Goal: Task Accomplishment & Management: Use online tool/utility

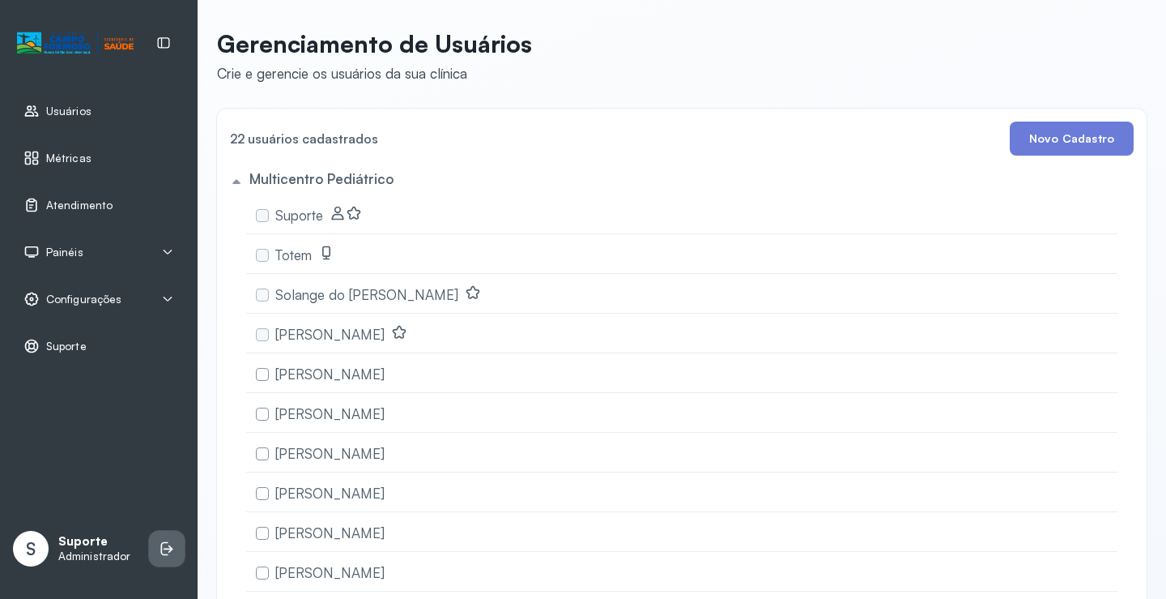
drag, startPoint x: 0, startPoint y: 0, endPoint x: 174, endPoint y: 541, distance: 568.5
click at [174, 541] on icon at bounding box center [167, 548] width 16 height 16
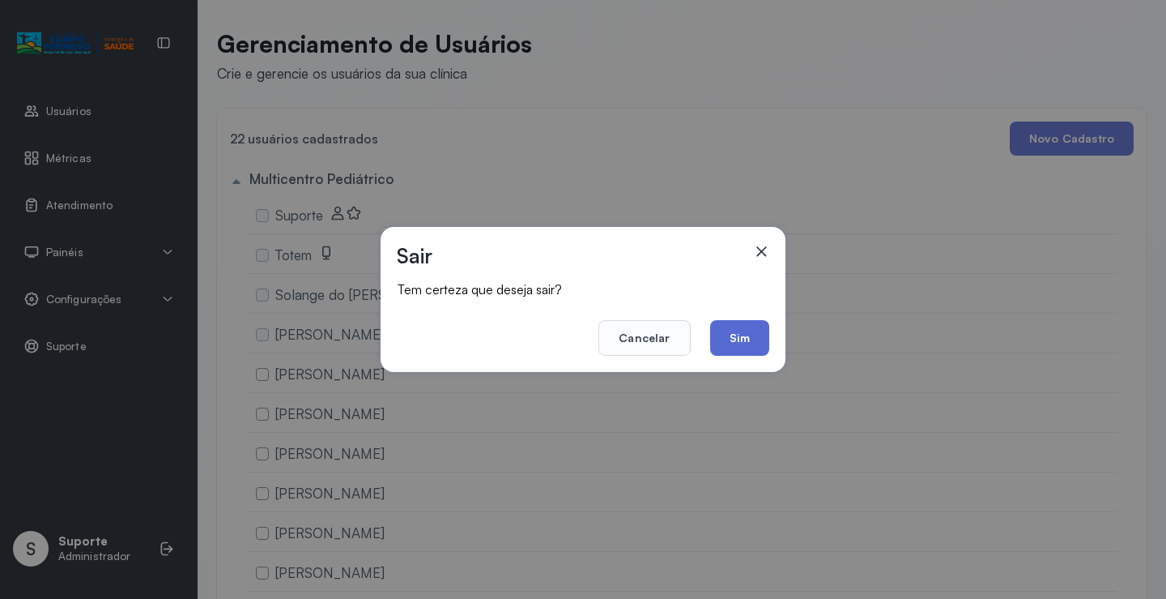
click at [743, 331] on button "Sim" at bounding box center [739, 338] width 59 height 36
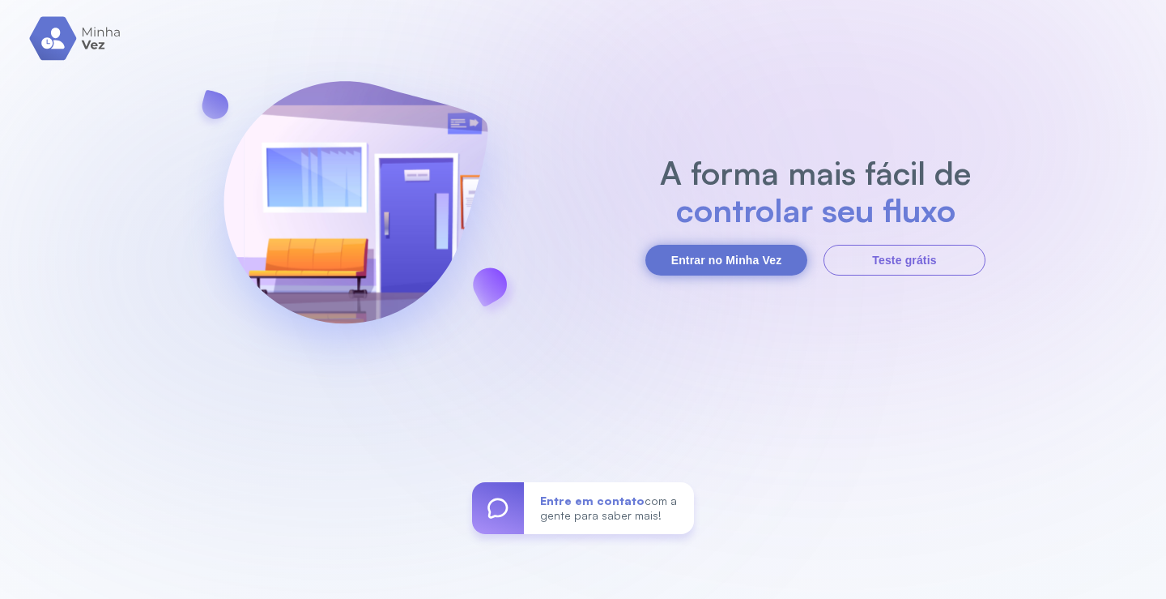
click at [744, 262] on button "Entrar no Minha Vez" at bounding box center [727, 260] width 162 height 31
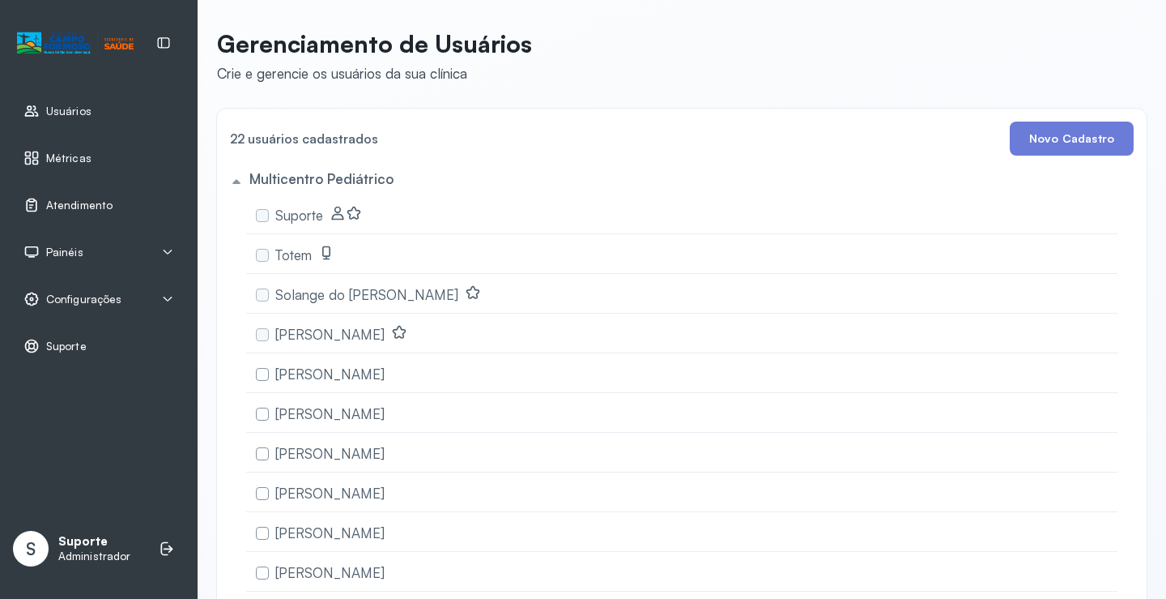
click at [94, 204] on span "Atendimento" at bounding box center [79, 205] width 66 height 14
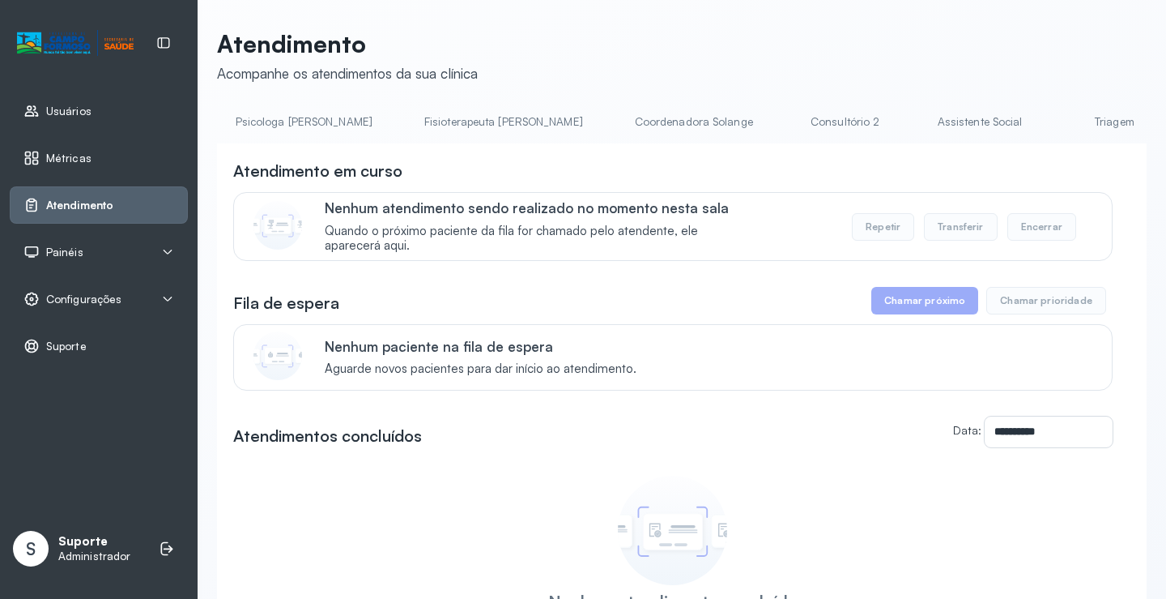
scroll to position [0, 962]
click at [902, 126] on link "Triagem" at bounding box center [958, 122] width 113 height 27
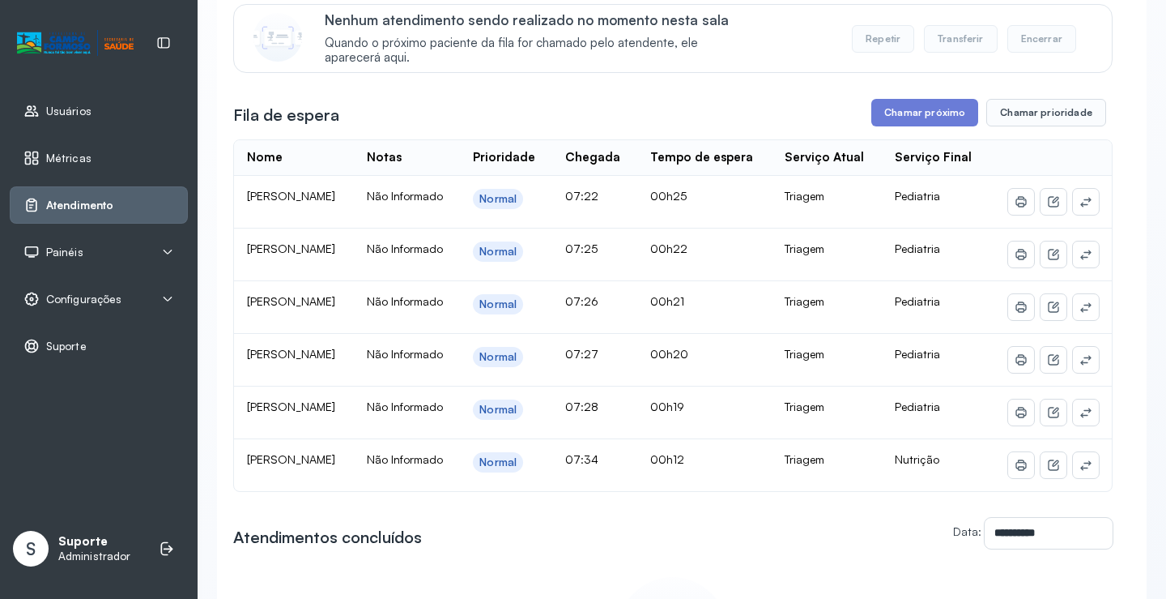
scroll to position [198, 0]
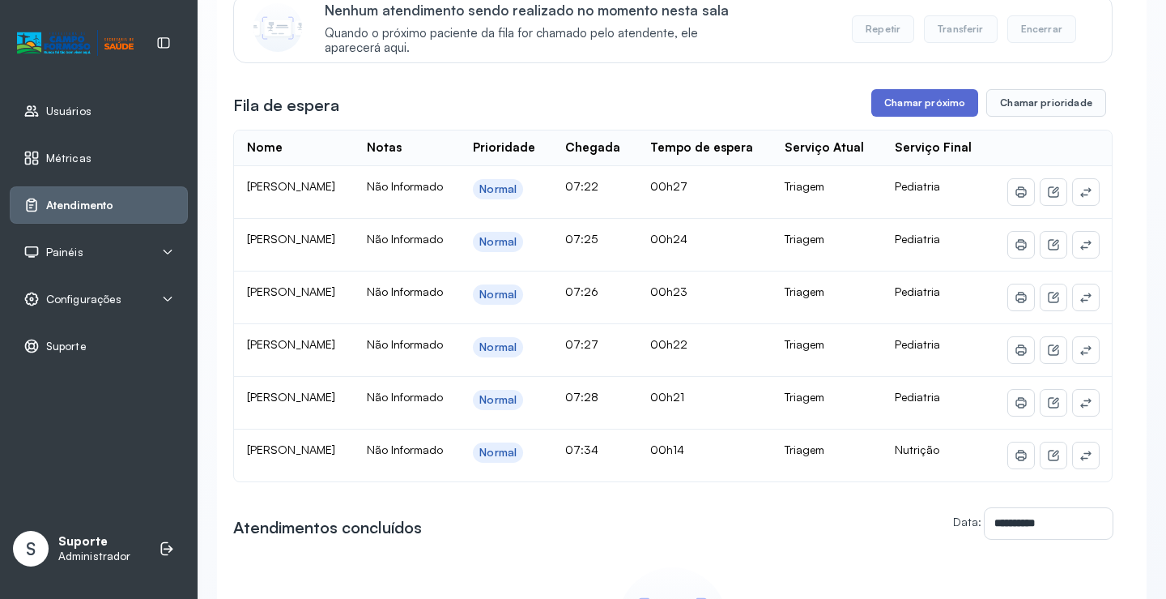
click at [941, 108] on button "Chamar próximo" at bounding box center [925, 103] width 107 height 28
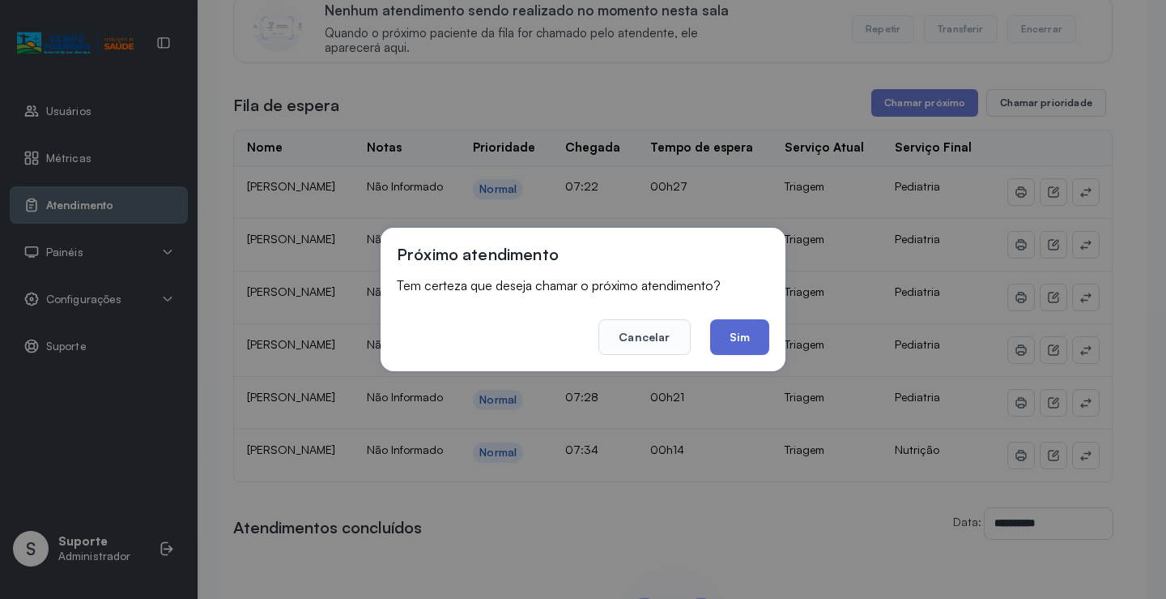
click at [748, 329] on button "Sim" at bounding box center [739, 337] width 59 height 36
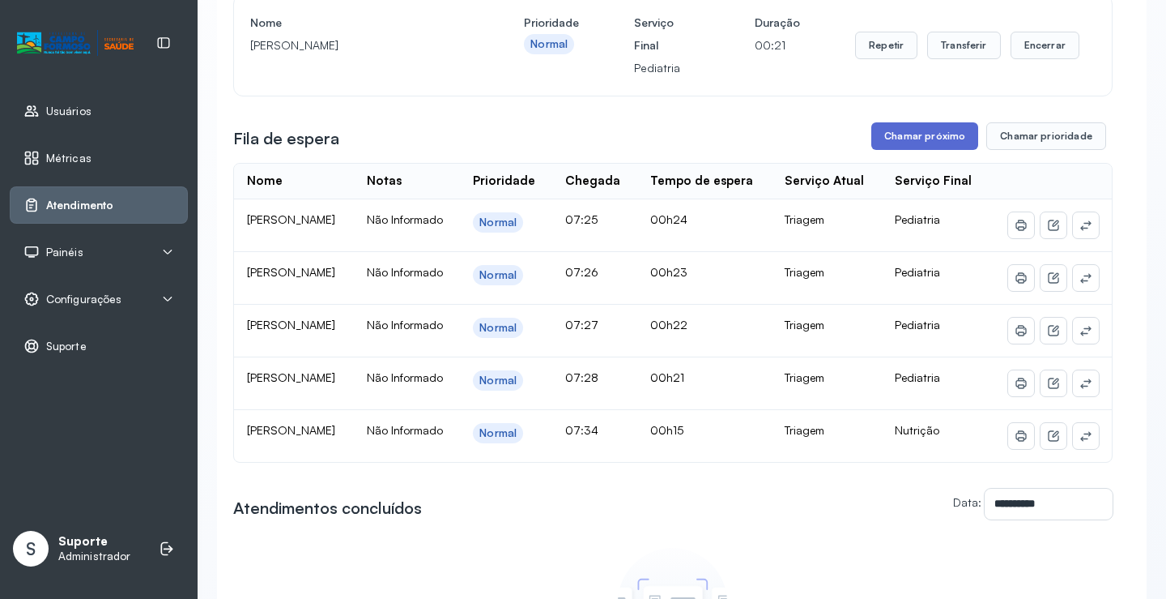
click at [910, 137] on button "Chamar próximo" at bounding box center [925, 136] width 107 height 28
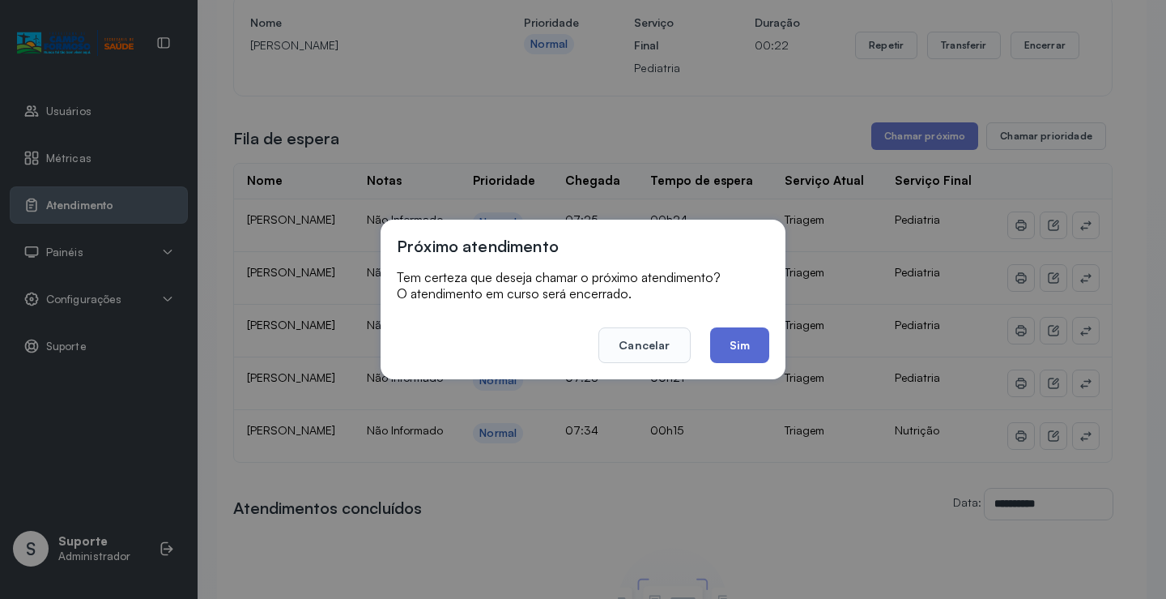
click at [740, 335] on button "Sim" at bounding box center [739, 345] width 59 height 36
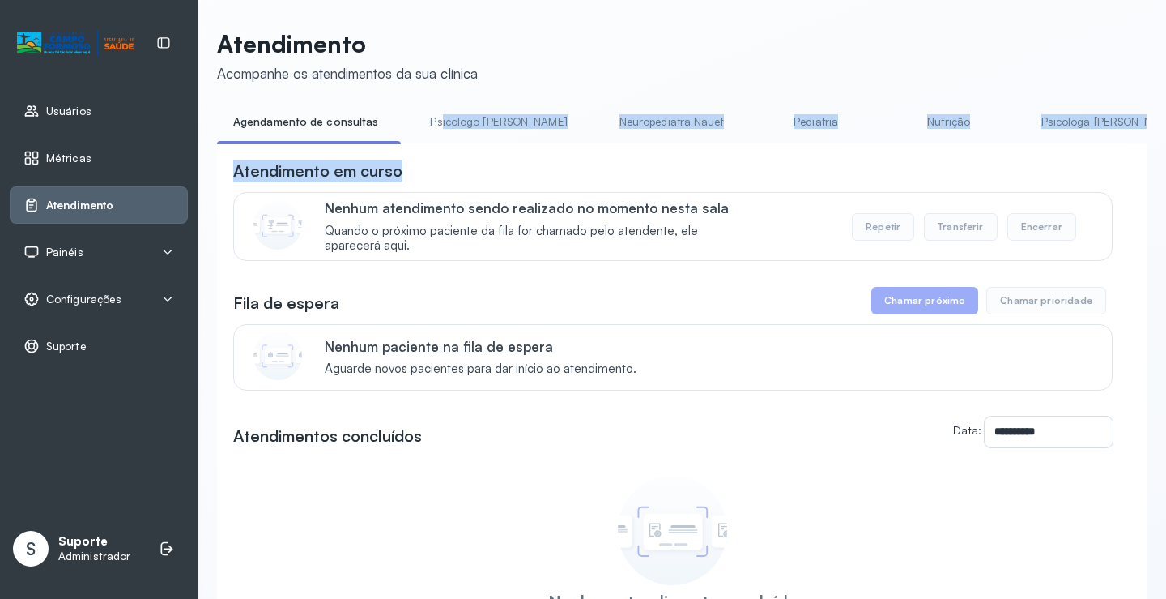
drag, startPoint x: 507, startPoint y: 153, endPoint x: 411, endPoint y: 135, distance: 98.0
click at [411, 135] on div "**********" at bounding box center [682, 426] width 930 height 635
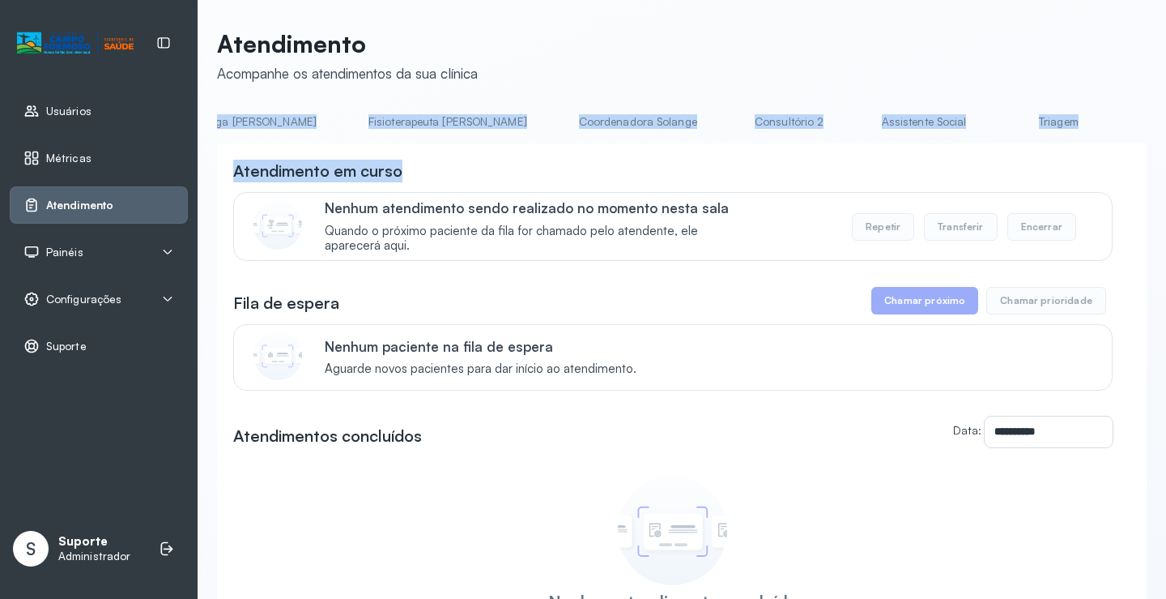
scroll to position [0, 940]
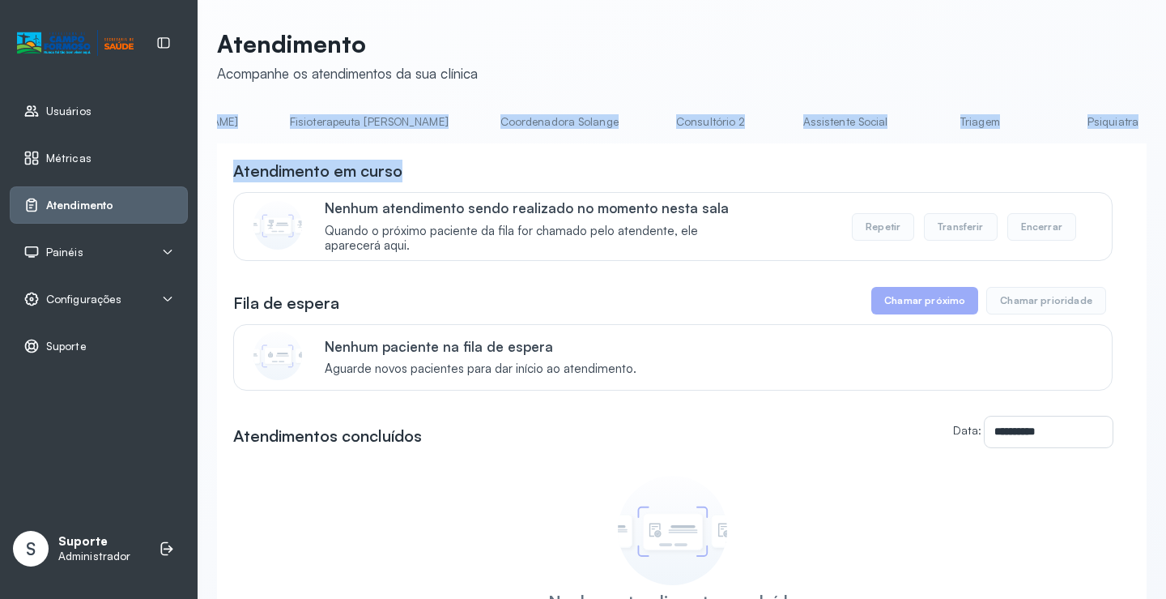
click at [923, 122] on link "Triagem" at bounding box center [979, 122] width 113 height 27
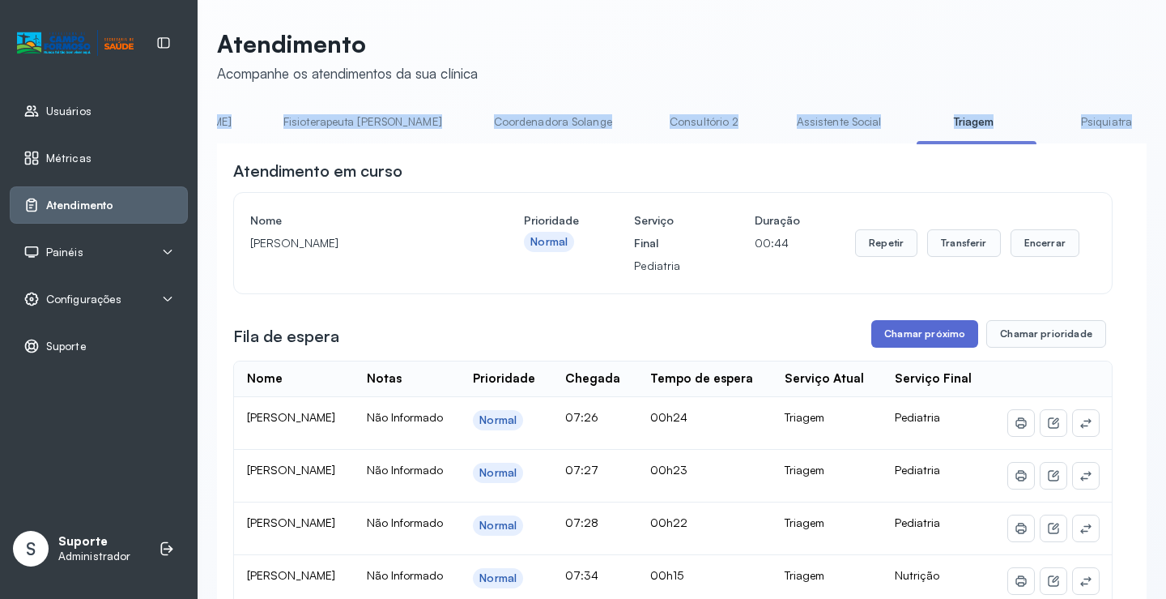
click at [925, 338] on button "Chamar próximo" at bounding box center [925, 334] width 107 height 28
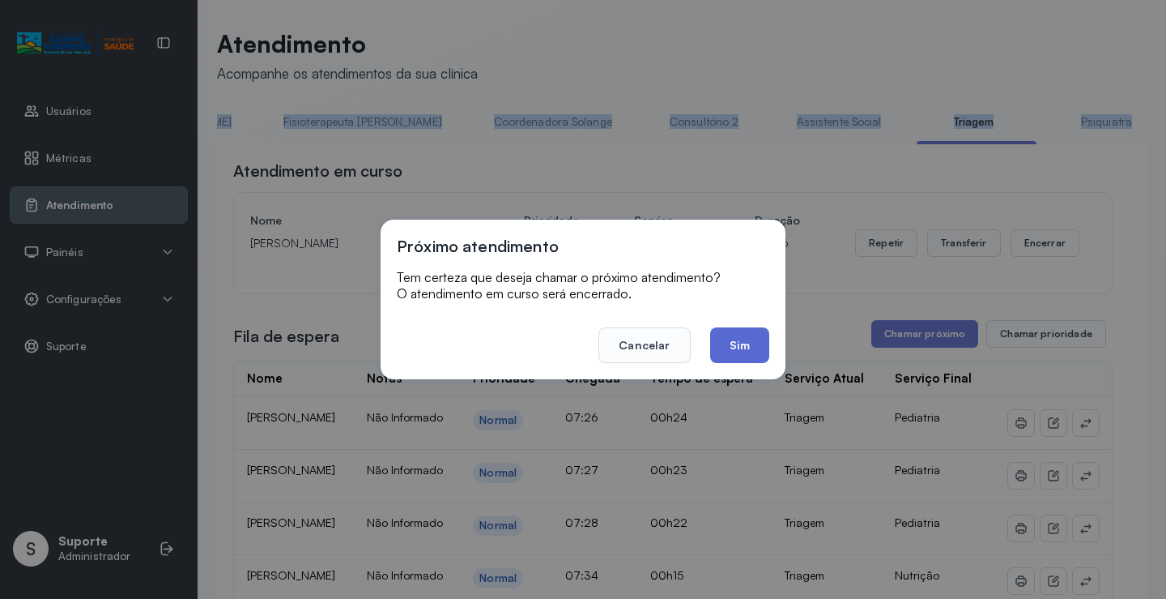
click at [722, 338] on button "Sim" at bounding box center [739, 345] width 59 height 36
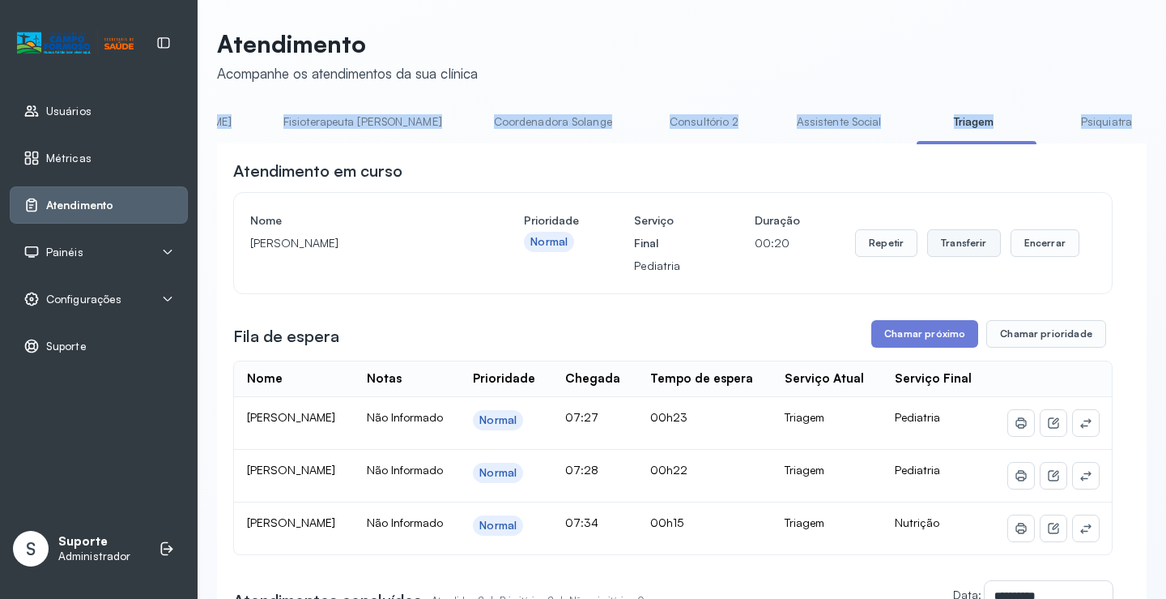
click at [945, 249] on button "Transferir" at bounding box center [965, 243] width 74 height 28
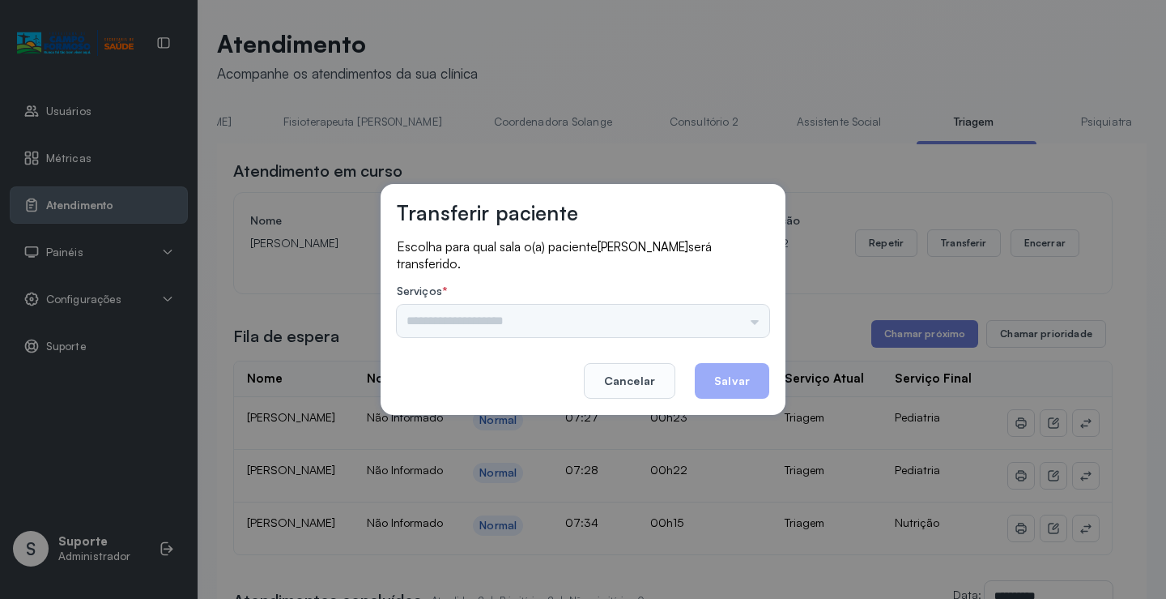
click at [749, 316] on div "Nenhuma opção encontrada" at bounding box center [583, 321] width 373 height 32
click at [751, 321] on input "text" at bounding box center [583, 321] width 373 height 32
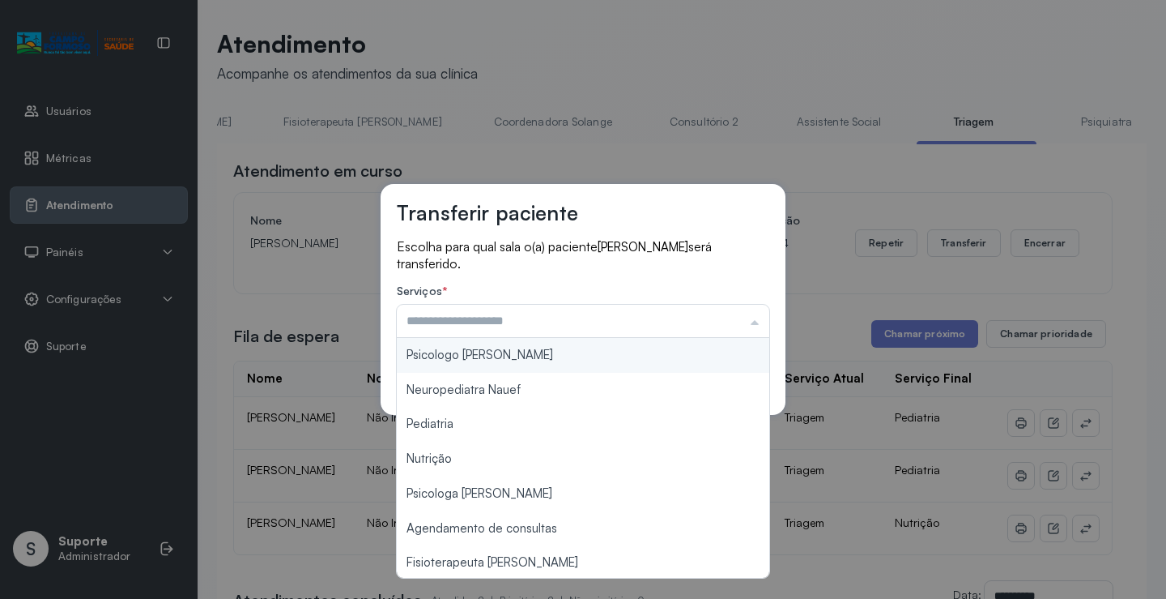
drag, startPoint x: 122, startPoint y: 373, endPoint x: 113, endPoint y: 398, distance: 26.6
click at [114, 382] on div "Transferir paciente Escolha para qual sala o(a) paciente NICOLAS LEVY LOPES DE …" at bounding box center [583, 299] width 1166 height 599
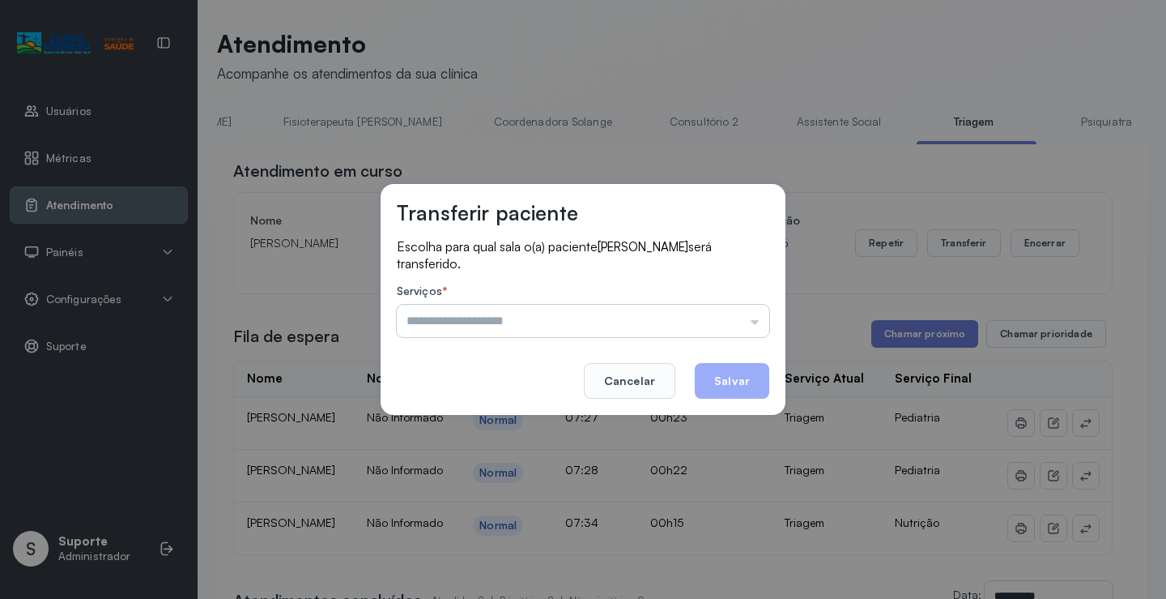
click at [758, 322] on input "text" at bounding box center [583, 321] width 373 height 32
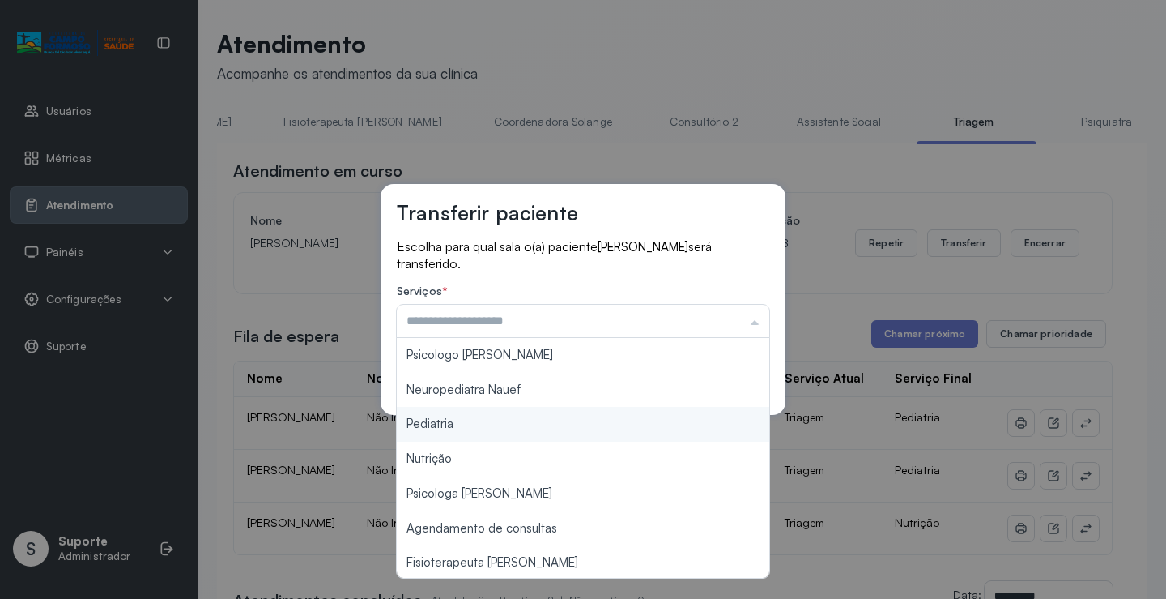
type input "*********"
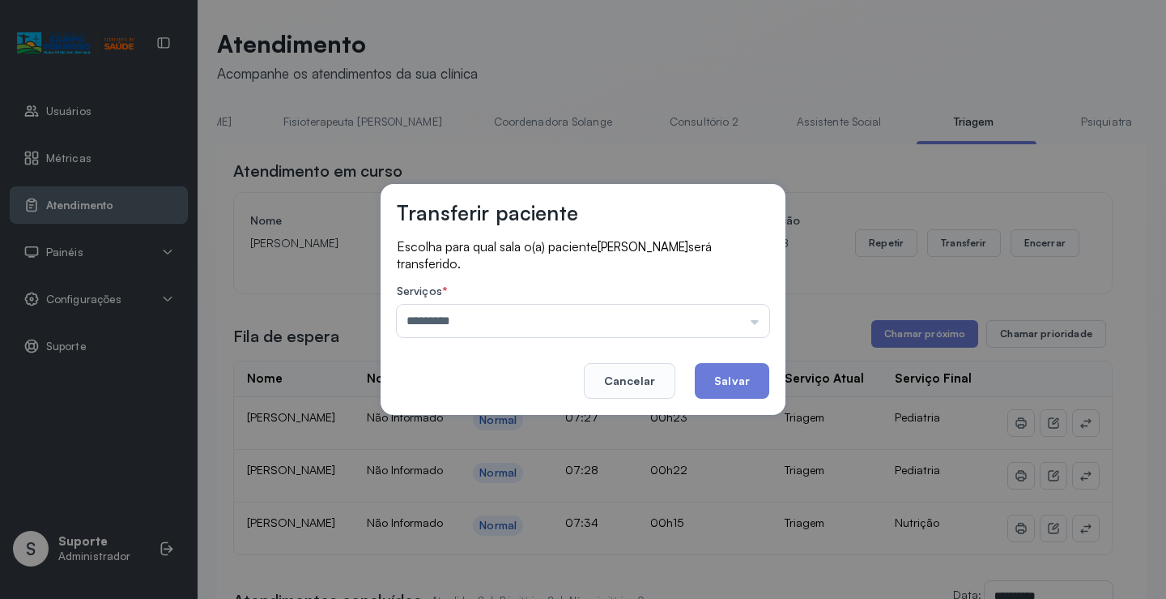
click at [447, 423] on div "Transferir paciente Escolha para qual sala o(a) paciente NICOLAS LEVY LOPES DE …" at bounding box center [583, 299] width 1166 height 599
click at [753, 382] on button "Salvar" at bounding box center [732, 381] width 75 height 36
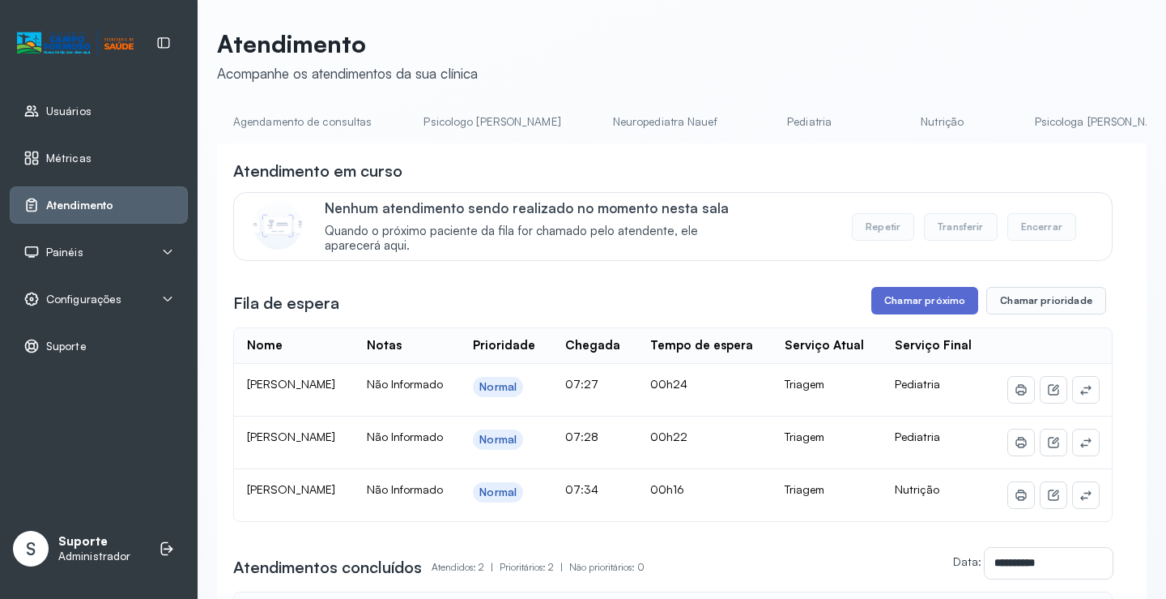
click at [902, 314] on button "Chamar próximo" at bounding box center [925, 301] width 107 height 28
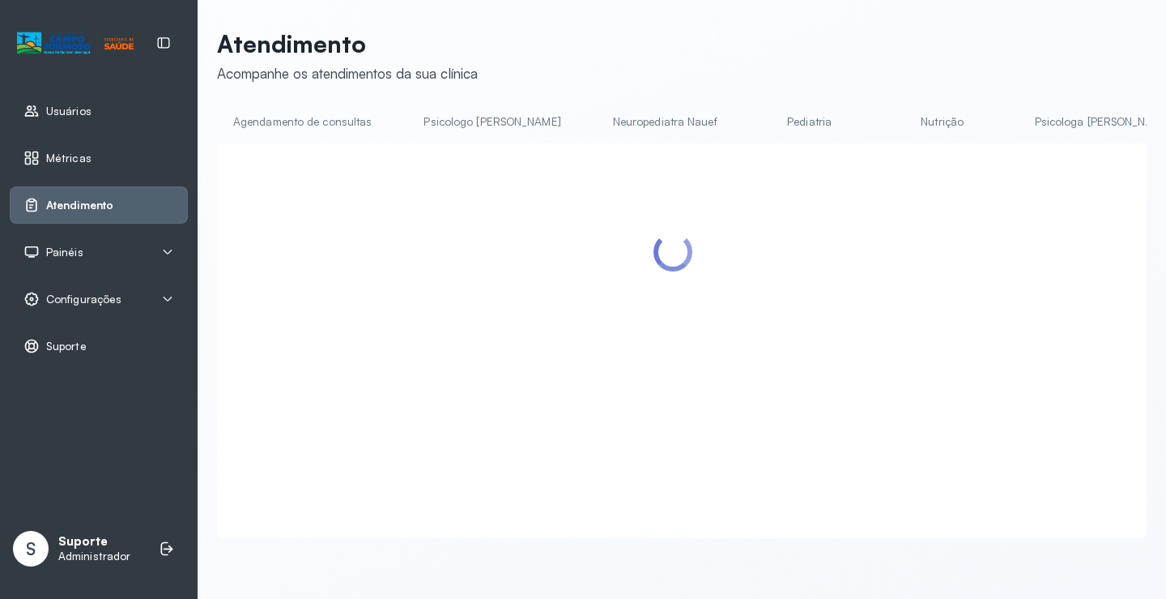
click at [887, 305] on div at bounding box center [673, 321] width 880 height 323
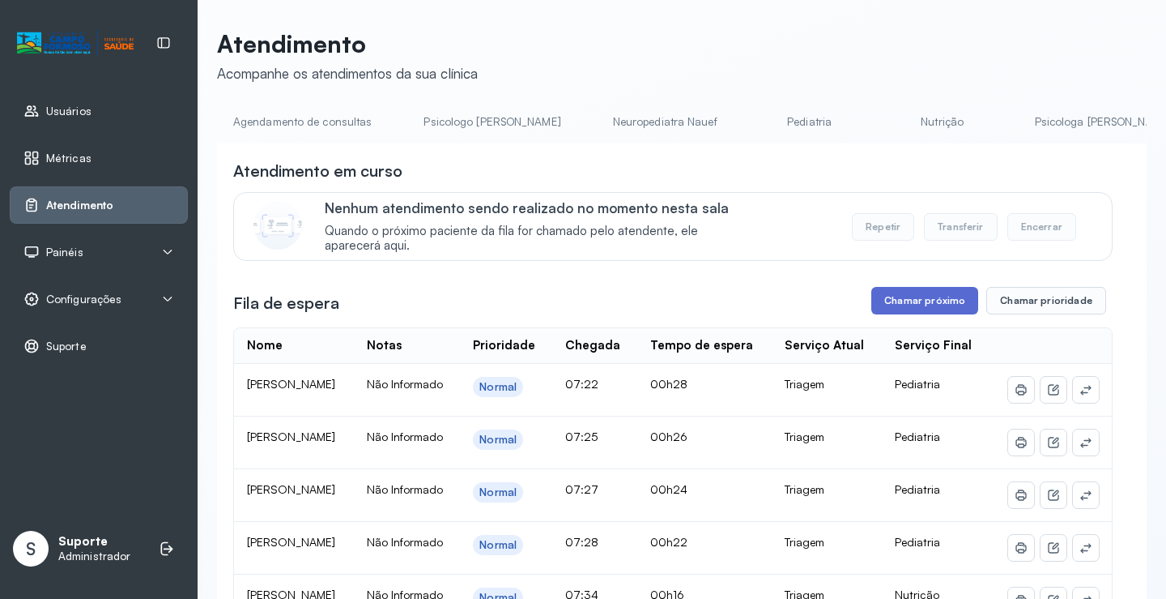
click at [927, 305] on button "Chamar próximo" at bounding box center [925, 301] width 107 height 28
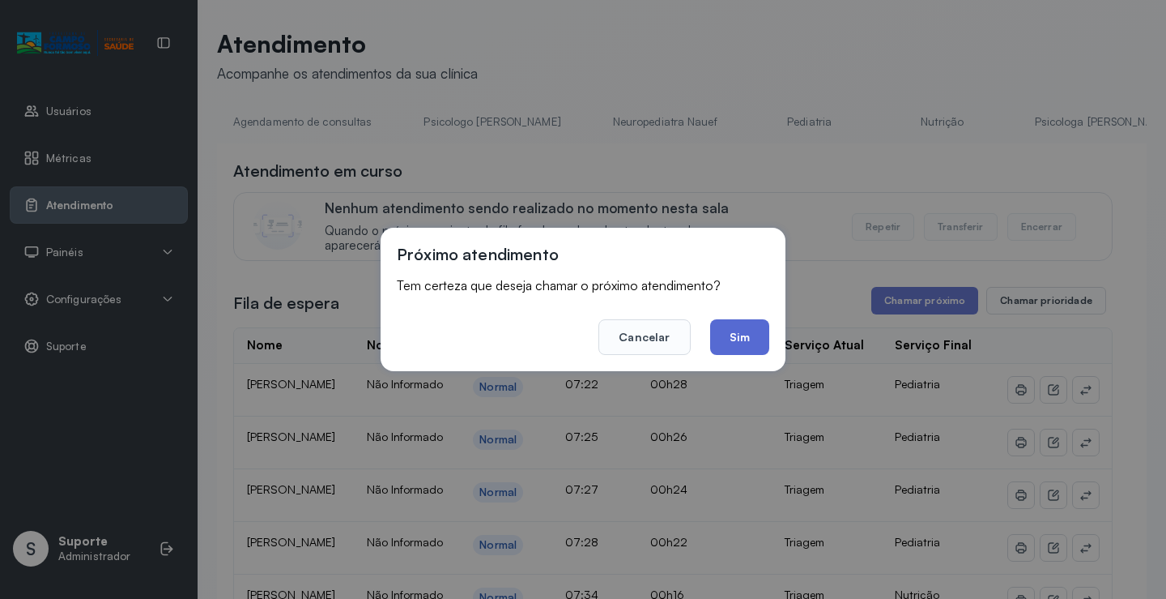
click at [746, 345] on button "Sim" at bounding box center [739, 337] width 59 height 36
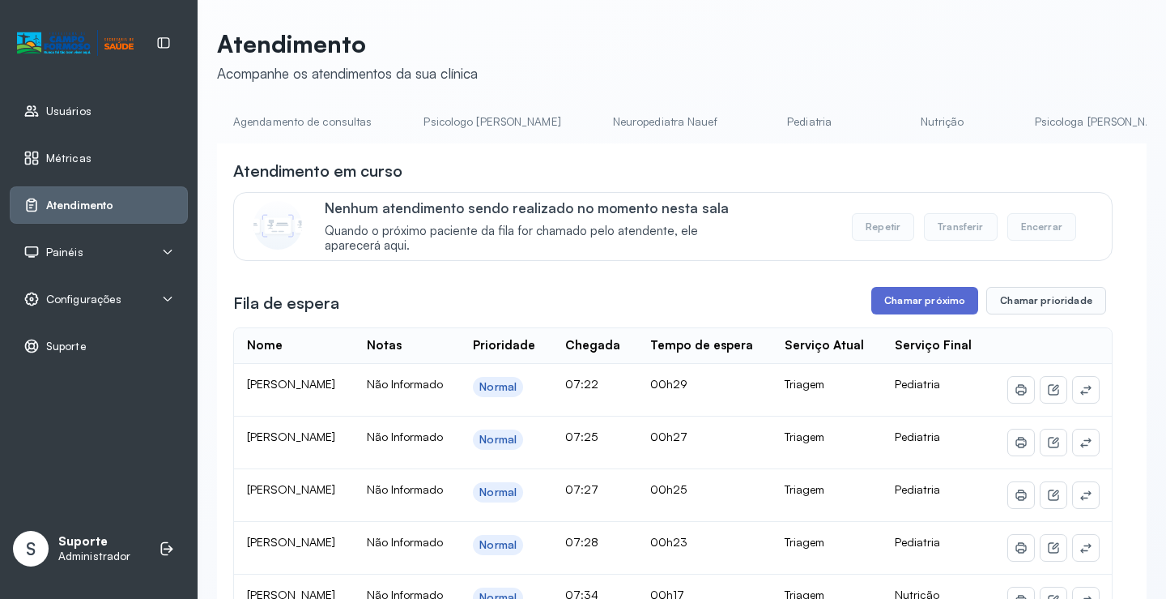
click at [926, 305] on button "Chamar próximo" at bounding box center [925, 301] width 107 height 28
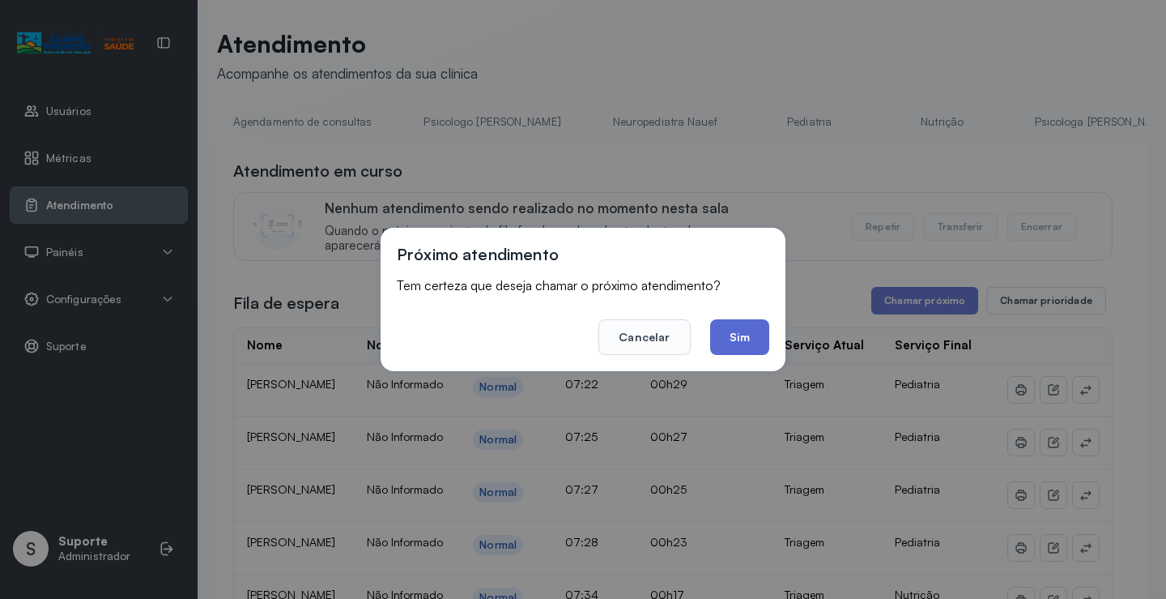
click at [736, 344] on button "Sim" at bounding box center [739, 337] width 59 height 36
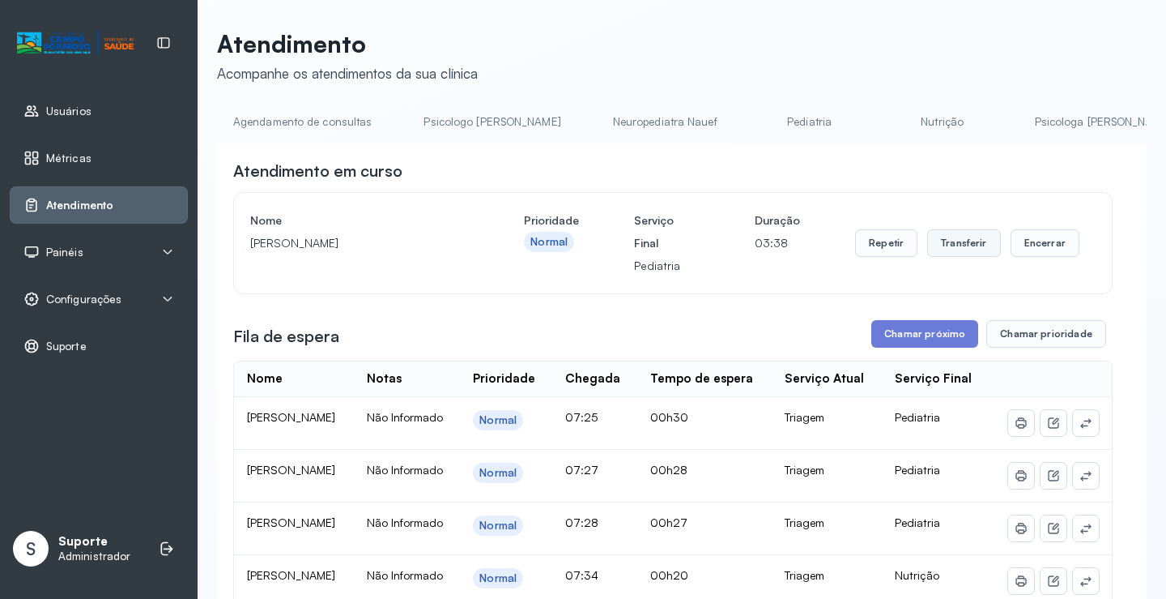
click at [947, 250] on button "Transferir" at bounding box center [965, 243] width 74 height 28
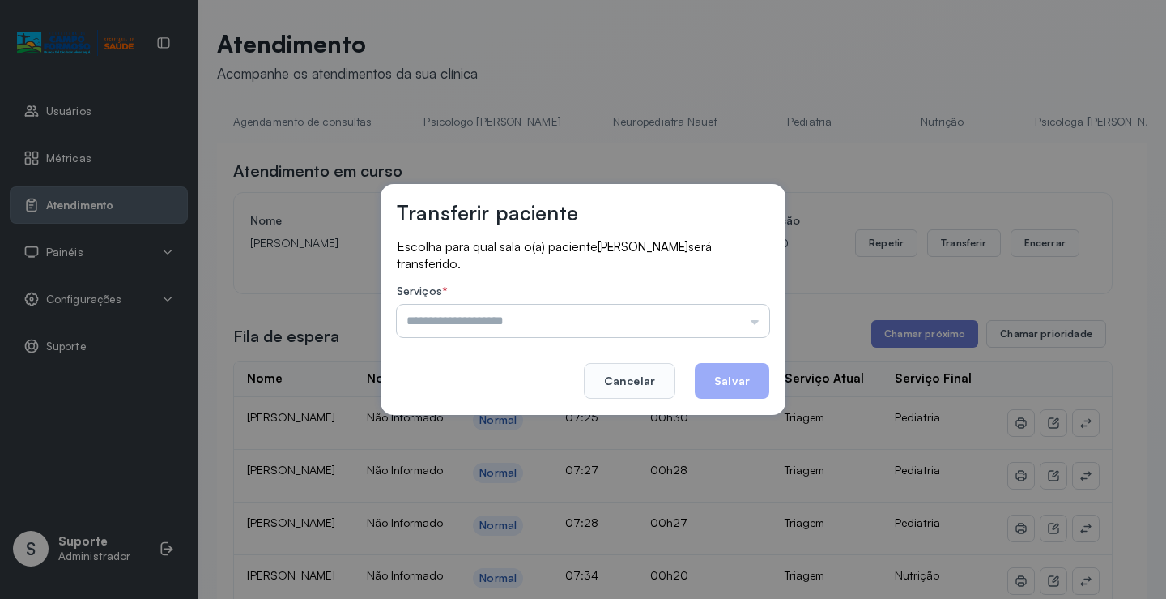
click at [753, 326] on input "text" at bounding box center [583, 321] width 373 height 32
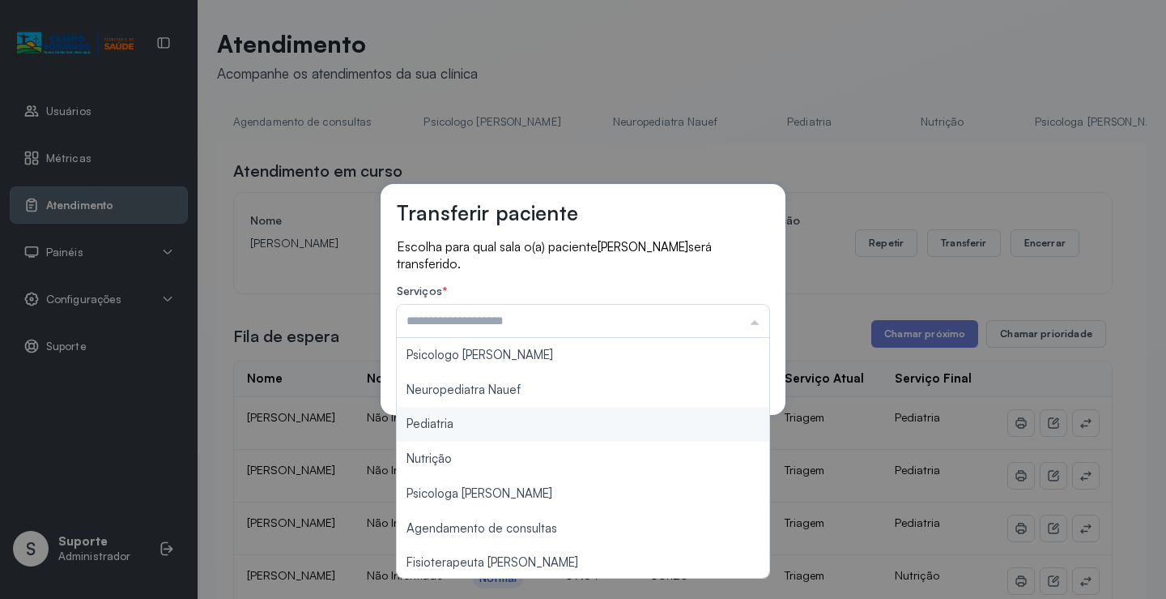
type input "*********"
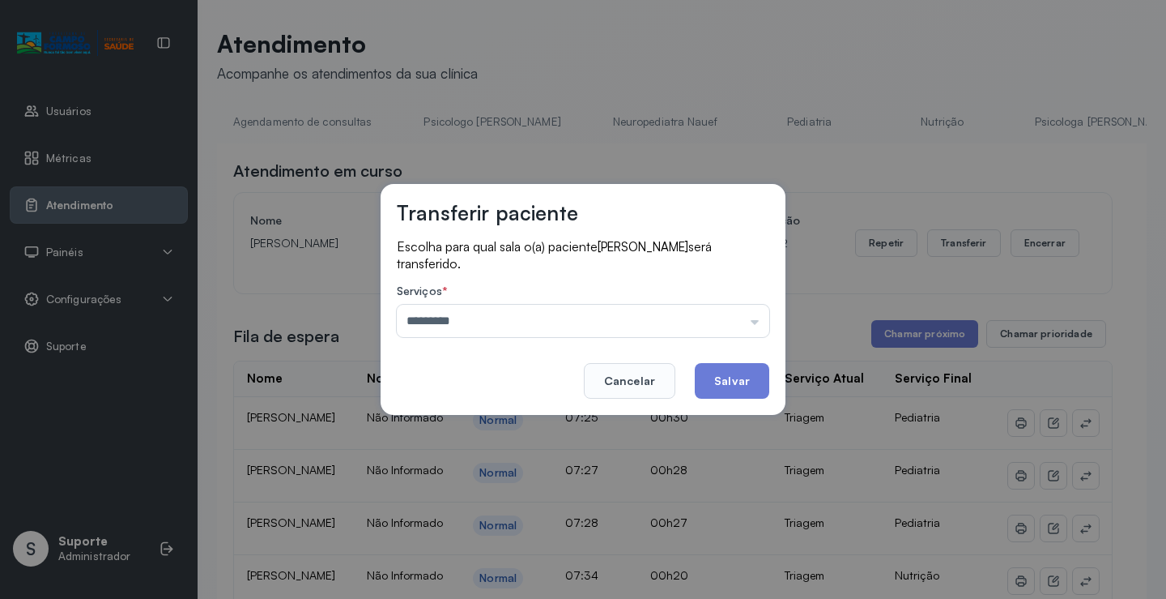
click at [499, 417] on div "Transferir paciente Escolha para qual sala o(a) paciente JEREMIAS BEZERRA DA SI…" at bounding box center [583, 299] width 1166 height 599
click at [744, 374] on button "Salvar" at bounding box center [732, 381] width 75 height 36
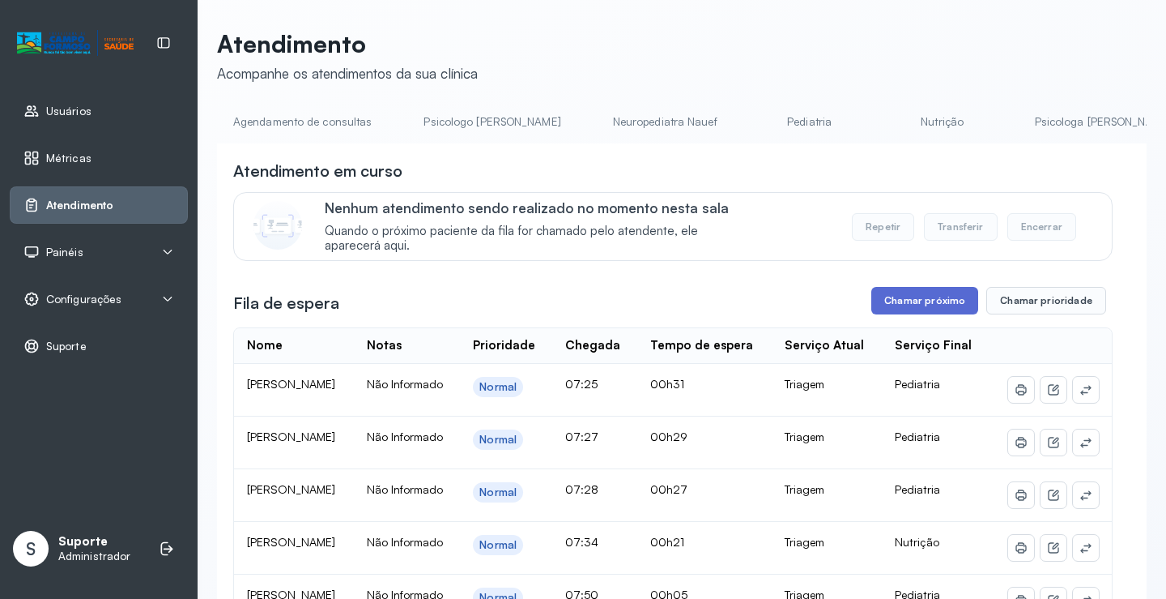
click at [930, 313] on button "Chamar próximo" at bounding box center [925, 301] width 107 height 28
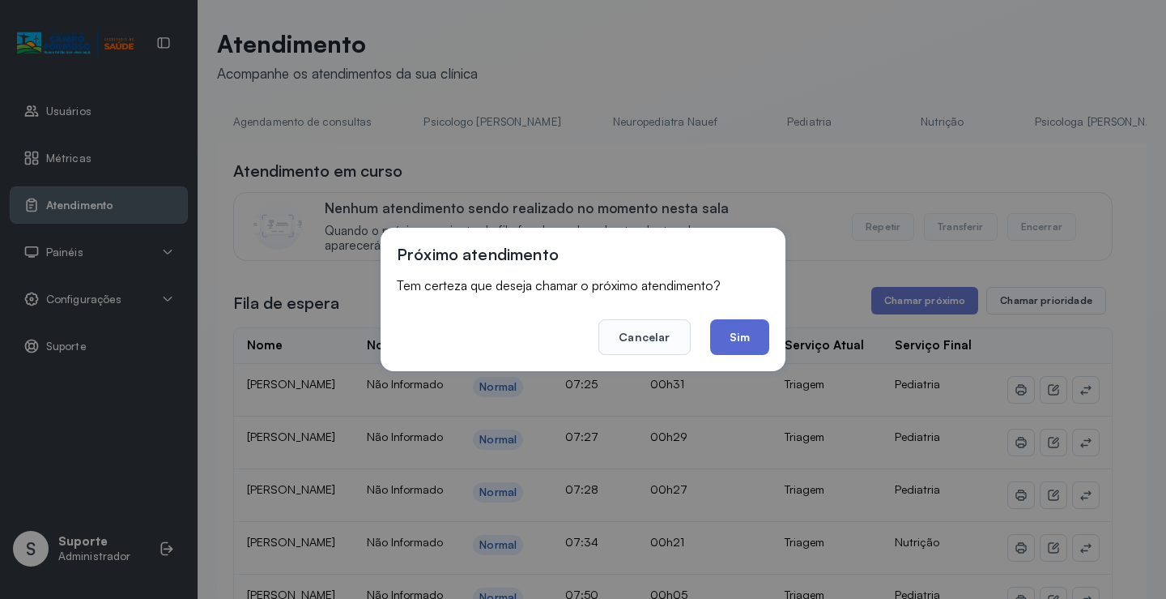
click at [749, 340] on button "Sim" at bounding box center [739, 337] width 59 height 36
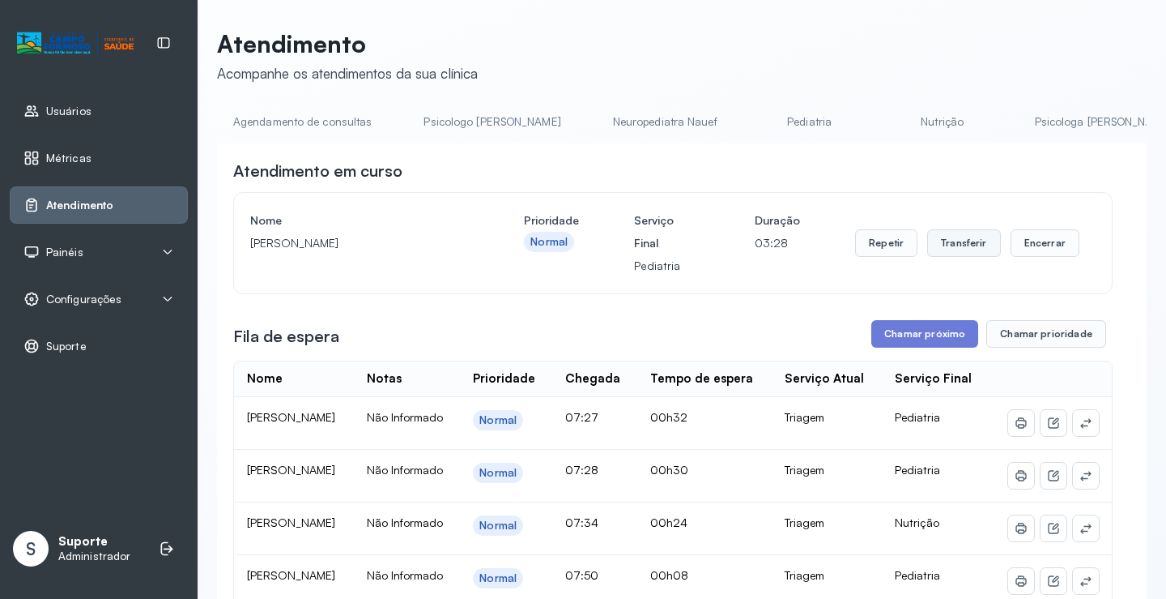
click at [957, 249] on button "Transferir" at bounding box center [965, 243] width 74 height 28
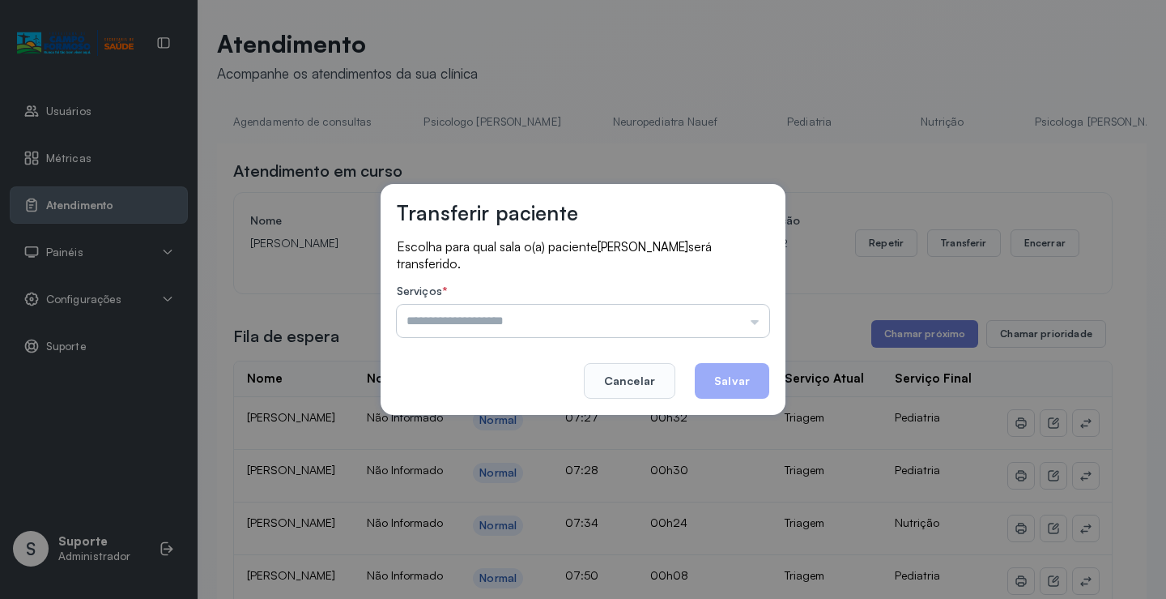
click at [756, 322] on input "text" at bounding box center [583, 321] width 373 height 32
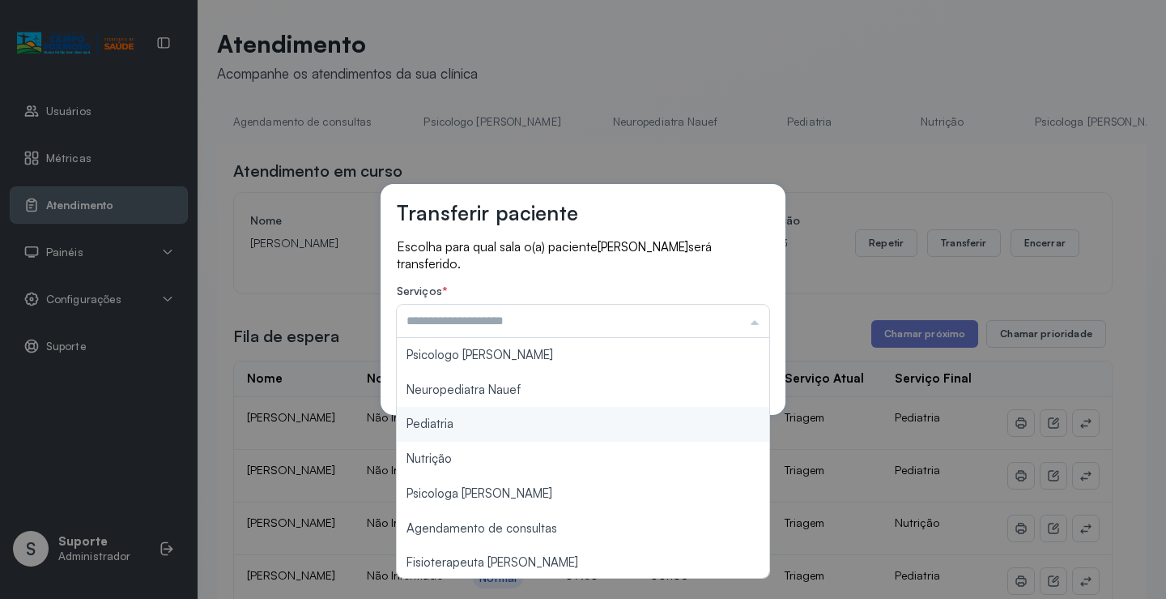
type input "*********"
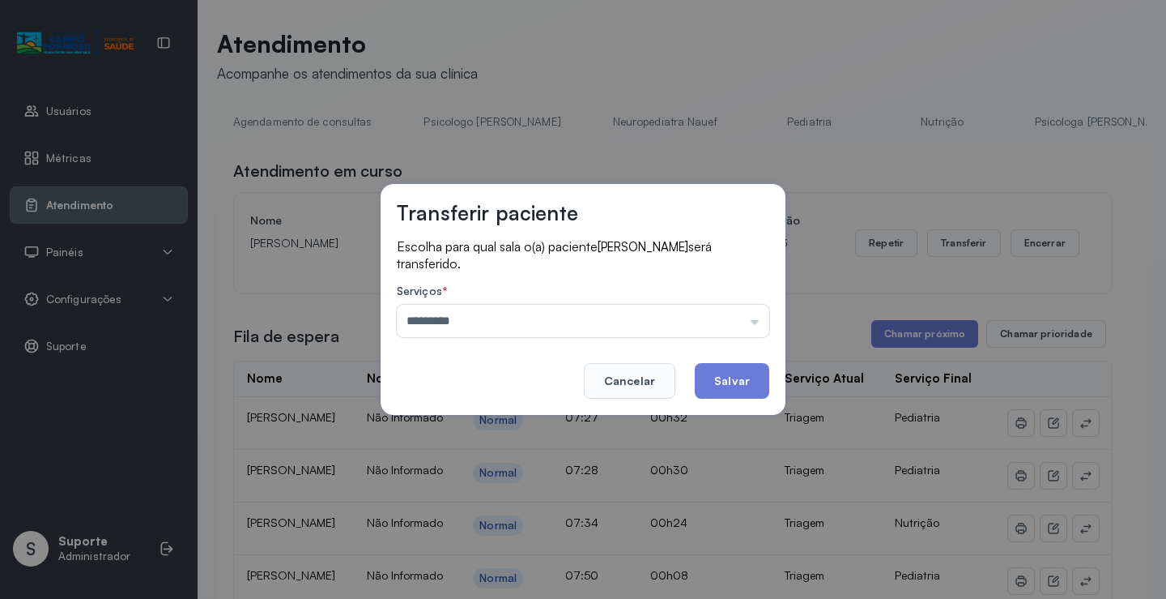
click at [510, 416] on div "Transferir paciente Escolha para qual sala o(a) paciente MARIA ELOA DE JESUS RO…" at bounding box center [583, 299] width 1166 height 599
click at [714, 372] on button "Salvar" at bounding box center [732, 381] width 75 height 36
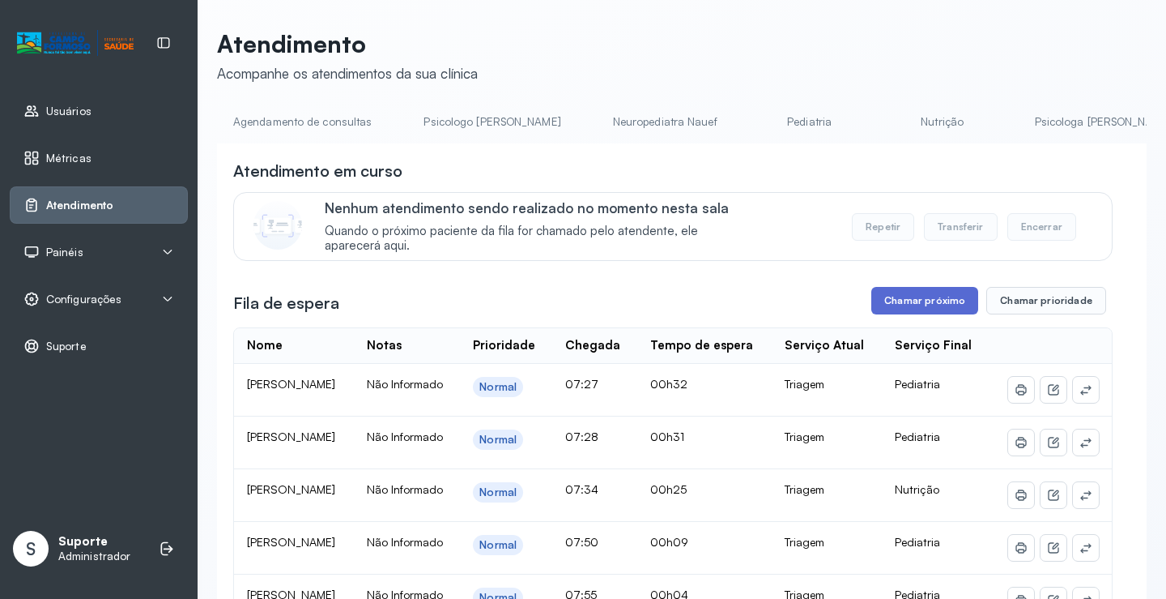
click at [919, 305] on button "Chamar próximo" at bounding box center [925, 301] width 107 height 28
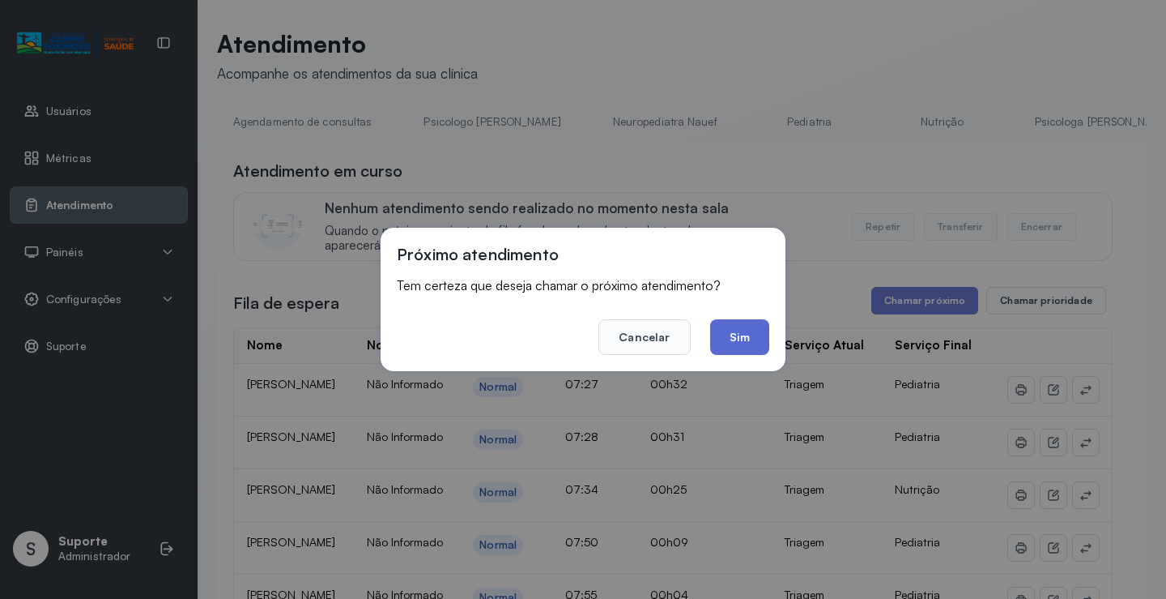
click at [751, 339] on button "Sim" at bounding box center [739, 337] width 59 height 36
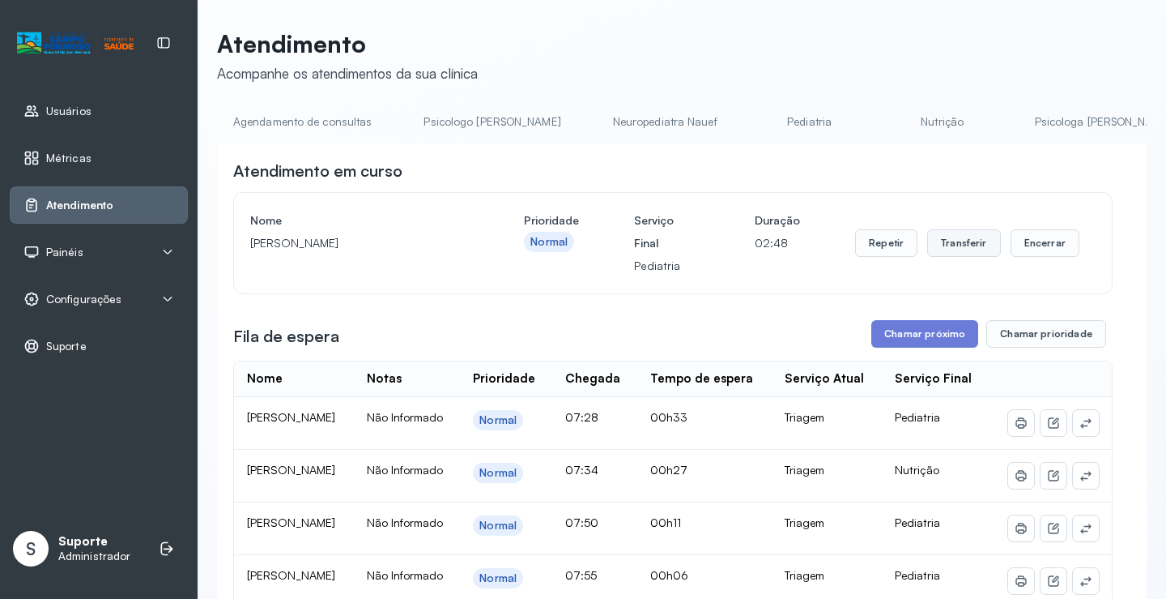
click at [960, 249] on button "Transferir" at bounding box center [965, 243] width 74 height 28
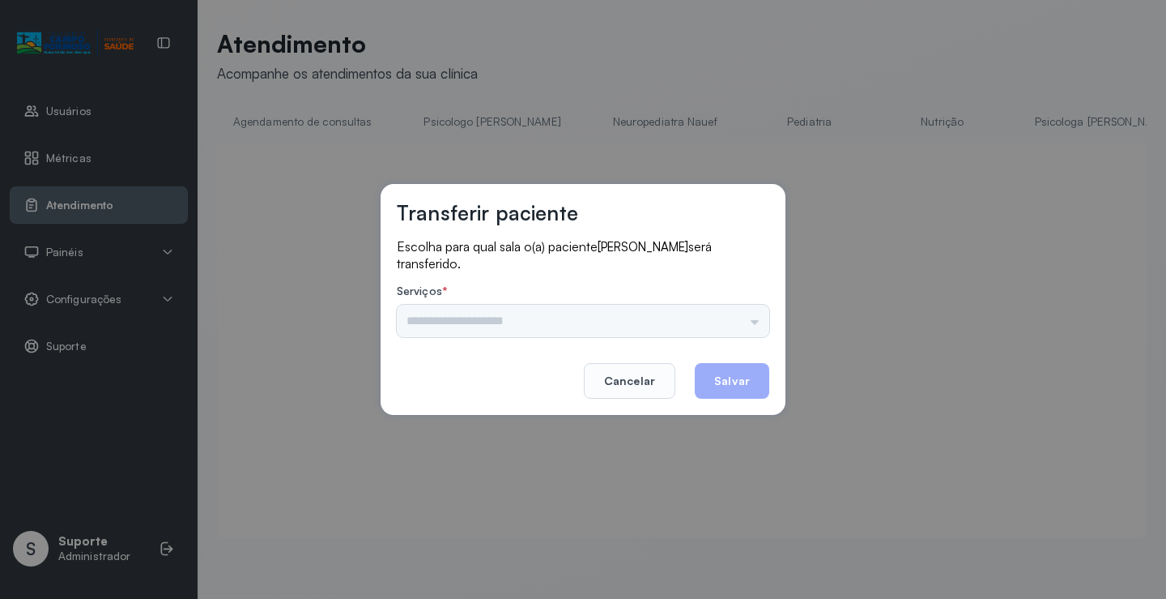
click at [757, 321] on div "Psicologo Pedro Neuropediatra Nauef Pediatria Nutrição Psicologa Alana Agendame…" at bounding box center [583, 321] width 373 height 32
click at [757, 321] on input "text" at bounding box center [583, 321] width 373 height 32
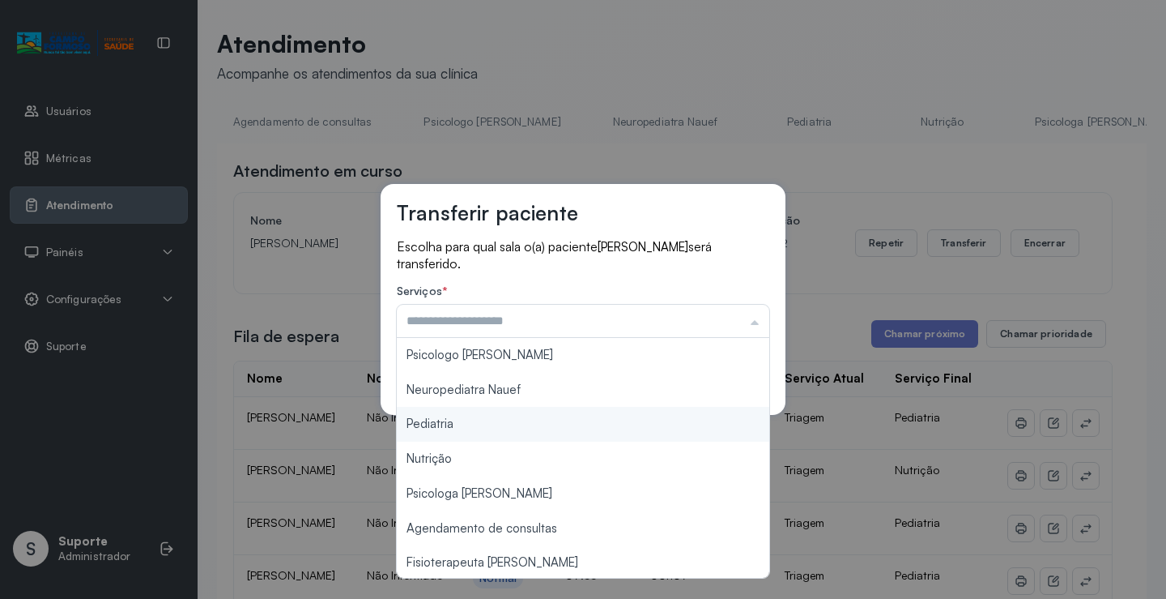
type input "*********"
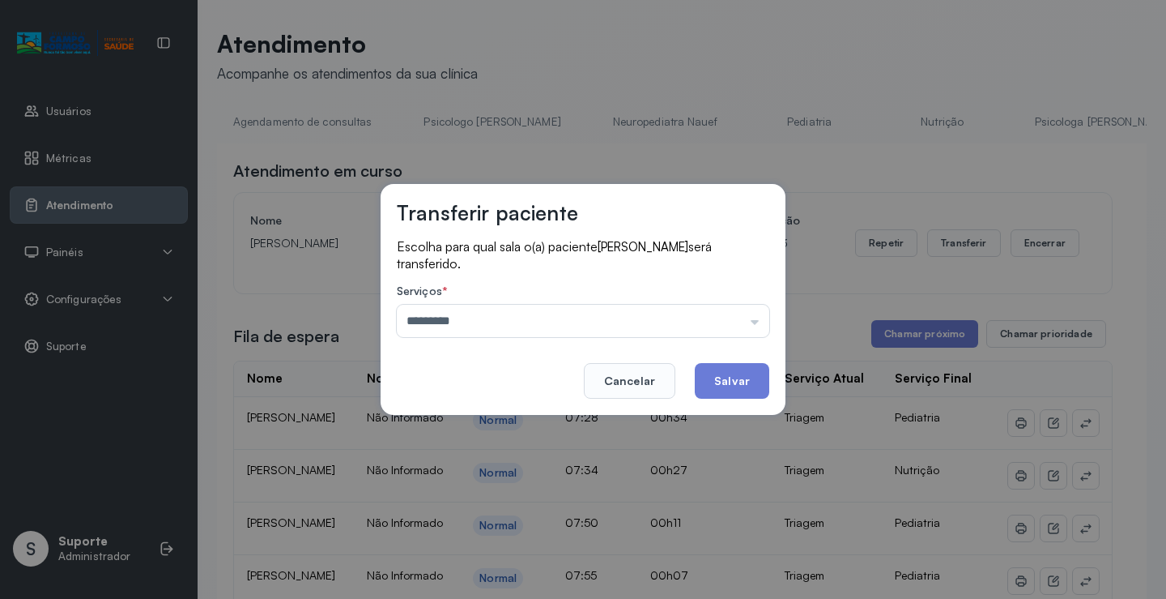
click at [441, 426] on div "Transferir paciente Escolha para qual sala o(a) paciente ANNA LIZ DE JESUS DIAS…" at bounding box center [583, 299] width 1166 height 599
click at [749, 386] on button "Salvar" at bounding box center [732, 381] width 75 height 36
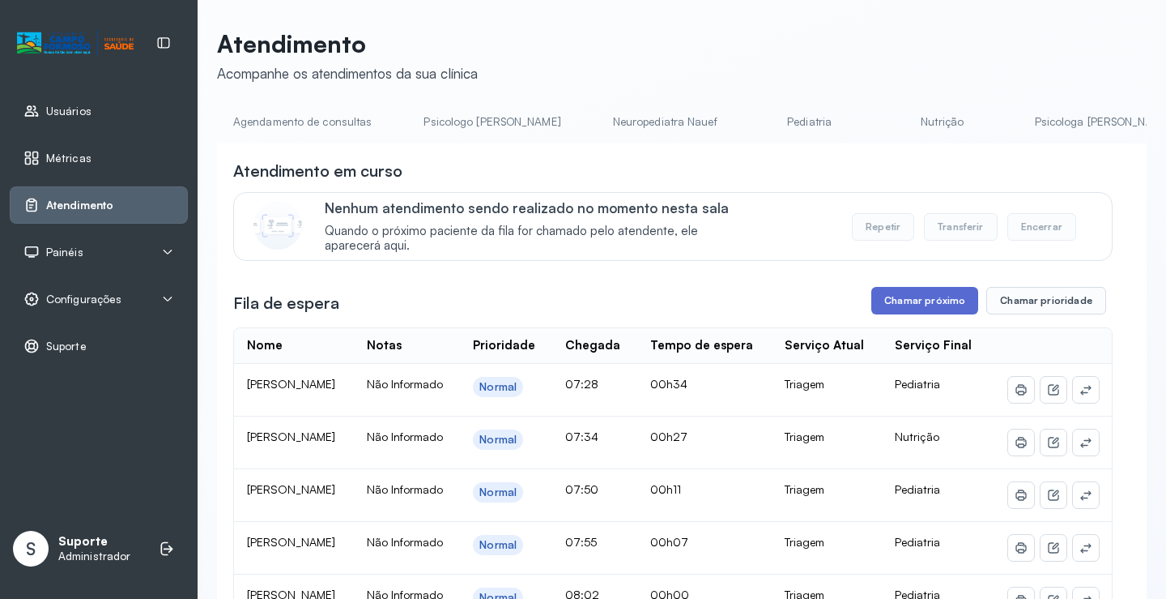
click at [927, 309] on button "Chamar próximo" at bounding box center [925, 301] width 107 height 28
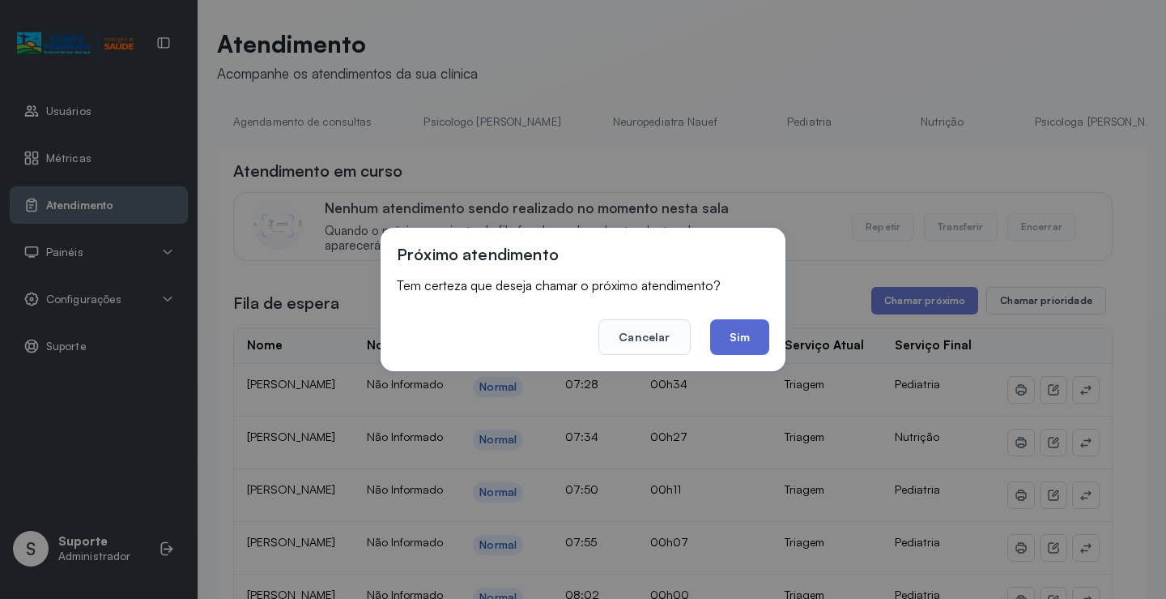
click at [758, 341] on button "Sim" at bounding box center [739, 337] width 59 height 36
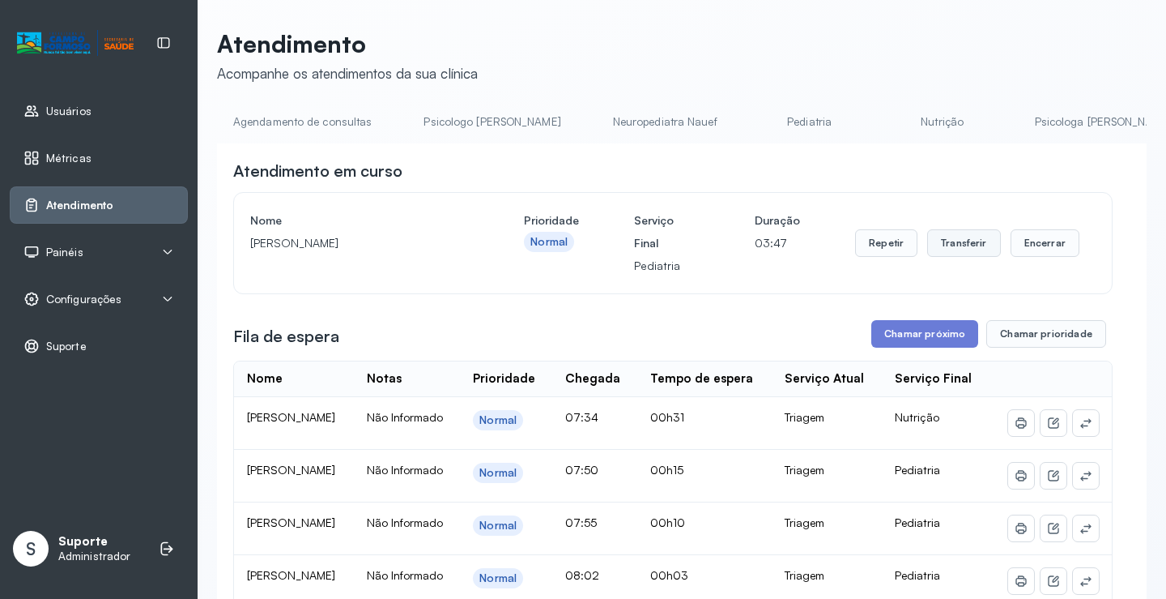
click at [956, 247] on button "Transferir" at bounding box center [965, 243] width 74 height 28
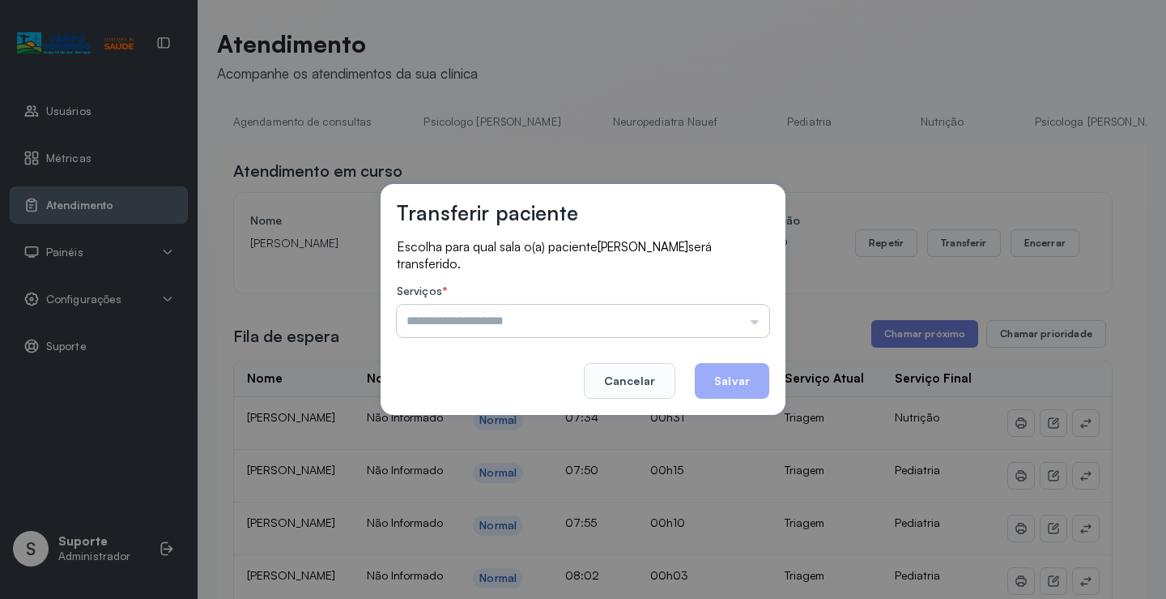
click at [753, 321] on input "text" at bounding box center [583, 321] width 373 height 32
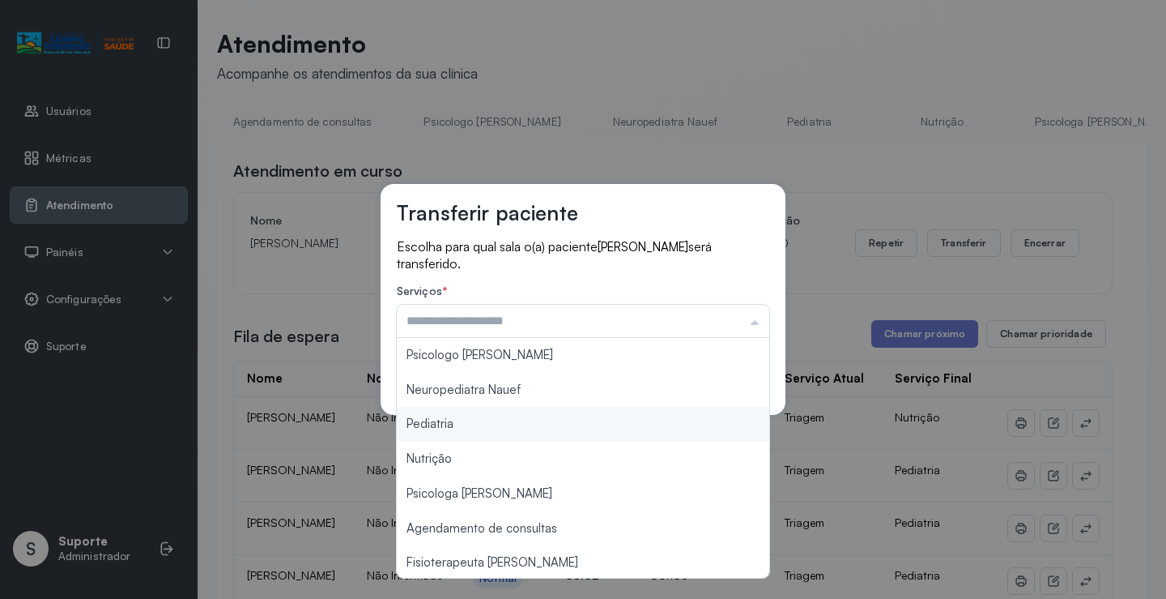
type input "*********"
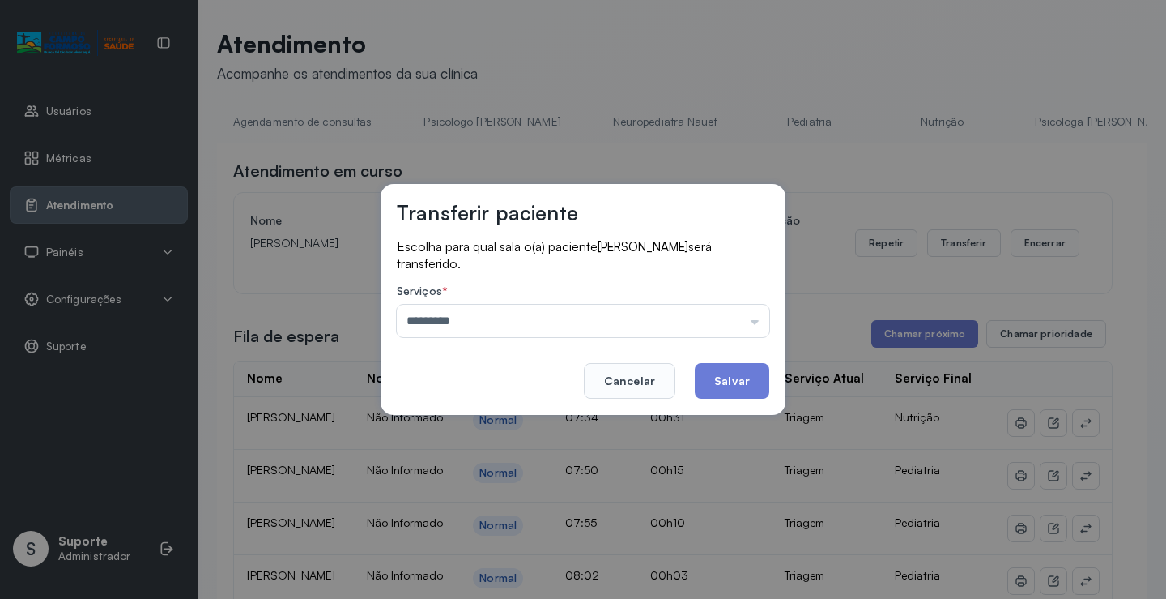
click at [476, 417] on div "Transferir paciente Escolha para qual sala o(a) paciente RAVI BERNARDO SOUZA SA…" at bounding box center [583, 299] width 1166 height 599
click at [734, 393] on button "Salvar" at bounding box center [732, 381] width 75 height 36
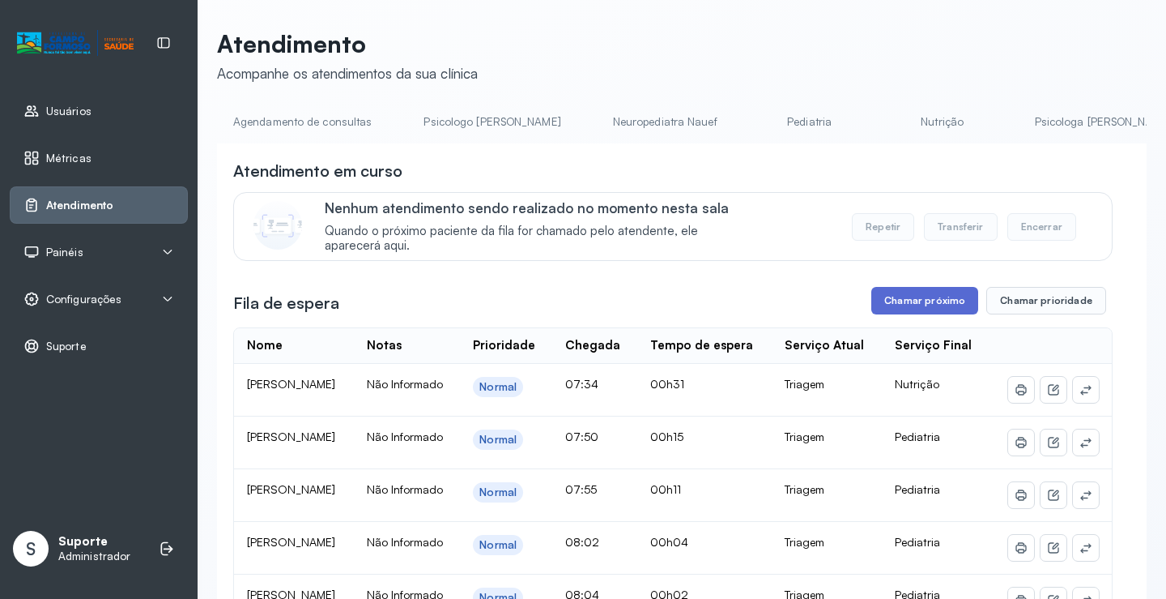
click at [919, 306] on button "Chamar próximo" at bounding box center [925, 301] width 107 height 28
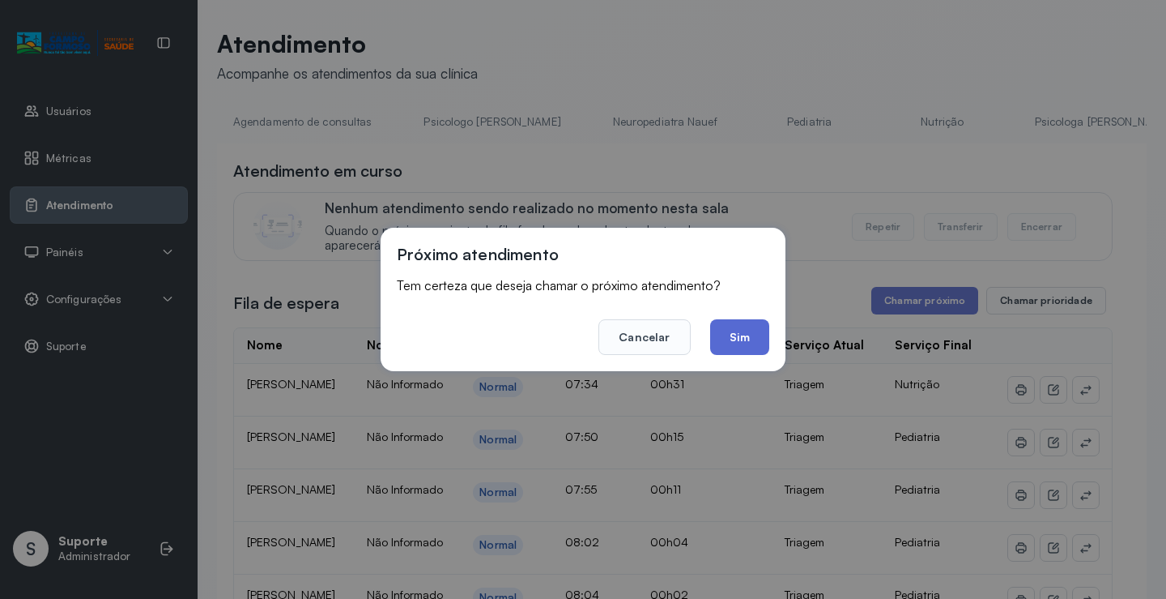
click at [740, 339] on button "Sim" at bounding box center [739, 337] width 59 height 36
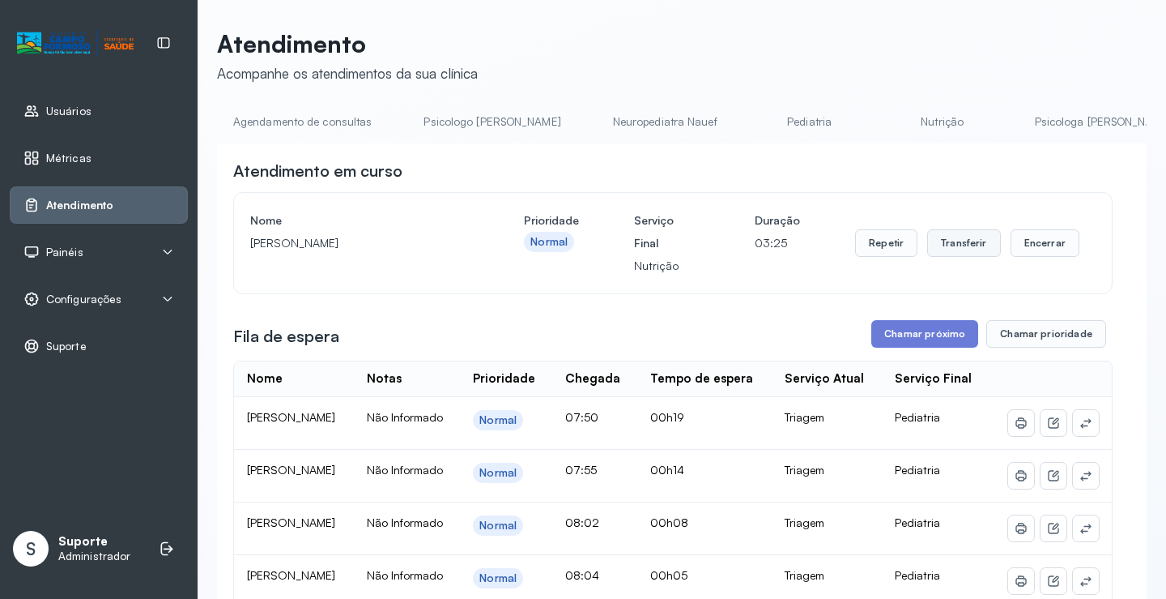
click at [954, 242] on button "Transferir" at bounding box center [965, 243] width 74 height 28
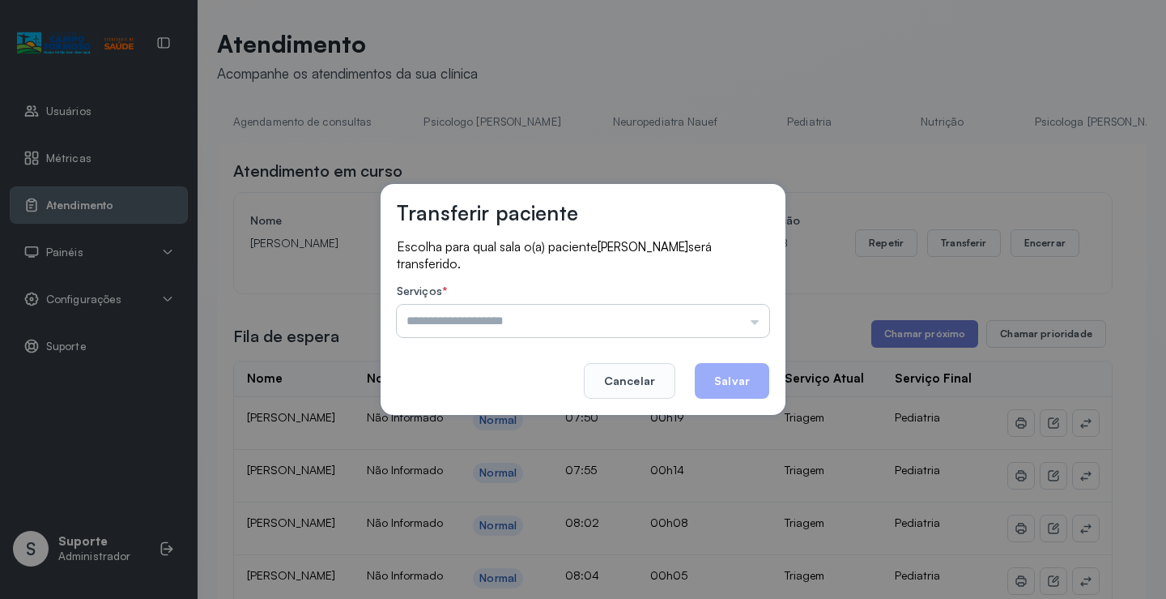
click at [753, 322] on input "text" at bounding box center [583, 321] width 373 height 32
drag, startPoint x: 568, startPoint y: 516, endPoint x: 654, endPoint y: 475, distance: 95.3
click at [764, 328] on input "**********" at bounding box center [583, 321] width 373 height 32
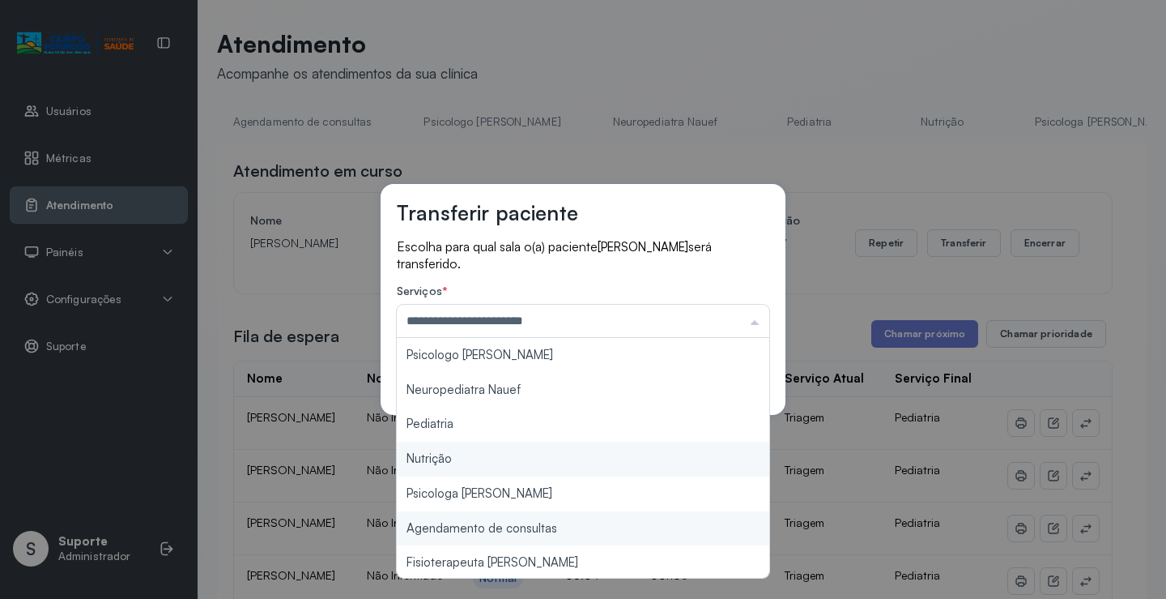
type input "********"
click at [453, 461] on div "Transferir paciente Escolha para qual sala o(a) paciente Renan Biar da Silva se…" at bounding box center [583, 299] width 1166 height 599
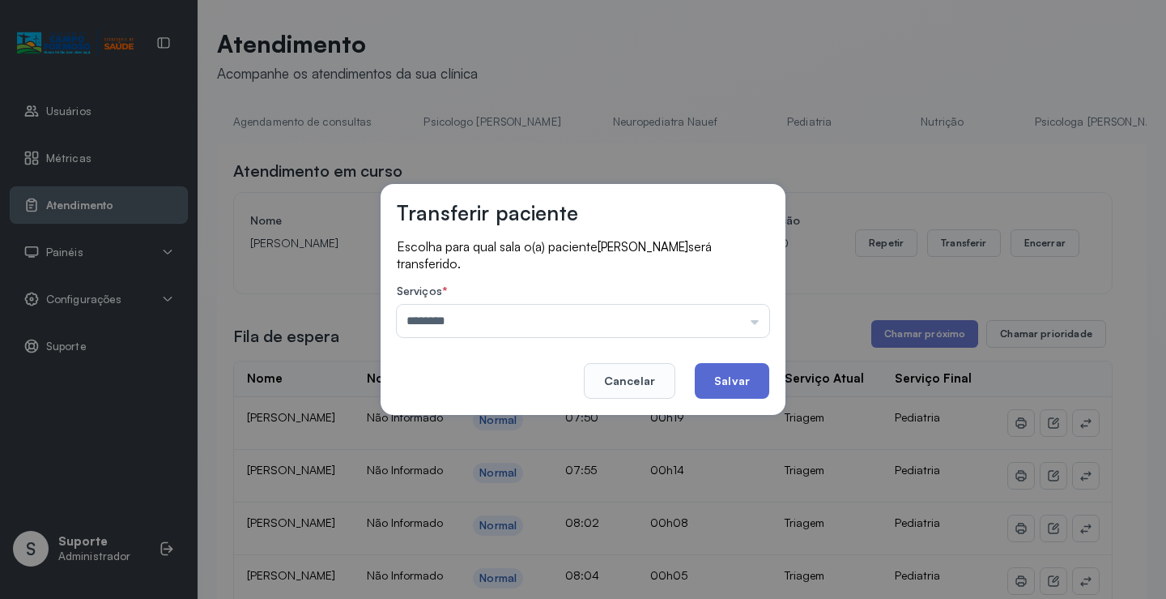
click at [741, 394] on button "Salvar" at bounding box center [732, 381] width 75 height 36
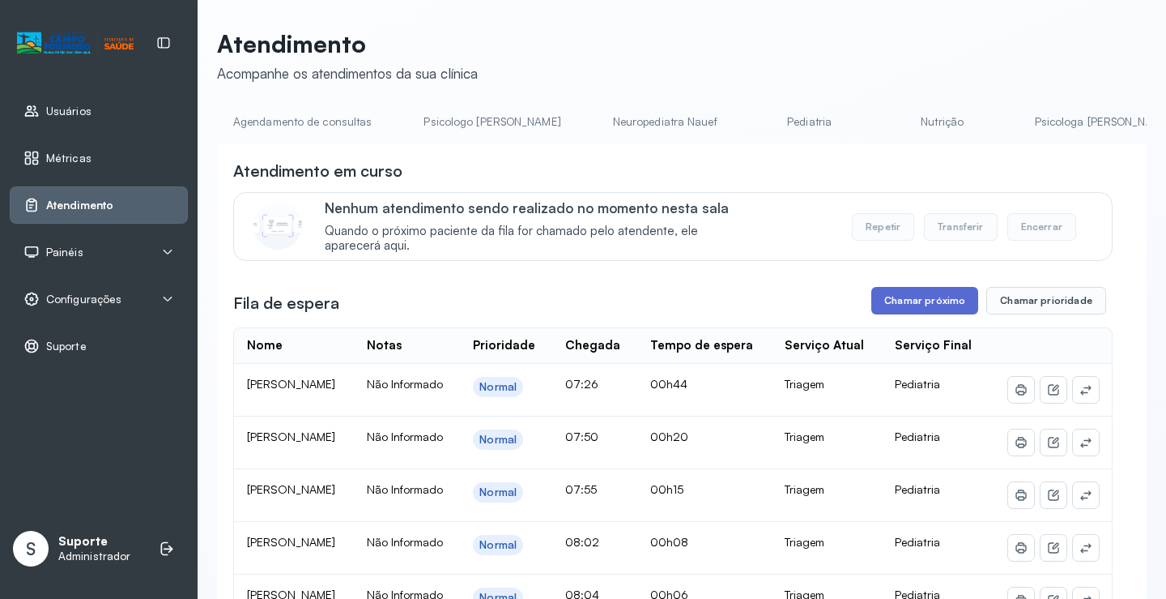
click at [916, 307] on button "Chamar próximo" at bounding box center [925, 301] width 107 height 28
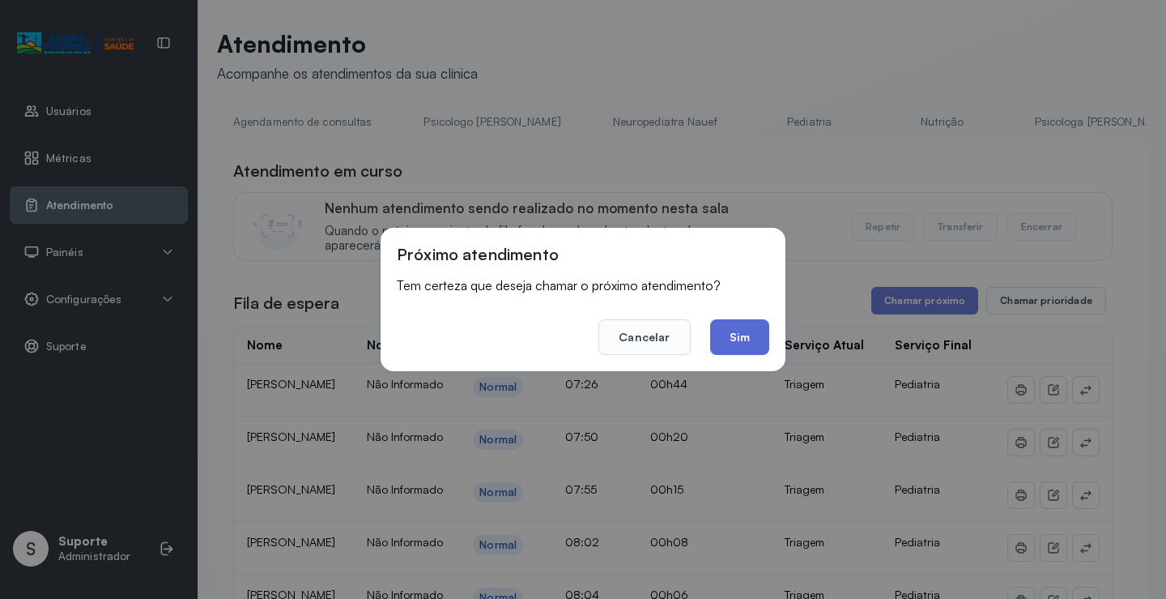
click at [736, 339] on button "Sim" at bounding box center [739, 337] width 59 height 36
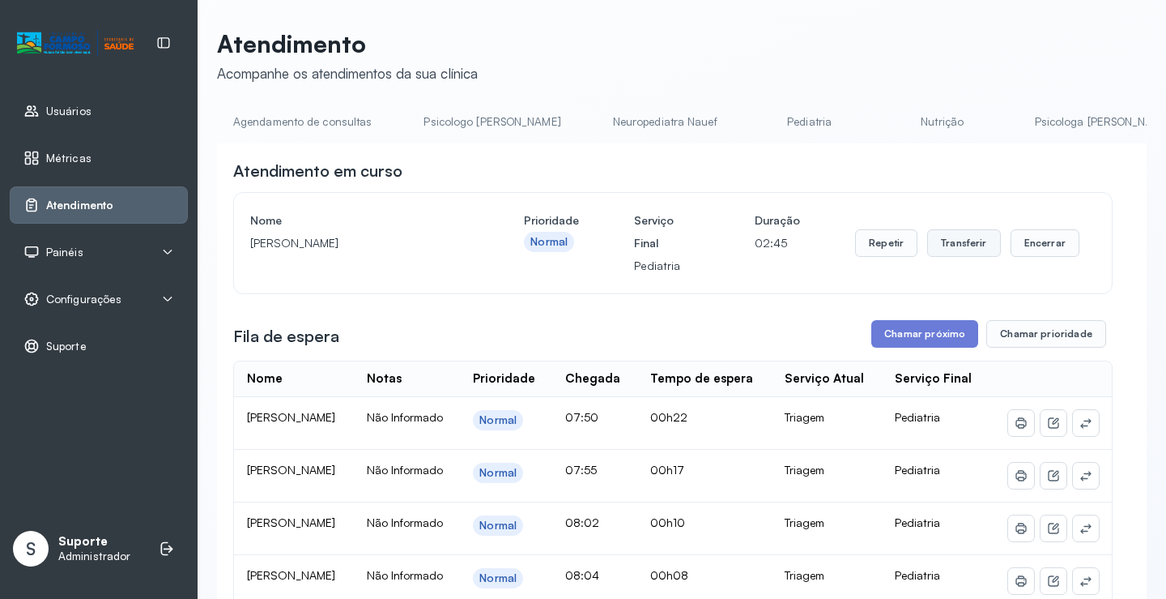
click at [949, 243] on button "Transferir" at bounding box center [965, 243] width 74 height 28
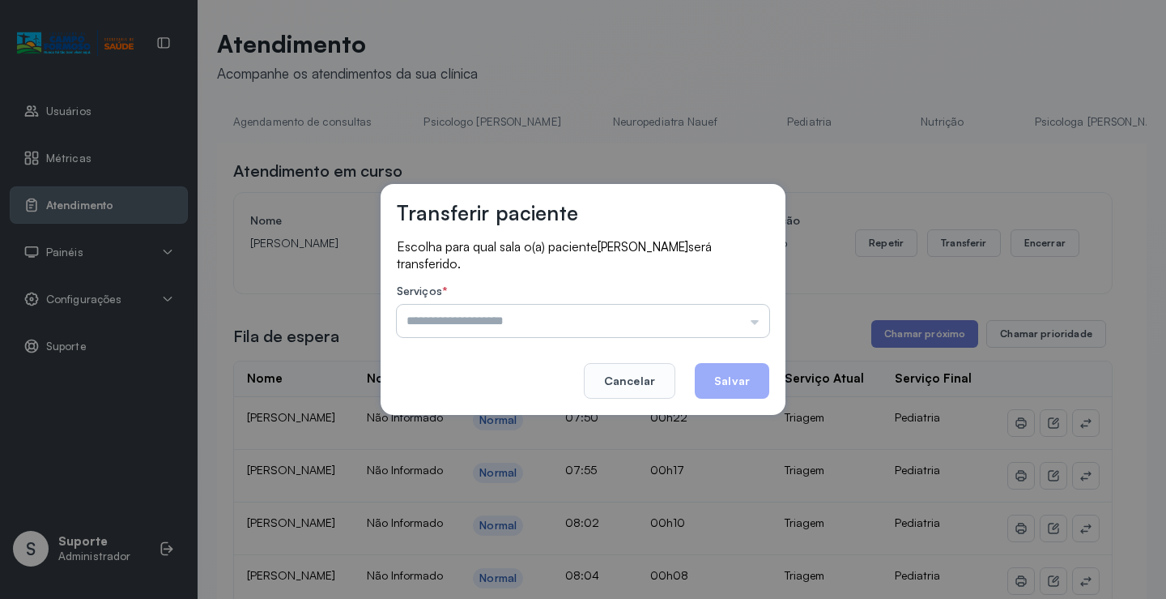
click at [753, 329] on input "text" at bounding box center [583, 321] width 373 height 32
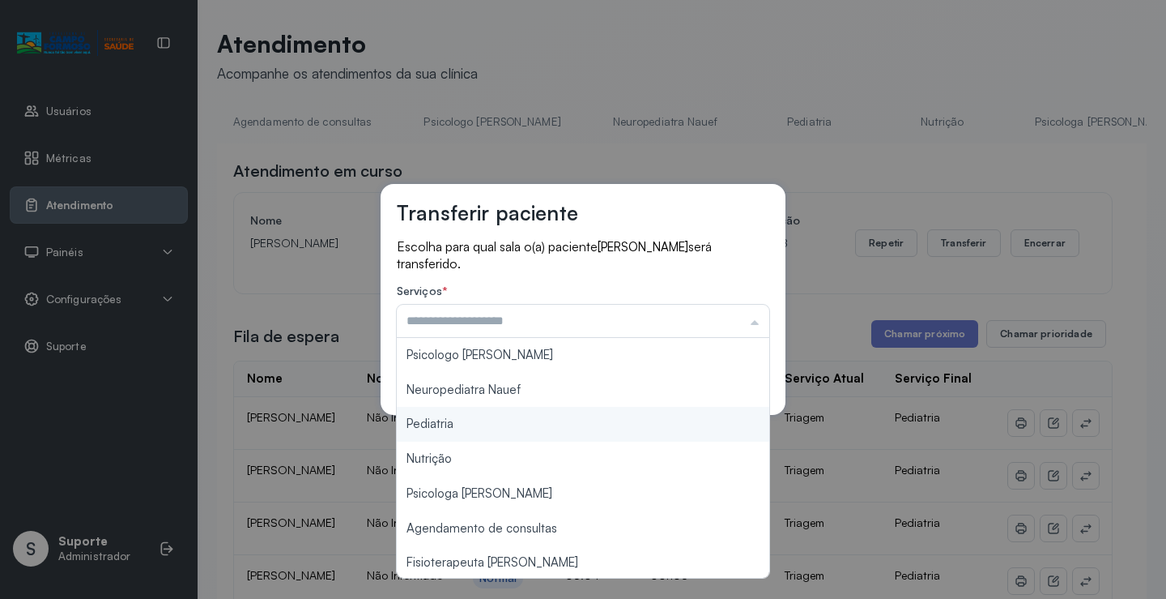
type input "*********"
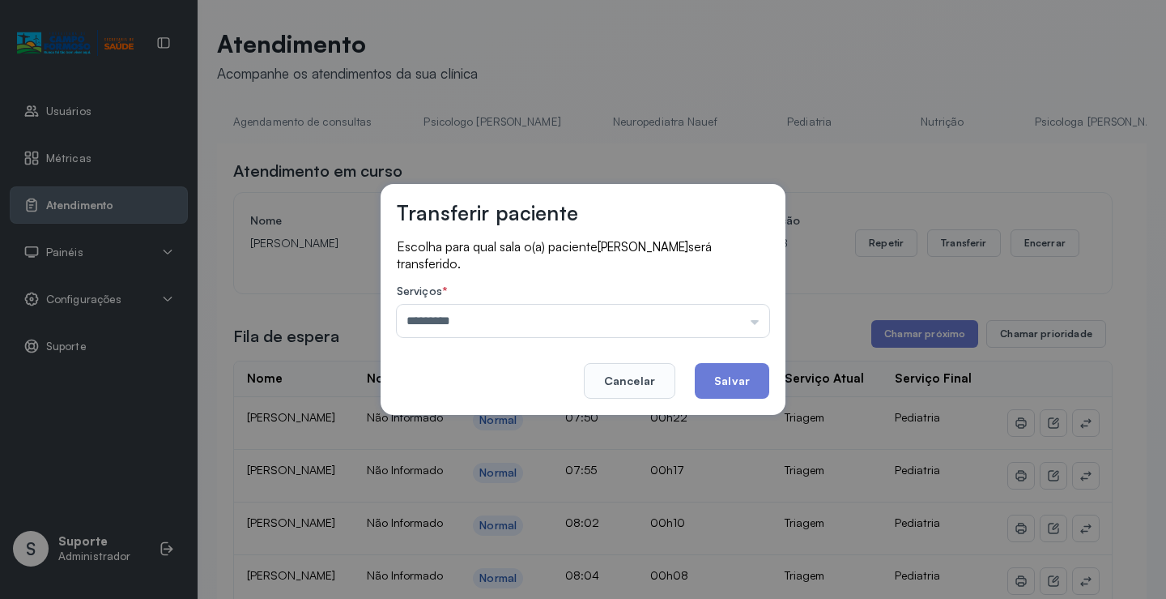
click at [464, 426] on div "Transferir paciente Escolha para qual sala o(a) paciente NICOLAS LEVY LOPES DE …" at bounding box center [583, 299] width 1166 height 599
click at [751, 386] on button "Salvar" at bounding box center [732, 381] width 75 height 36
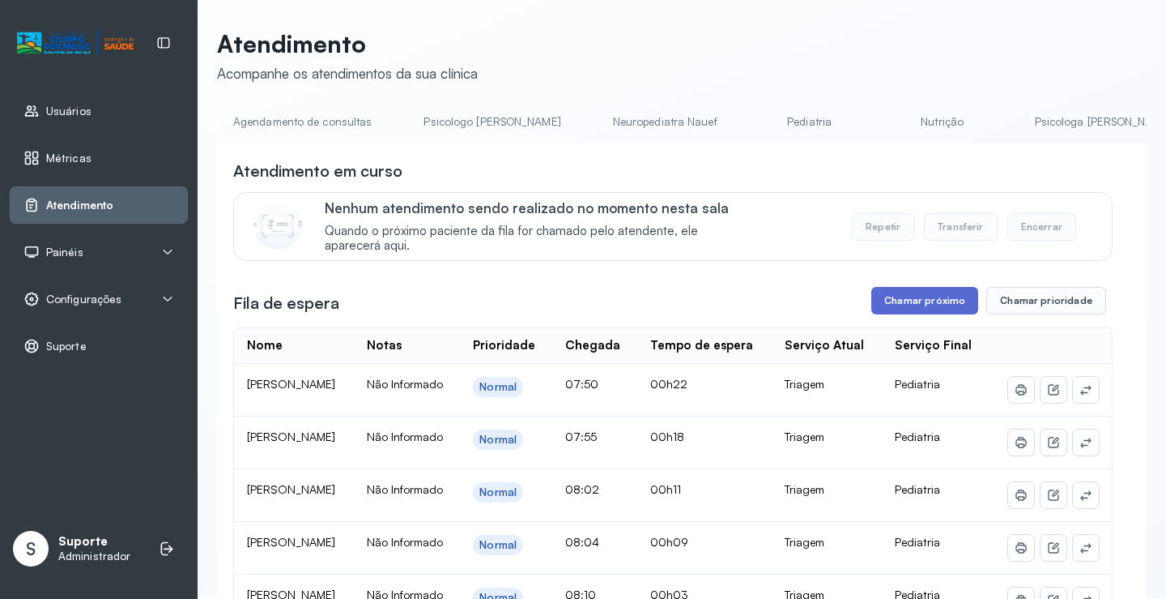
click at [919, 305] on button "Chamar próximo" at bounding box center [925, 301] width 107 height 28
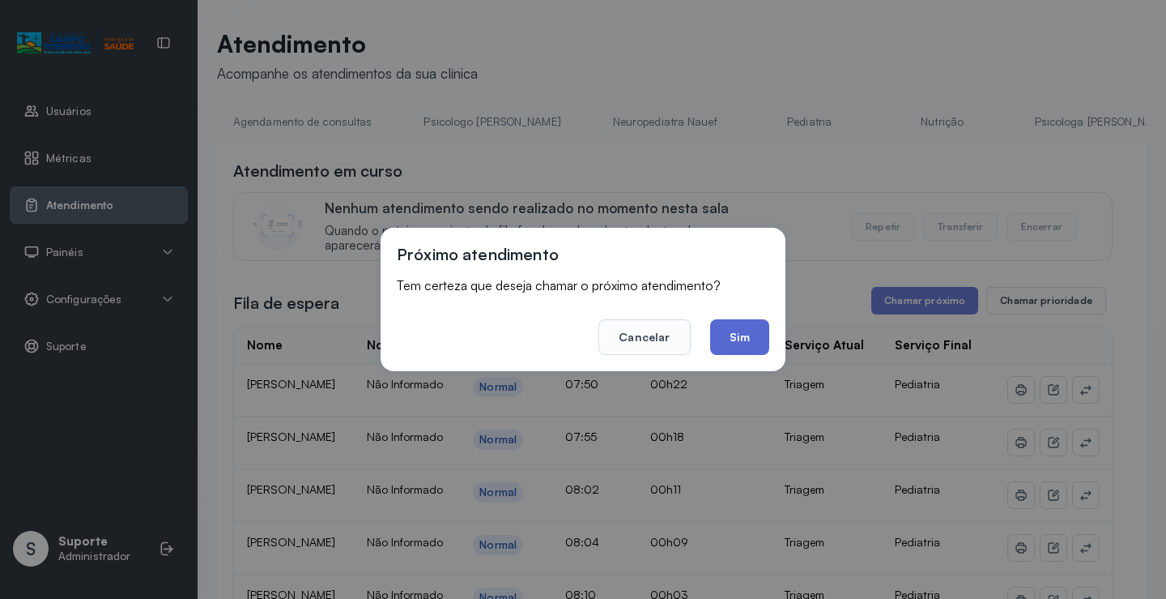
click at [739, 336] on button "Sim" at bounding box center [739, 337] width 59 height 36
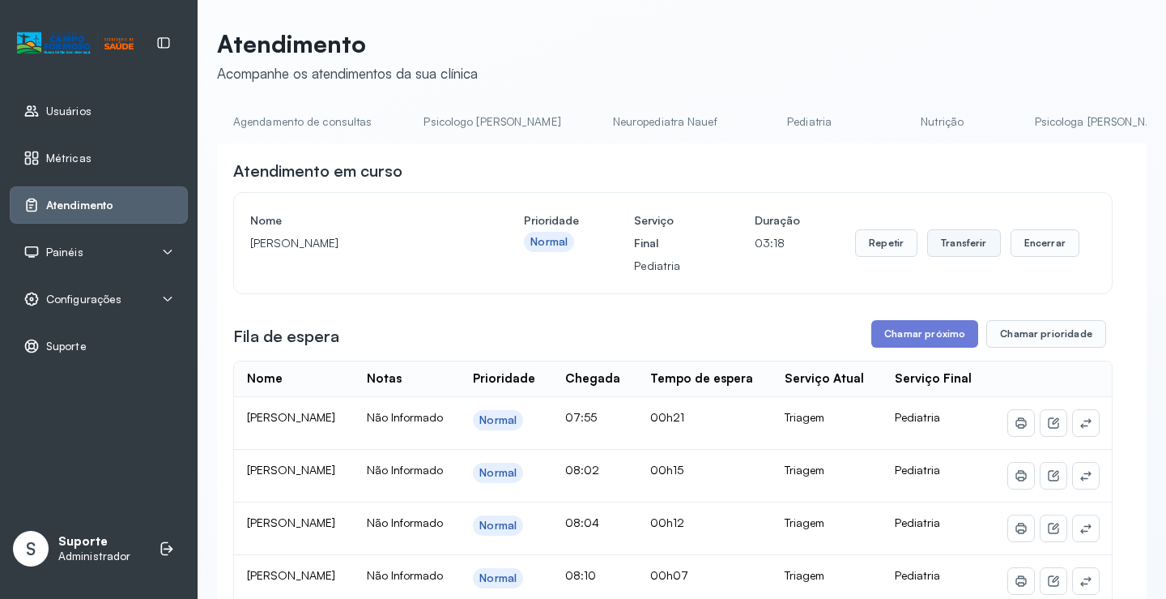
click at [953, 249] on button "Transferir" at bounding box center [965, 243] width 74 height 28
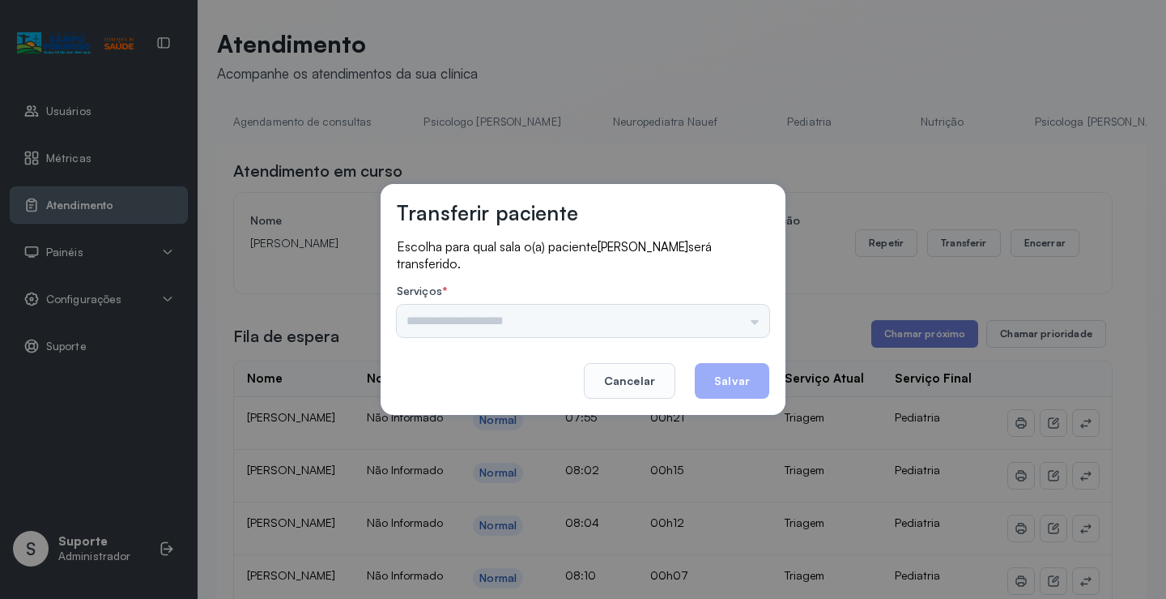
click at [757, 318] on input "text" at bounding box center [583, 321] width 373 height 32
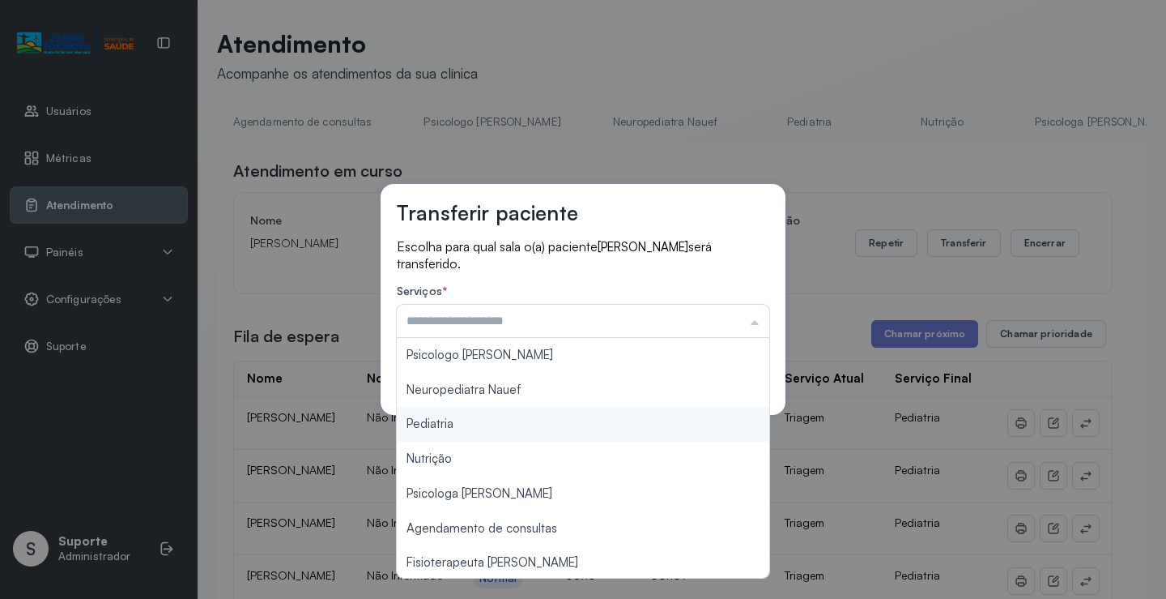
type input "*********"
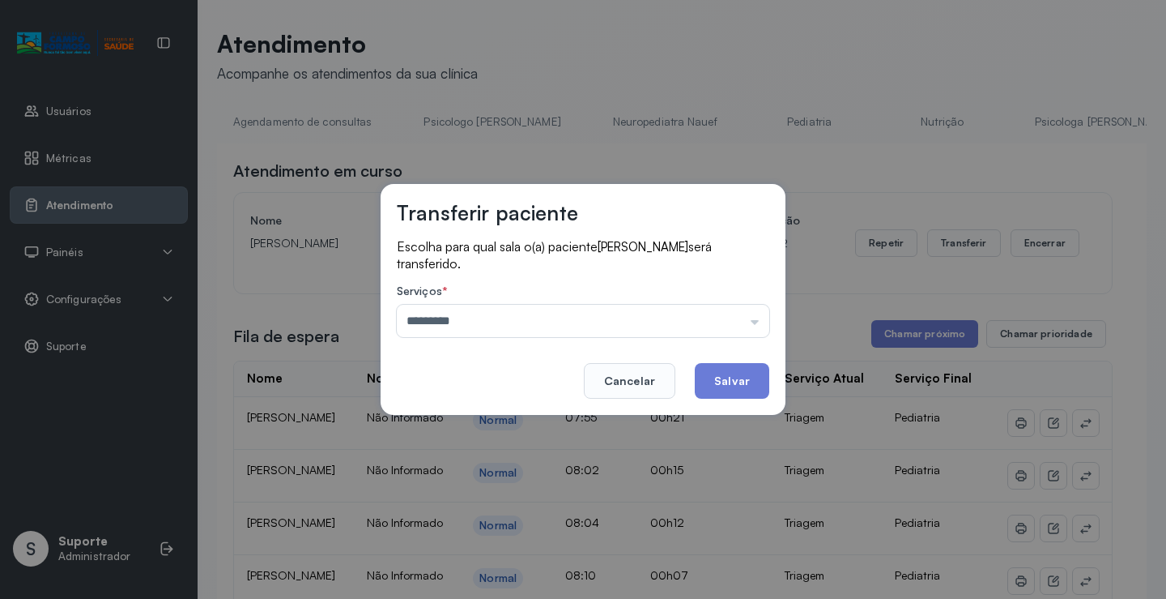
click at [451, 425] on div "Transferir paciente Escolha para qual sala o(a) paciente NADYLLA LORRANE CORREI…" at bounding box center [583, 299] width 1166 height 599
click at [761, 380] on button "Salvar" at bounding box center [732, 381] width 75 height 36
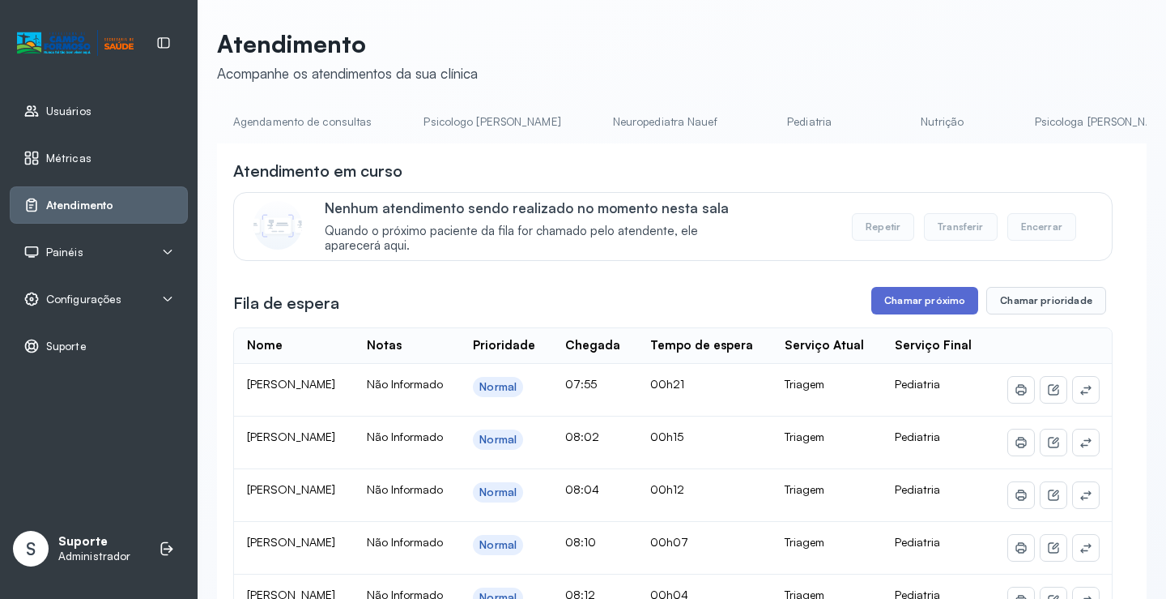
click at [924, 303] on button "Chamar próximo" at bounding box center [925, 301] width 107 height 28
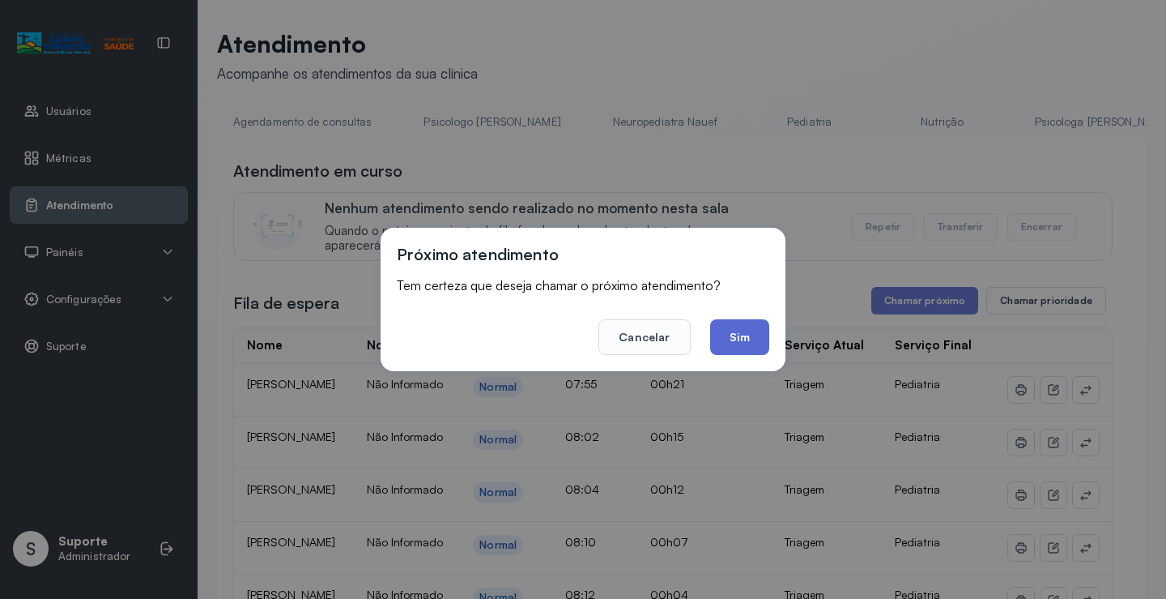
click at [748, 336] on button "Sim" at bounding box center [739, 337] width 59 height 36
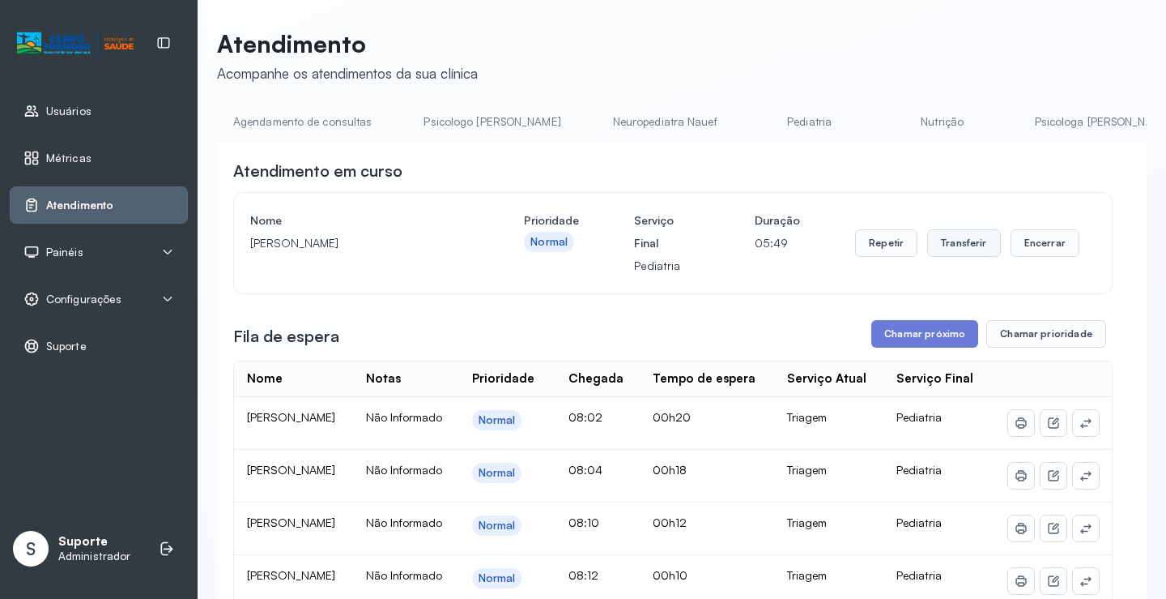
click at [958, 241] on button "Transferir" at bounding box center [965, 243] width 74 height 28
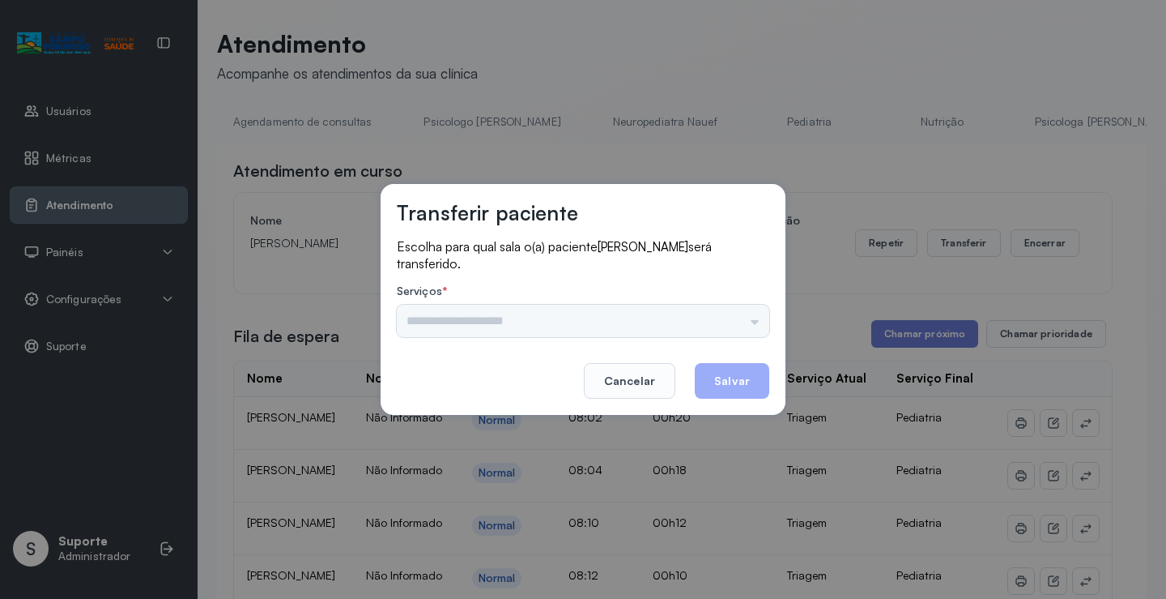
click at [758, 325] on div "Psicologo Pedro Neuropediatra Nauef Pediatria Nutrição Psicologa Alana Agendame…" at bounding box center [583, 321] width 373 height 32
click at [755, 324] on input "text" at bounding box center [583, 321] width 373 height 32
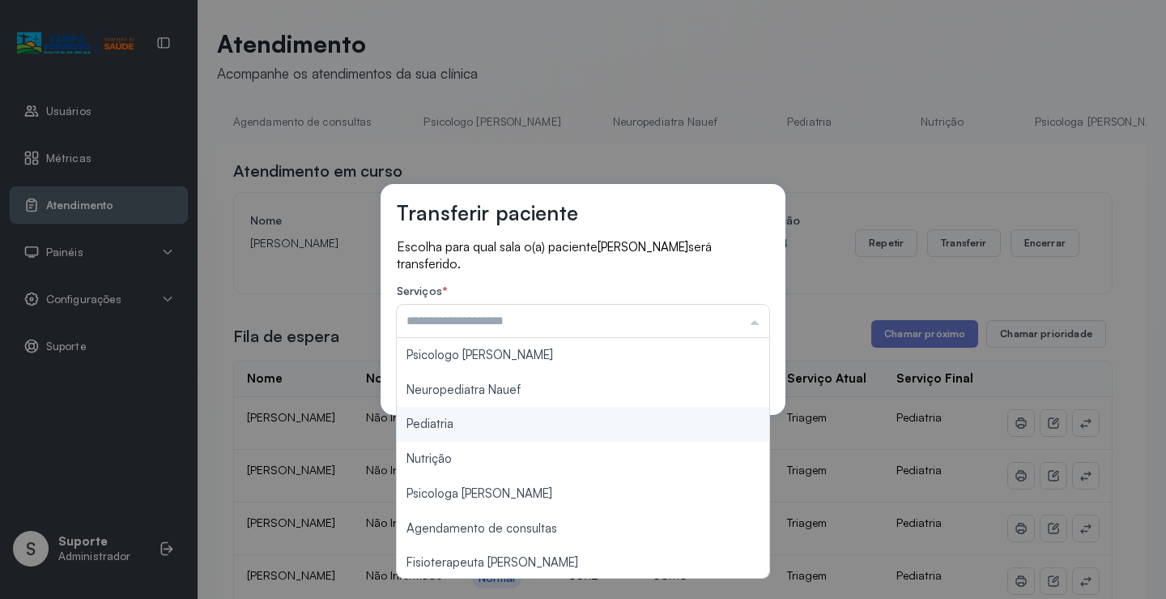
type input "*********"
click at [494, 429] on div "Transferir paciente Escolha para qual sala o(a) paciente SAULO TORRES SILVA ser…" at bounding box center [583, 299] width 1166 height 599
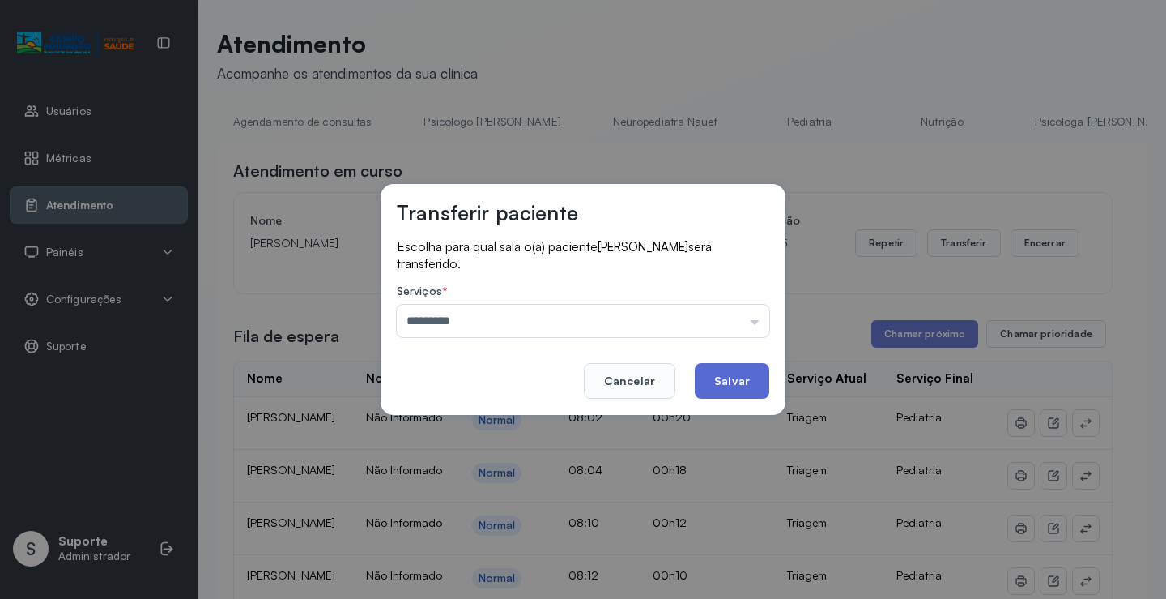
click at [712, 376] on button "Salvar" at bounding box center [732, 381] width 75 height 36
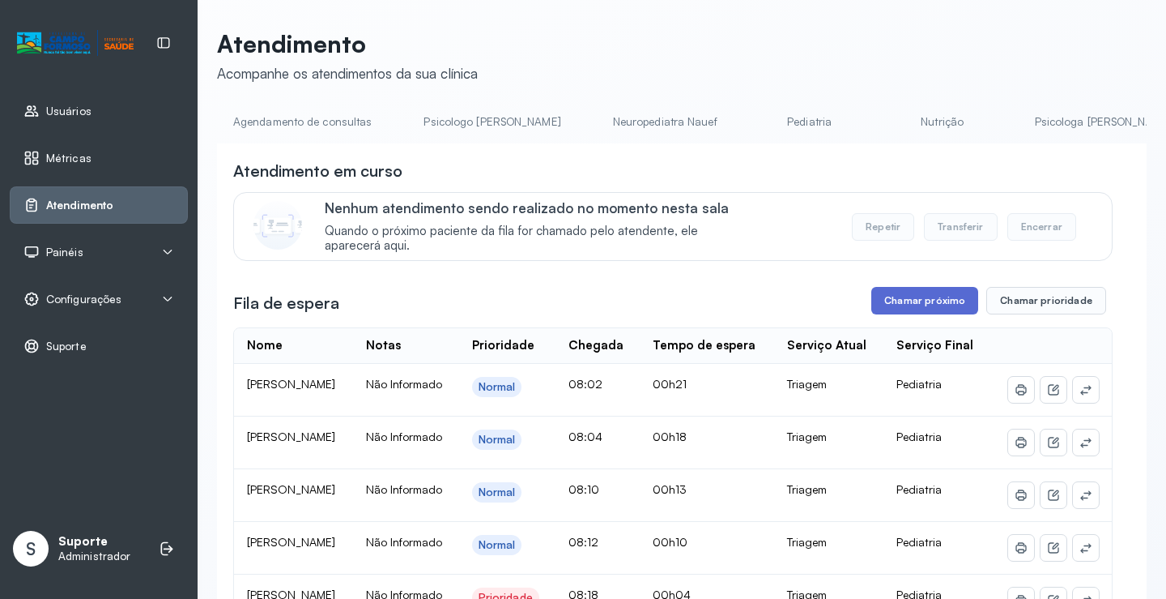
click at [936, 301] on button "Chamar próximo" at bounding box center [925, 301] width 107 height 28
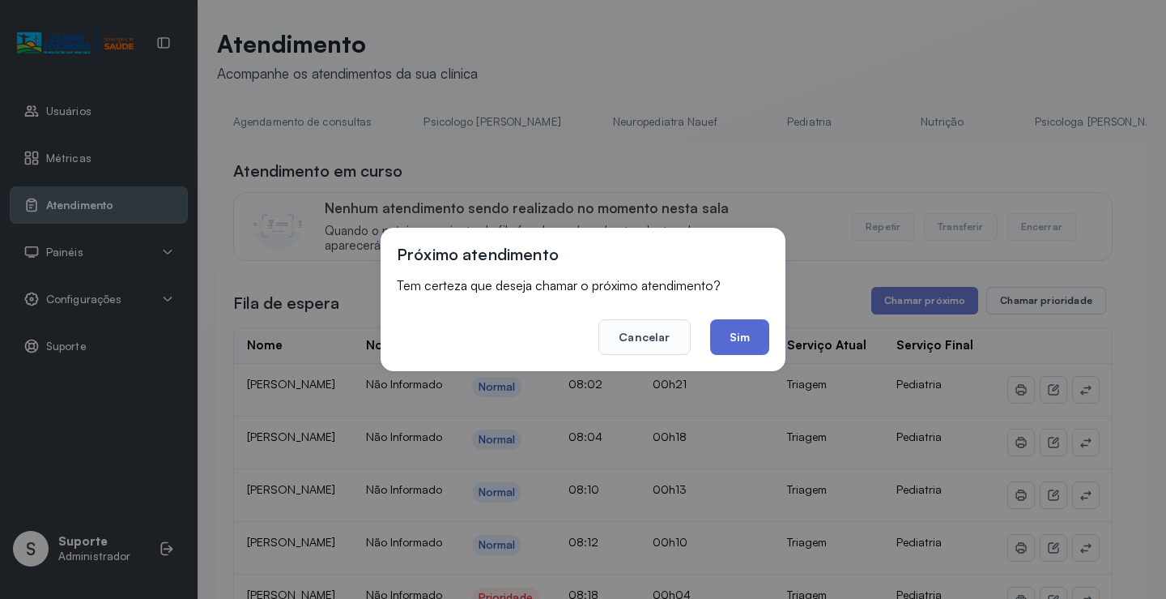
click at [742, 339] on button "Sim" at bounding box center [739, 337] width 59 height 36
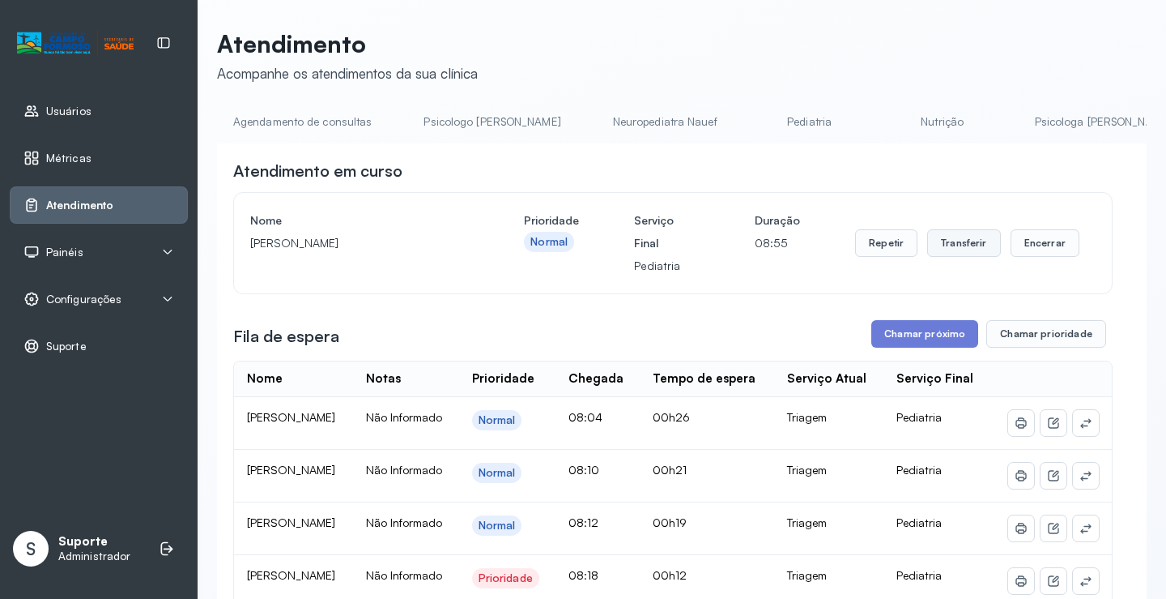
click at [956, 248] on button "Transferir" at bounding box center [965, 243] width 74 height 28
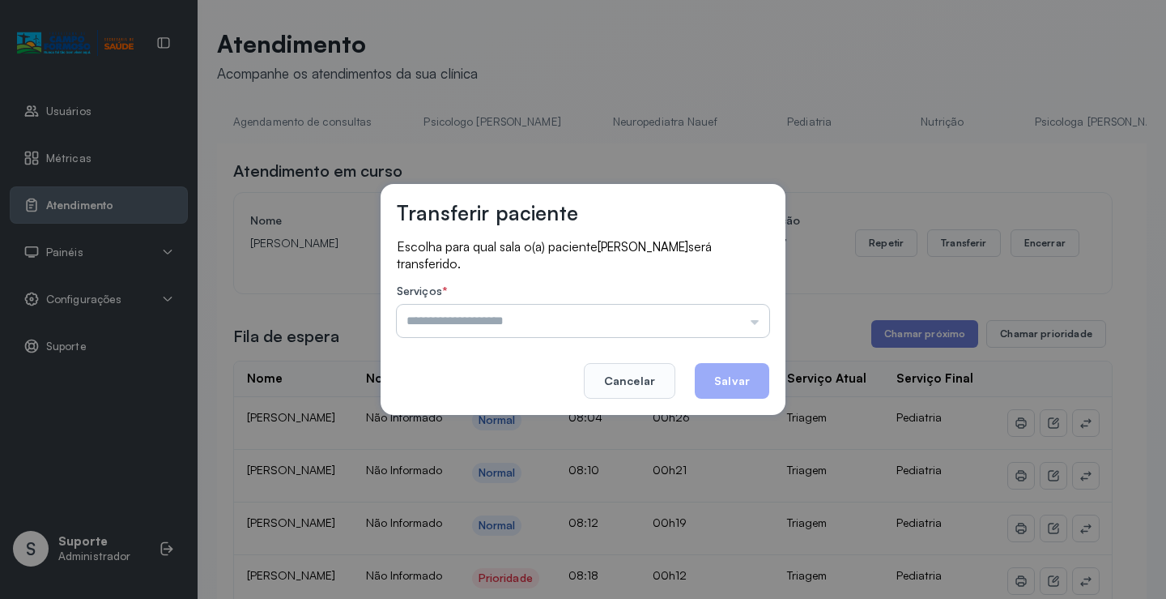
click at [757, 323] on input "text" at bounding box center [583, 321] width 373 height 32
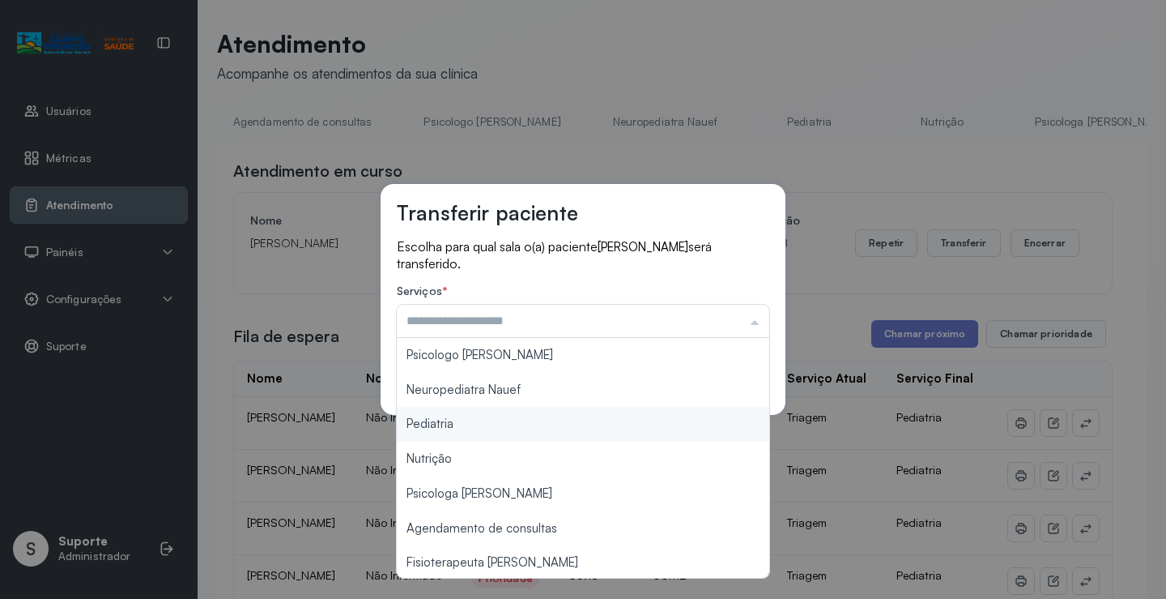
type input "*********"
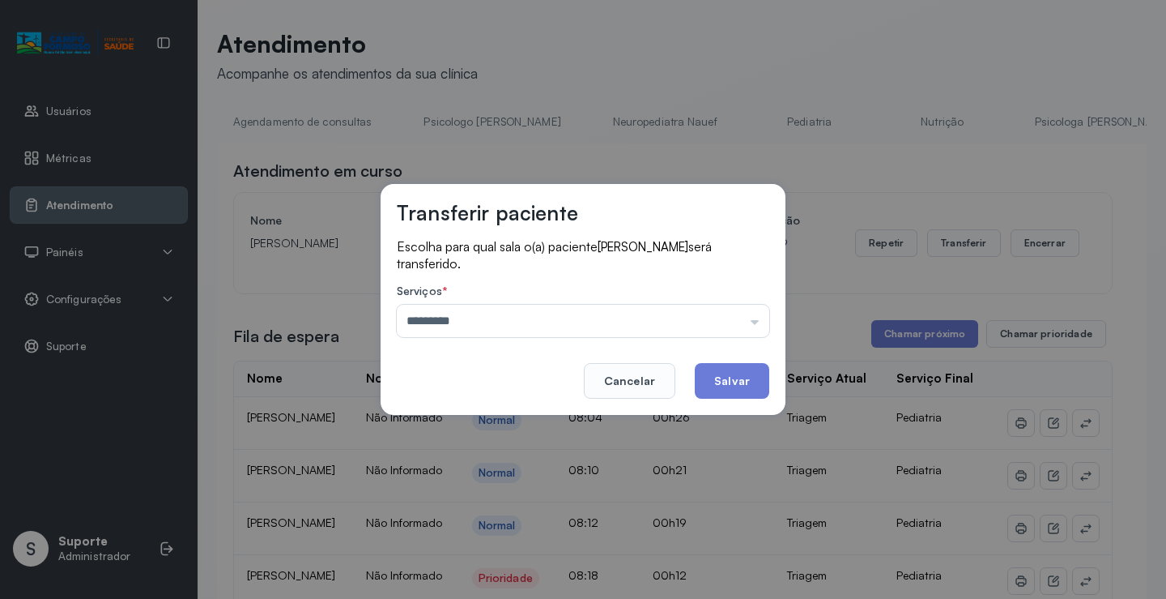
click at [463, 420] on div "Transferir paciente Escolha para qual sala o(a) paciente MARIA GABRIELLY SILVA …" at bounding box center [583, 299] width 1166 height 599
click at [750, 373] on button "Salvar" at bounding box center [732, 381] width 75 height 36
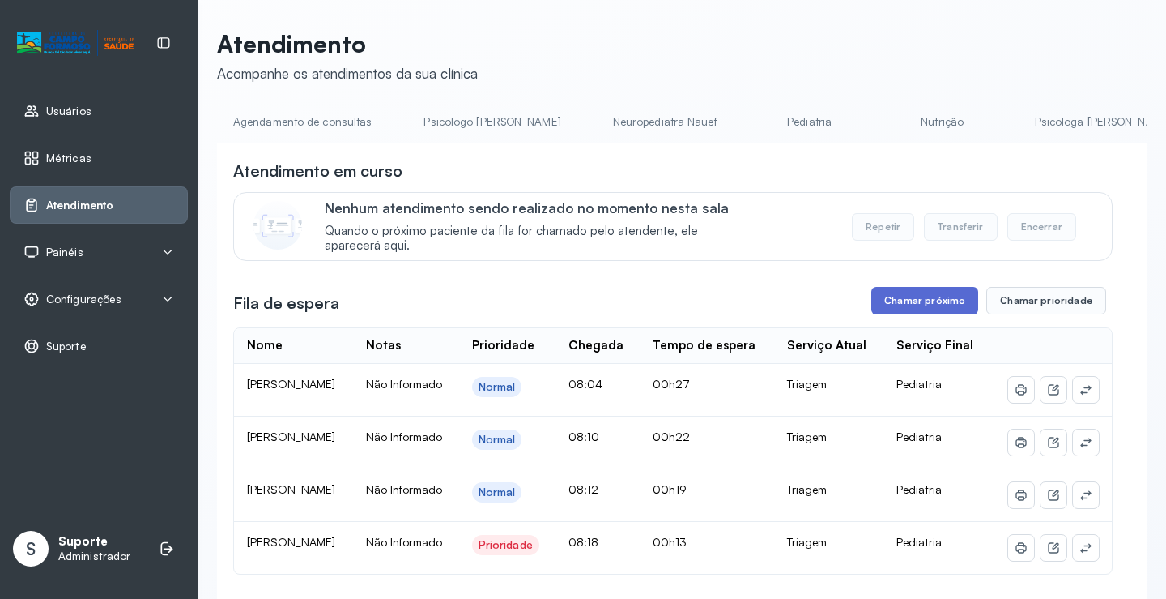
click at [930, 309] on button "Chamar próximo" at bounding box center [925, 301] width 107 height 28
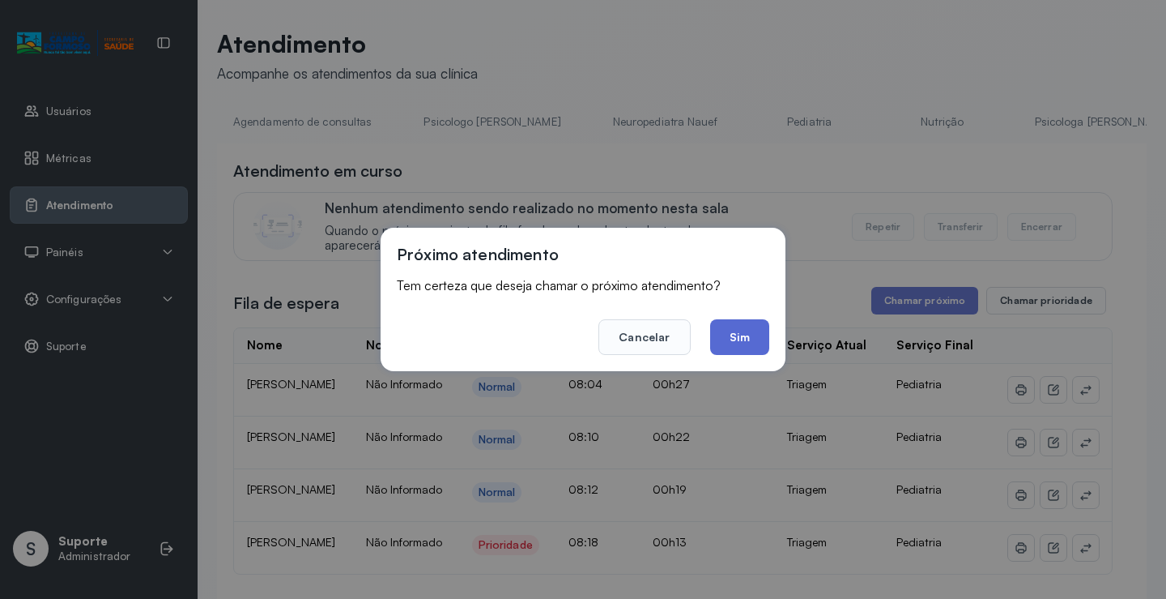
click at [743, 335] on button "Sim" at bounding box center [739, 337] width 59 height 36
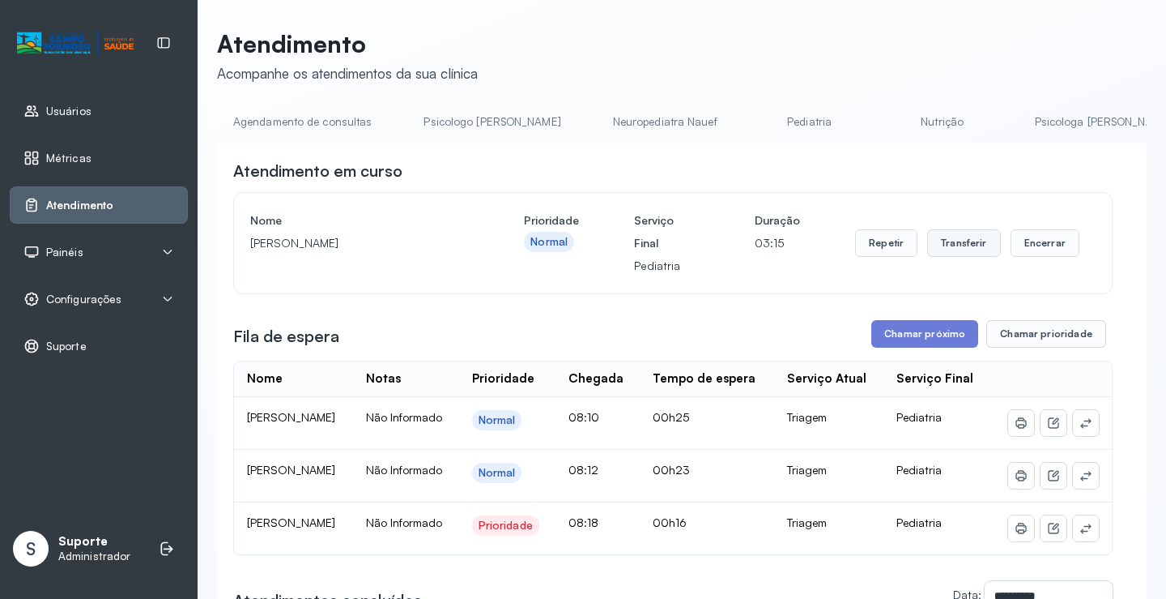
click at [949, 242] on button "Transferir" at bounding box center [965, 243] width 74 height 28
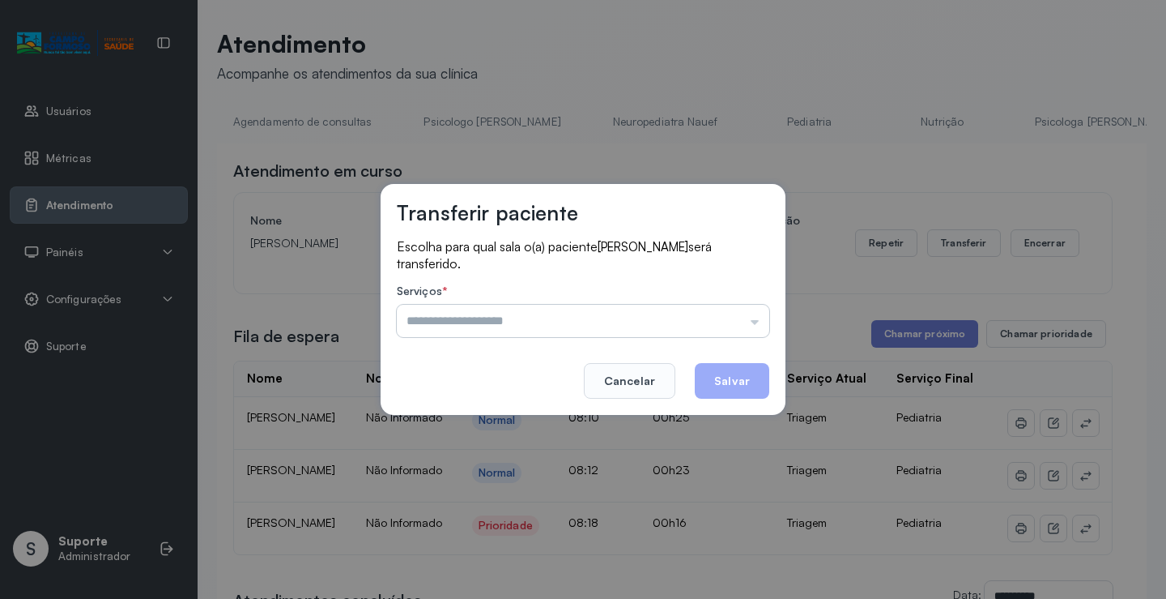
click at [758, 325] on input "text" at bounding box center [583, 321] width 373 height 32
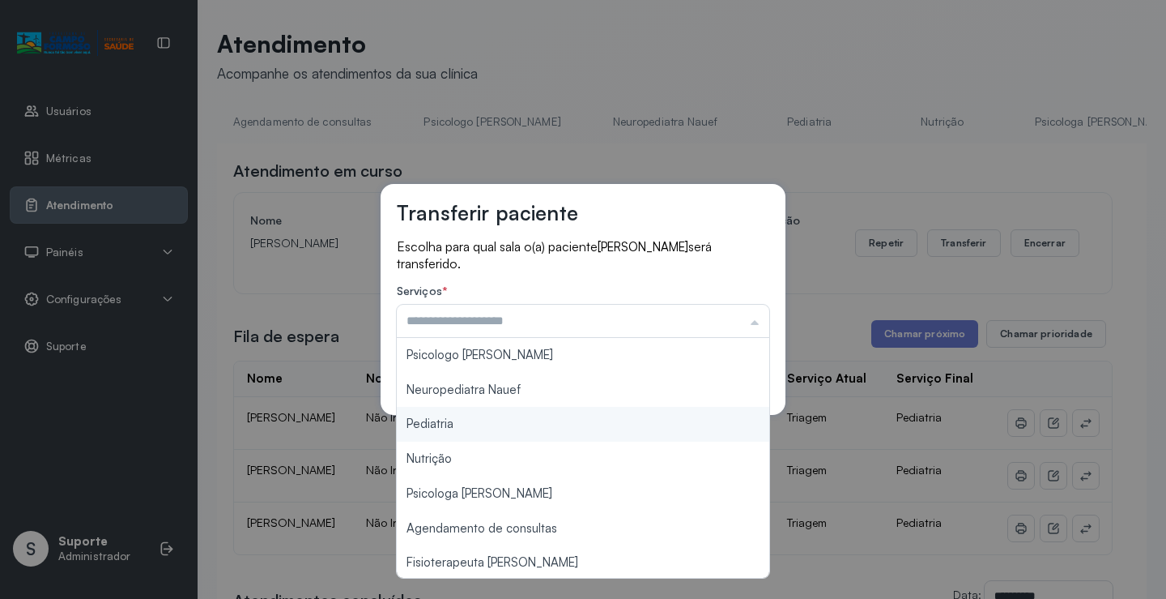
type input "*********"
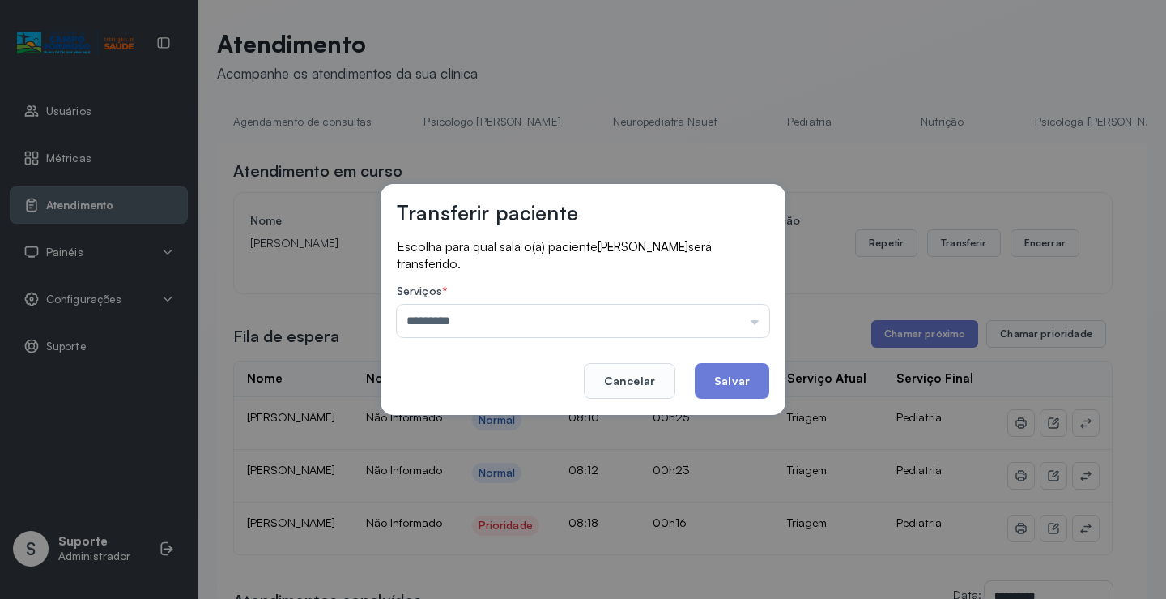
click at [463, 421] on div "Transferir paciente Escolha para qual sala o(a) paciente MARIA ALICE RIBEIRO se…" at bounding box center [583, 299] width 1166 height 599
click at [735, 384] on button "Salvar" at bounding box center [732, 381] width 75 height 36
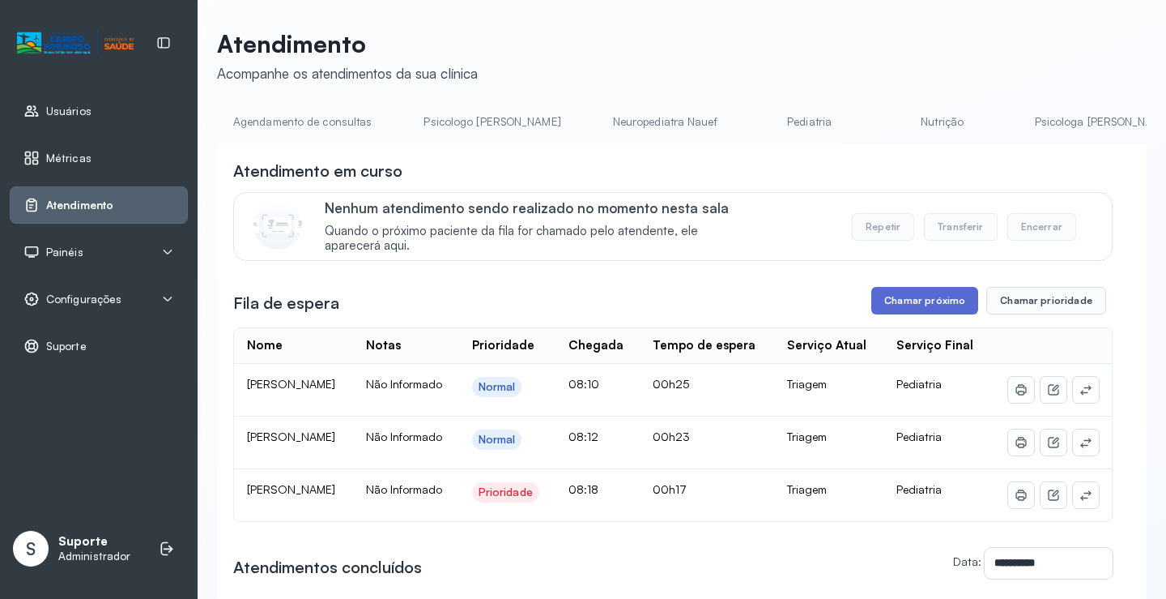
click at [938, 304] on button "Chamar próximo" at bounding box center [925, 301] width 107 height 28
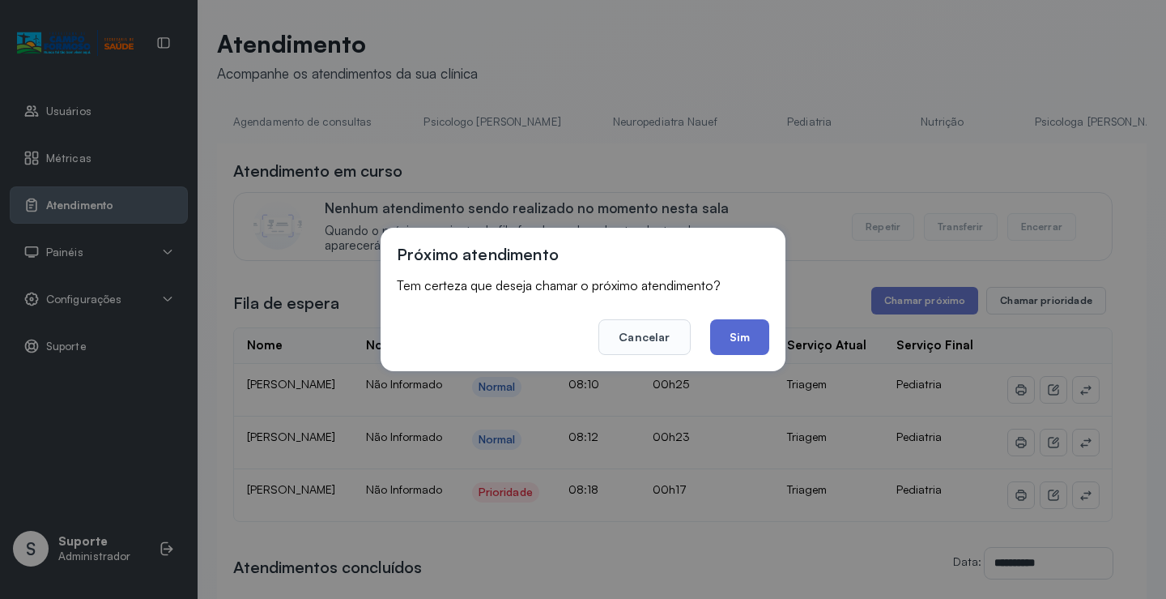
click at [754, 337] on button "Sim" at bounding box center [739, 337] width 59 height 36
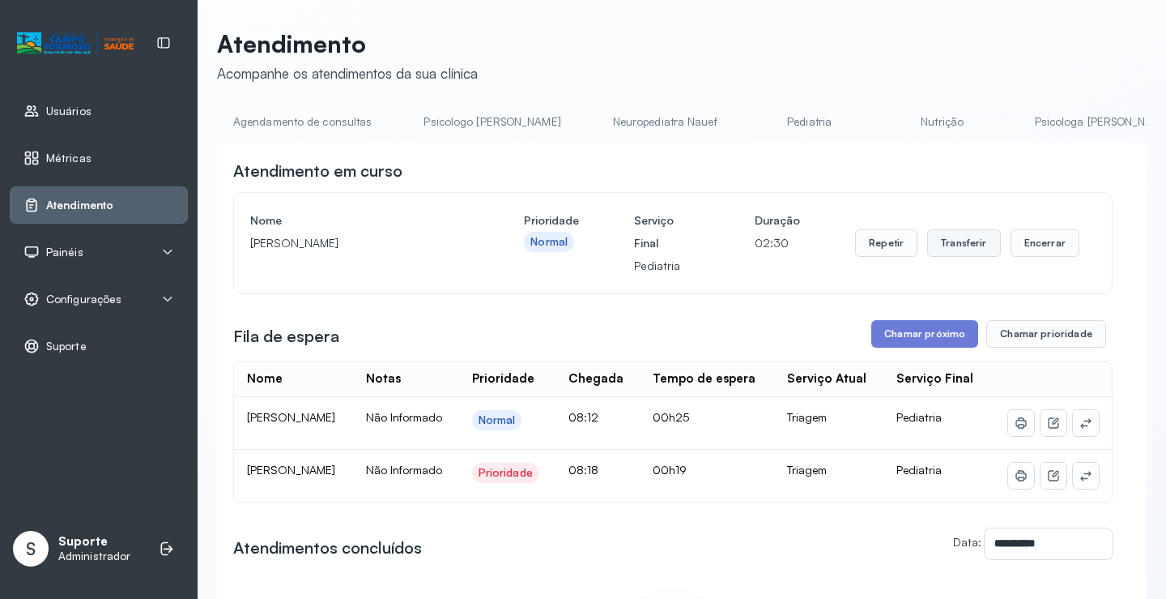
click at [953, 246] on button "Transferir" at bounding box center [965, 243] width 74 height 28
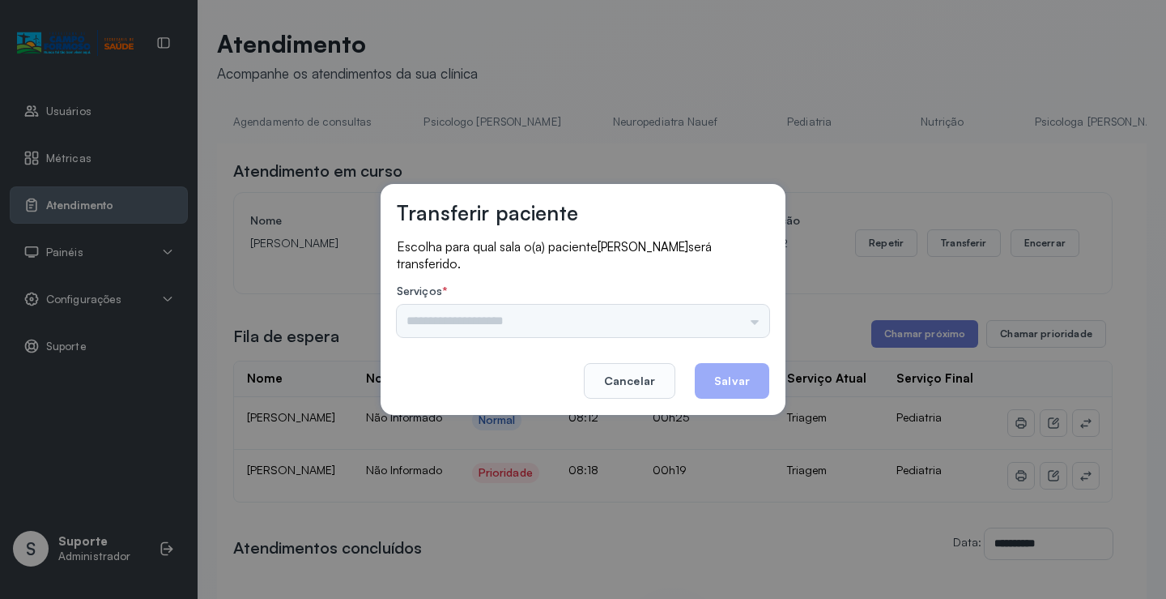
click at [758, 326] on div "Psicologo Pedro Neuropediatra Nauef Pediatria Nutrição Psicologa Alana Agendame…" at bounding box center [583, 321] width 373 height 32
click at [756, 317] on div "Psicologo Pedro Neuropediatra Nauef Pediatria Nutrição Psicologa Alana Agendame…" at bounding box center [583, 321] width 373 height 32
click at [753, 322] on div "Psicologo Pedro Neuropediatra Nauef Pediatria Nutrição Psicologa Alana Agendame…" at bounding box center [583, 321] width 373 height 32
click at [760, 321] on input "text" at bounding box center [583, 321] width 373 height 32
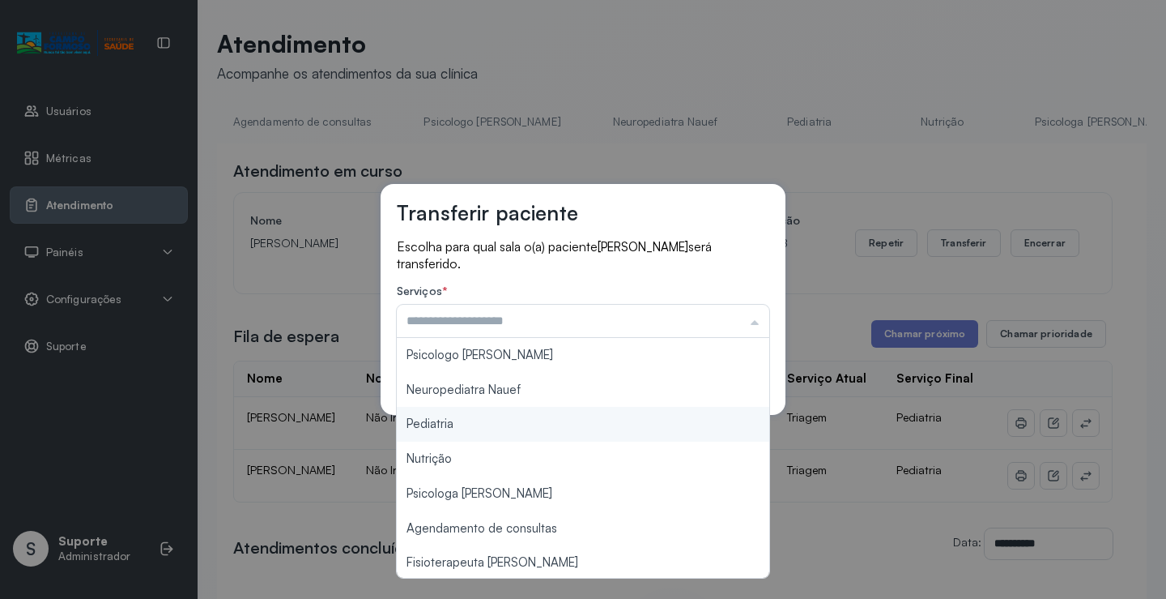
type input "*********"
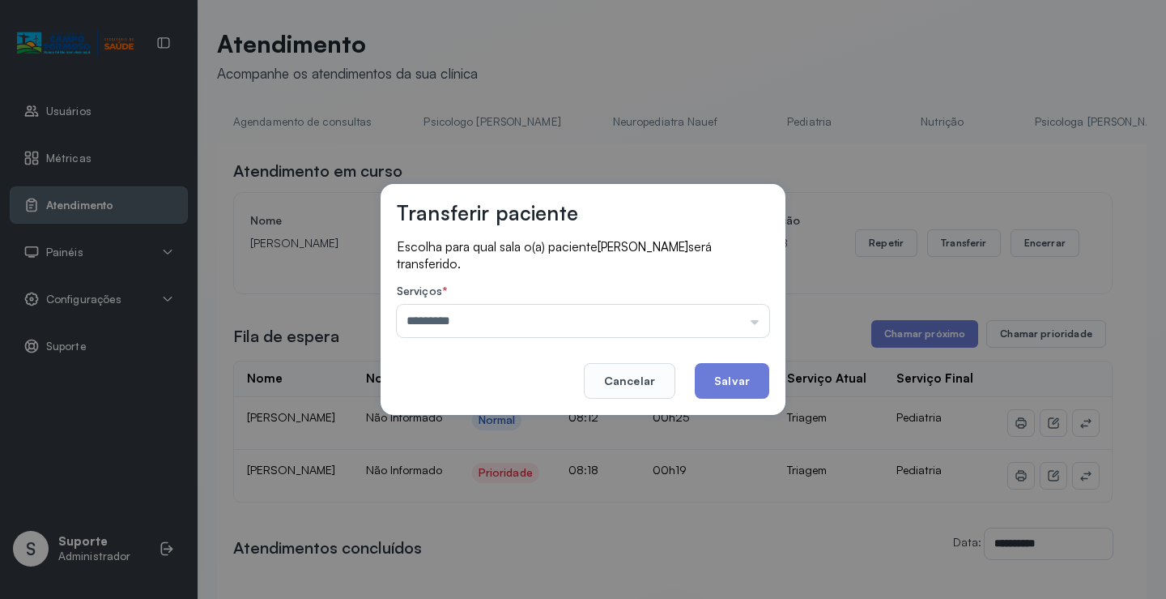
click at [490, 430] on div "Transferir paciente Escolha para qual sala o(a) paciente VICTOR MANOEL SILVA OL…" at bounding box center [583, 299] width 1166 height 599
click at [727, 384] on button "Salvar" at bounding box center [732, 381] width 75 height 36
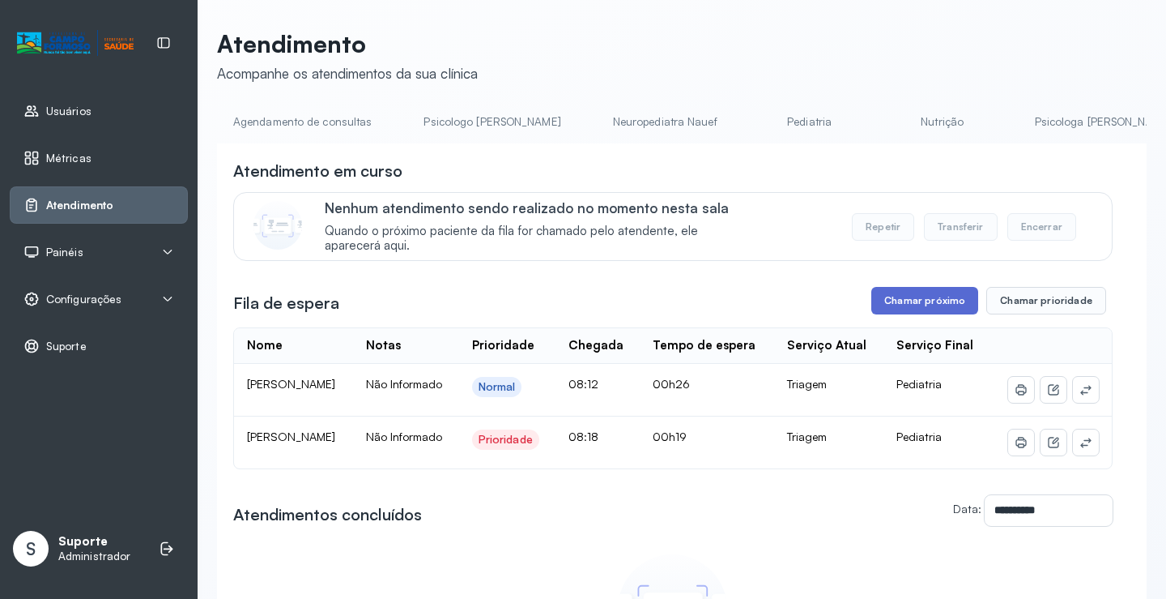
click at [949, 306] on button "Chamar próximo" at bounding box center [925, 301] width 107 height 28
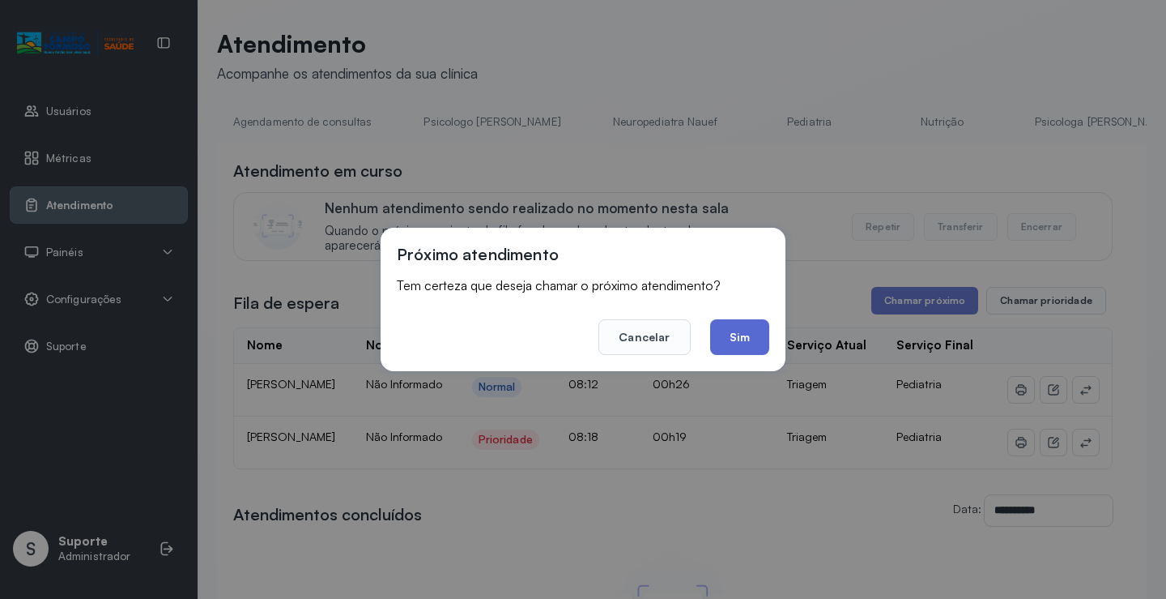
click at [737, 340] on button "Sim" at bounding box center [739, 337] width 59 height 36
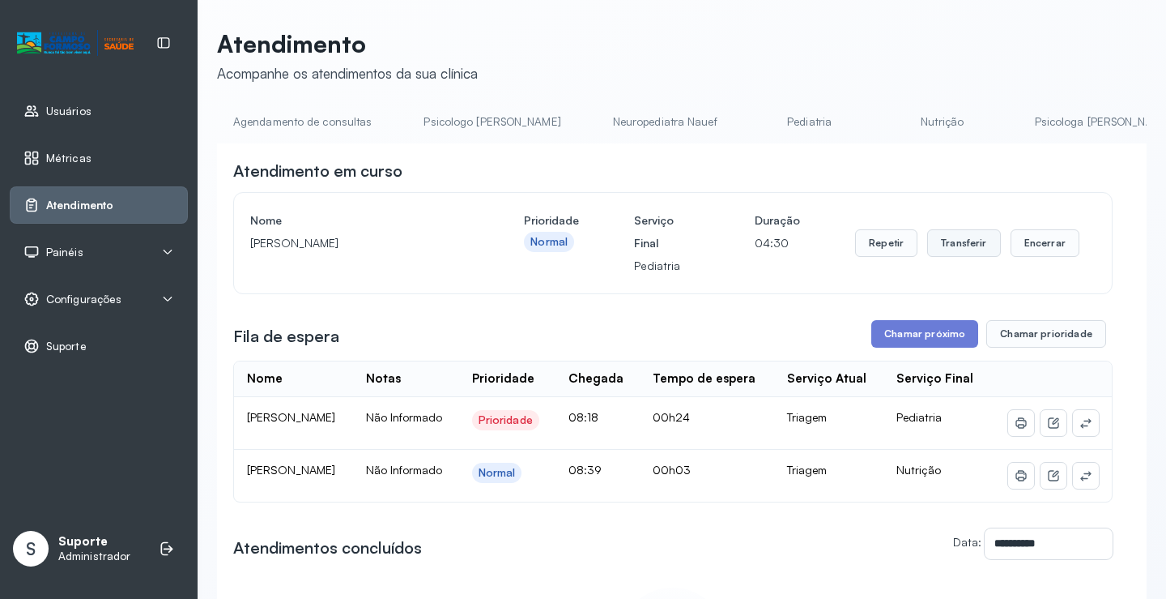
click at [960, 252] on button "Transferir" at bounding box center [965, 243] width 74 height 28
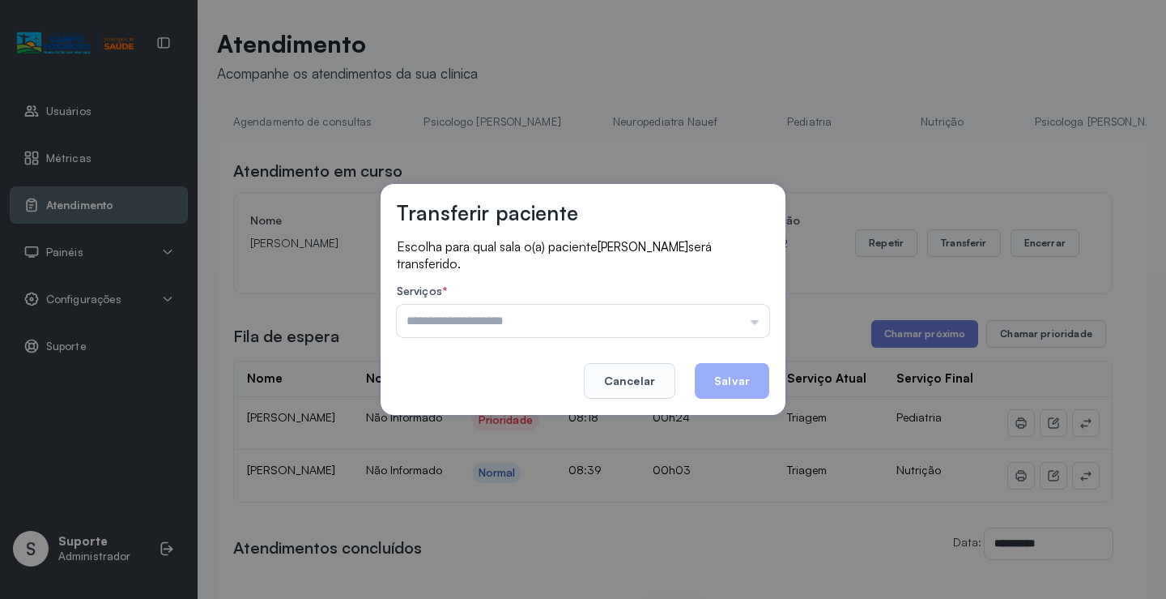
click at [759, 322] on input "text" at bounding box center [583, 321] width 373 height 32
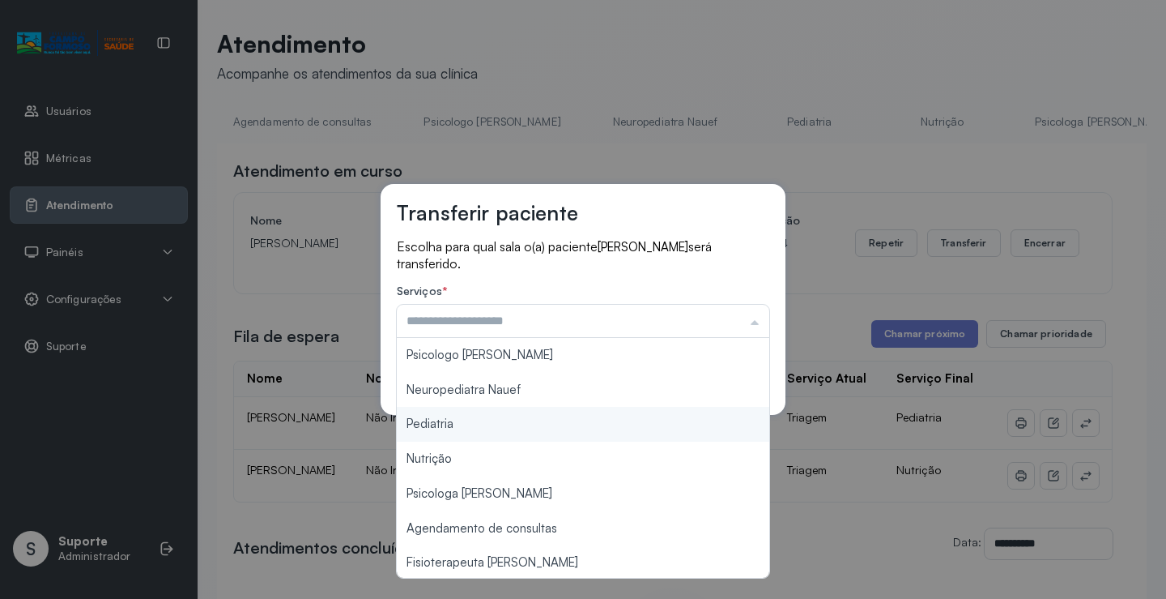
type input "*********"
click at [522, 428] on div "Transferir paciente Escolha para qual sala o(a) paciente MARIA ISIS DOS SANTOS …" at bounding box center [583, 299] width 1166 height 599
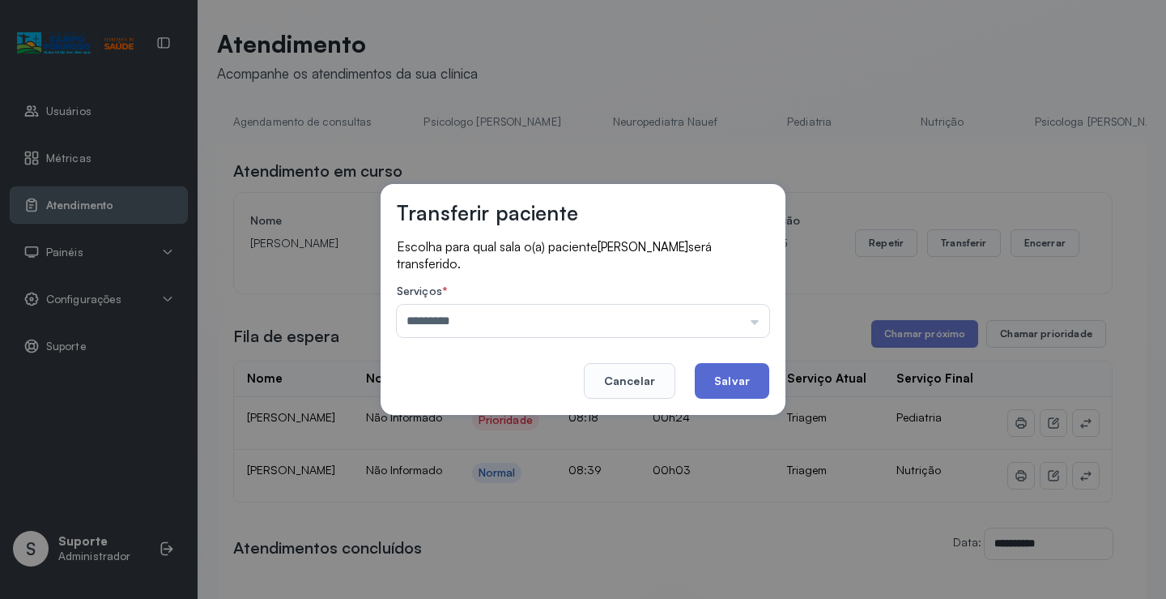
click at [723, 378] on button "Salvar" at bounding box center [732, 381] width 75 height 36
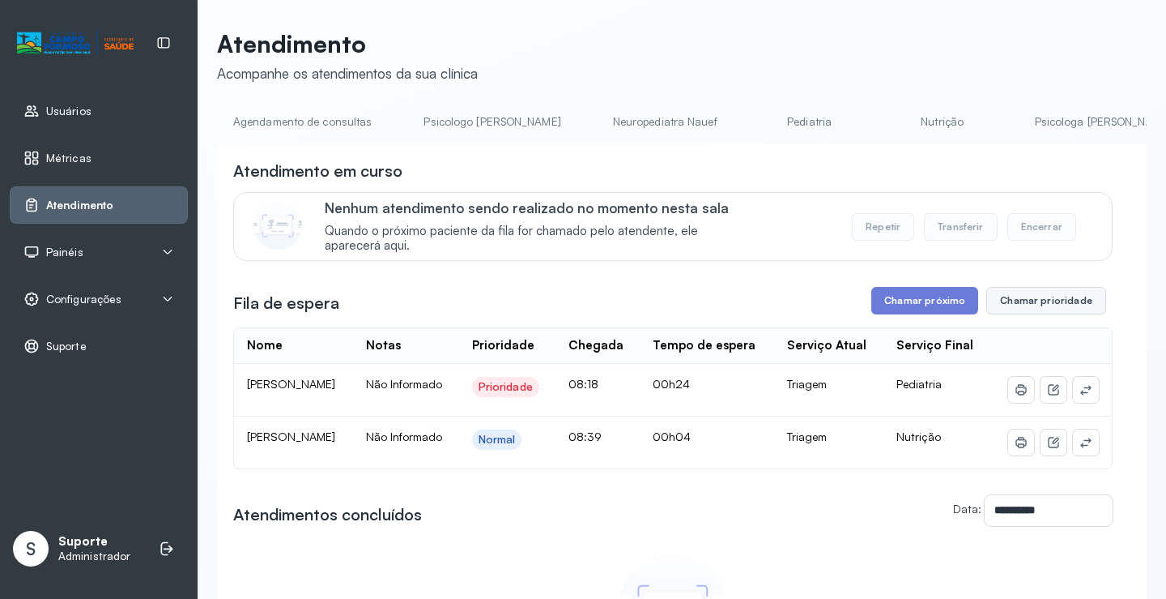
click at [1021, 305] on button "Chamar prioridade" at bounding box center [1047, 301] width 120 height 28
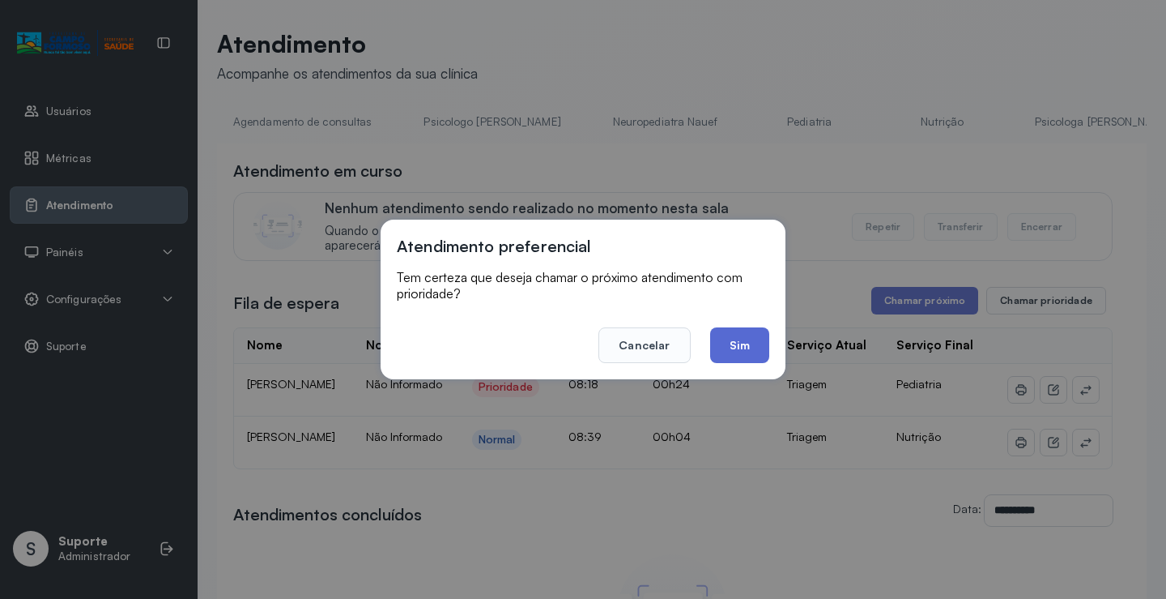
click at [745, 347] on button "Sim" at bounding box center [739, 345] width 59 height 36
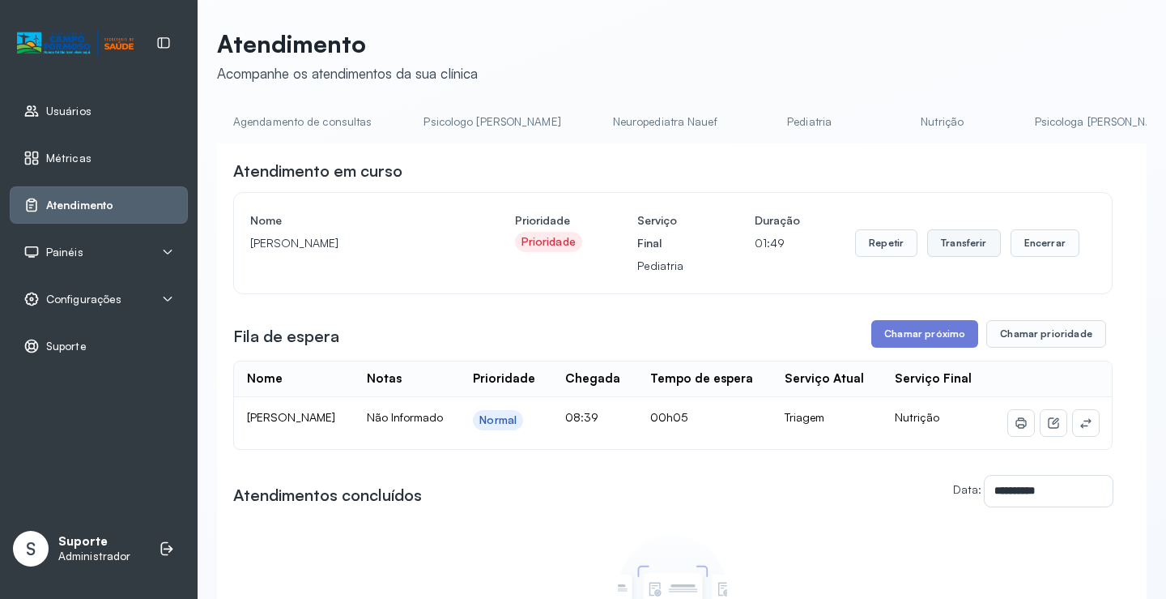
click at [955, 249] on button "Transferir" at bounding box center [965, 243] width 74 height 28
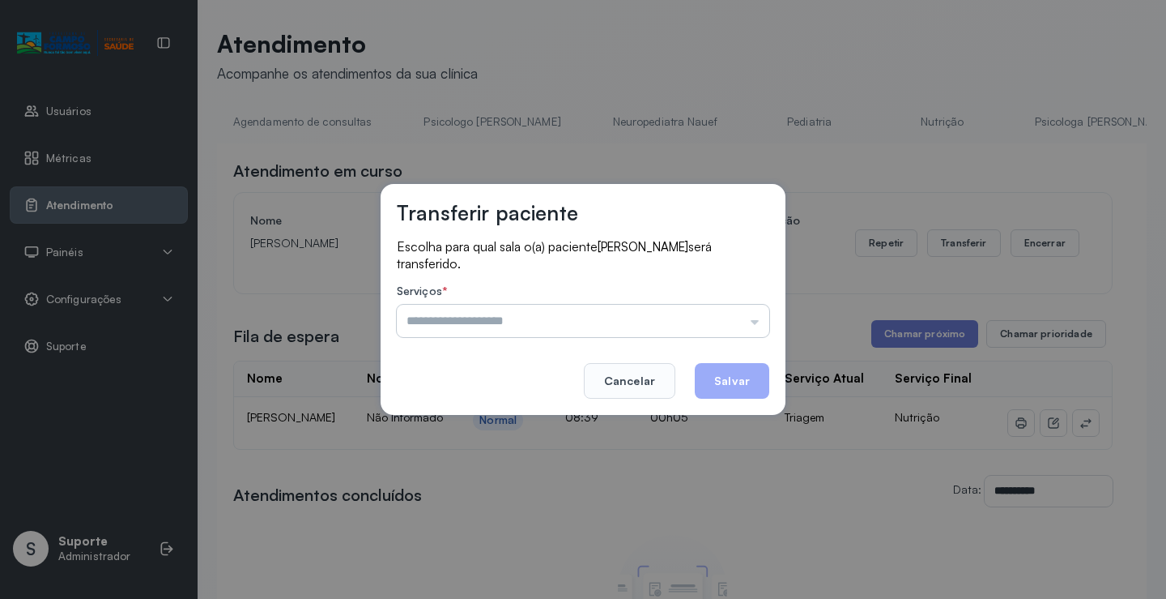
click at [757, 324] on input "text" at bounding box center [583, 321] width 373 height 32
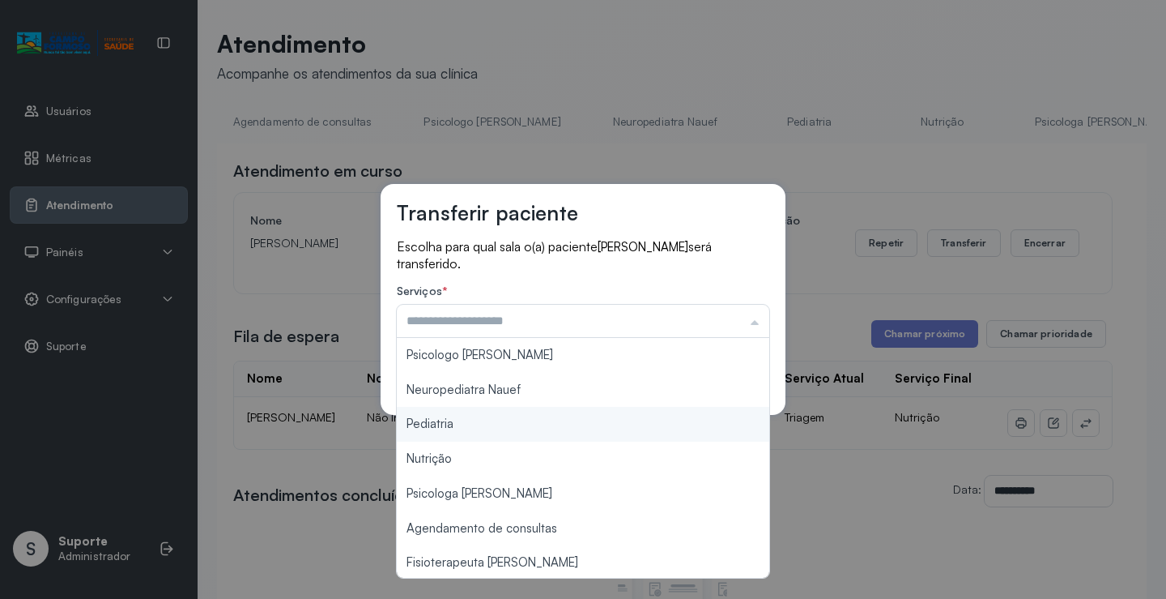
type input "*********"
click at [486, 424] on div "Transferir paciente Escolha para qual sala o(a) paciente HEITOR LUCAS SOUZA DA …" at bounding box center [583, 299] width 1166 height 599
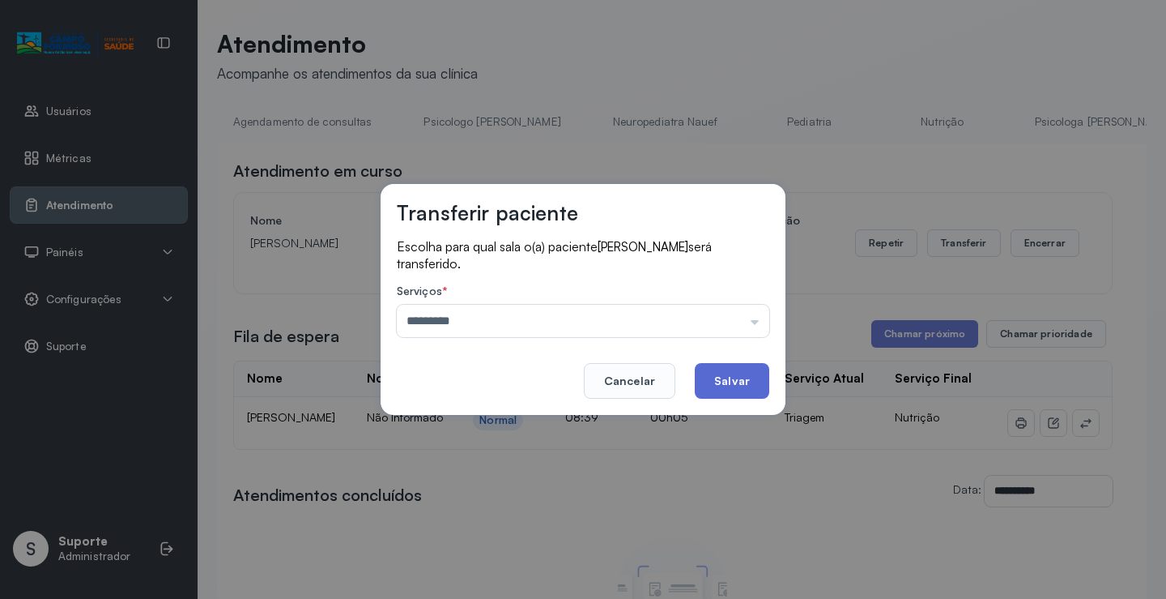
click at [724, 379] on button "Salvar" at bounding box center [732, 381] width 75 height 36
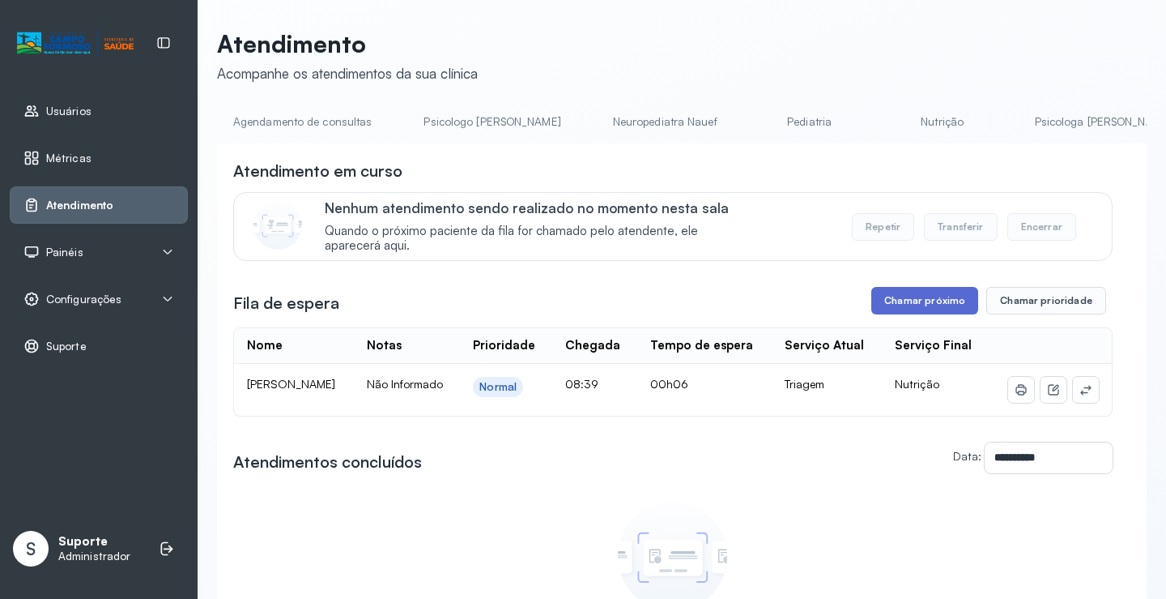
click at [929, 301] on button "Chamar próximo" at bounding box center [925, 301] width 107 height 28
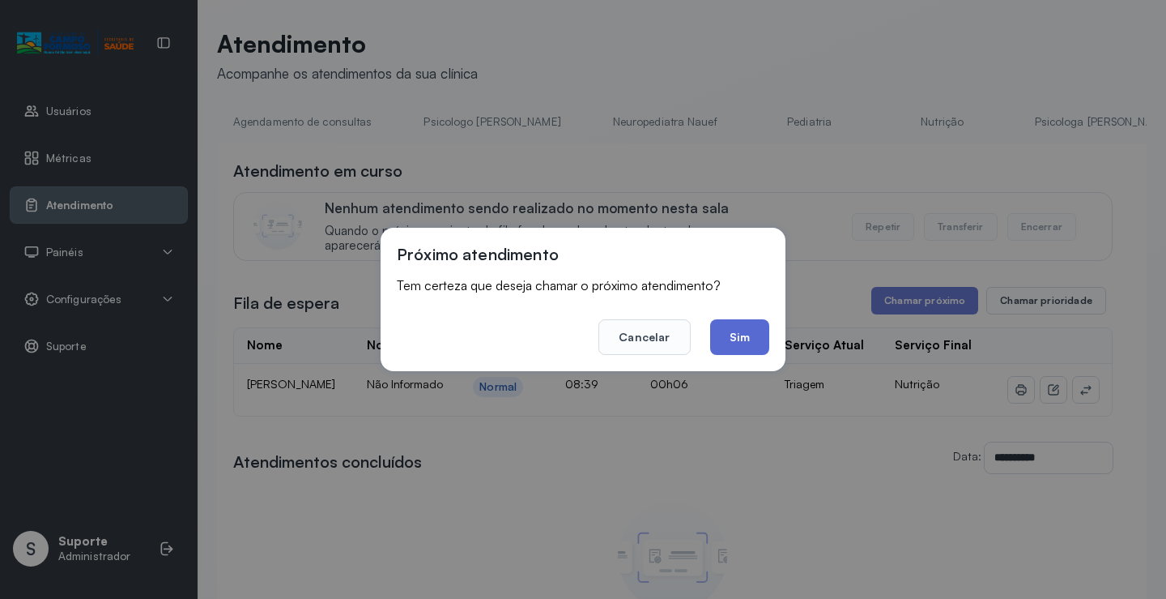
click at [753, 331] on button "Sim" at bounding box center [739, 337] width 59 height 36
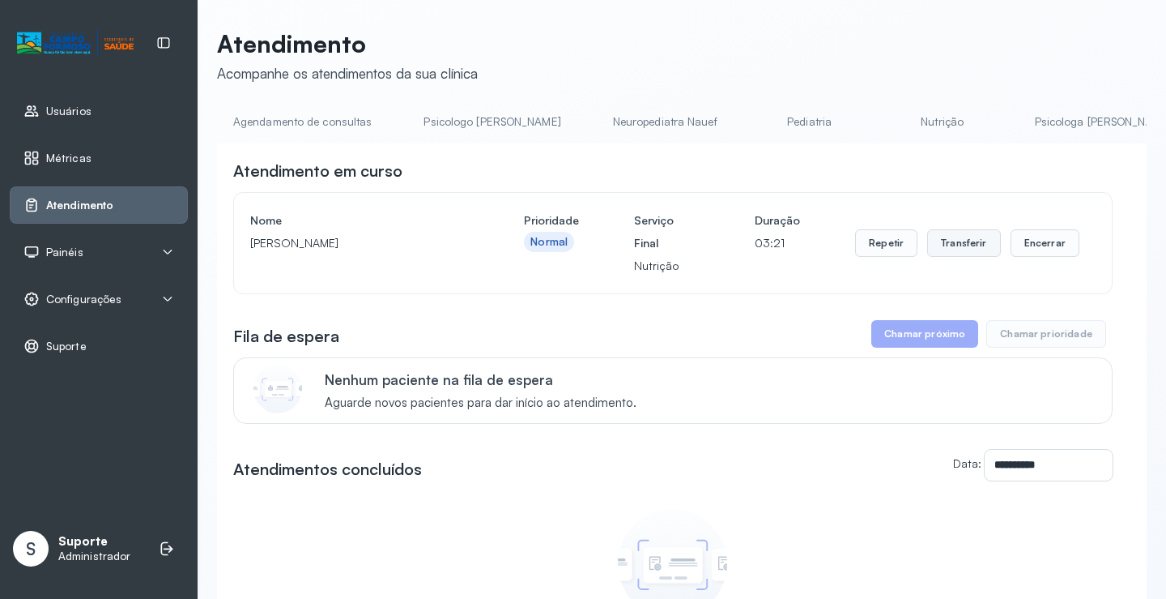
click at [966, 256] on button "Transferir" at bounding box center [965, 243] width 74 height 28
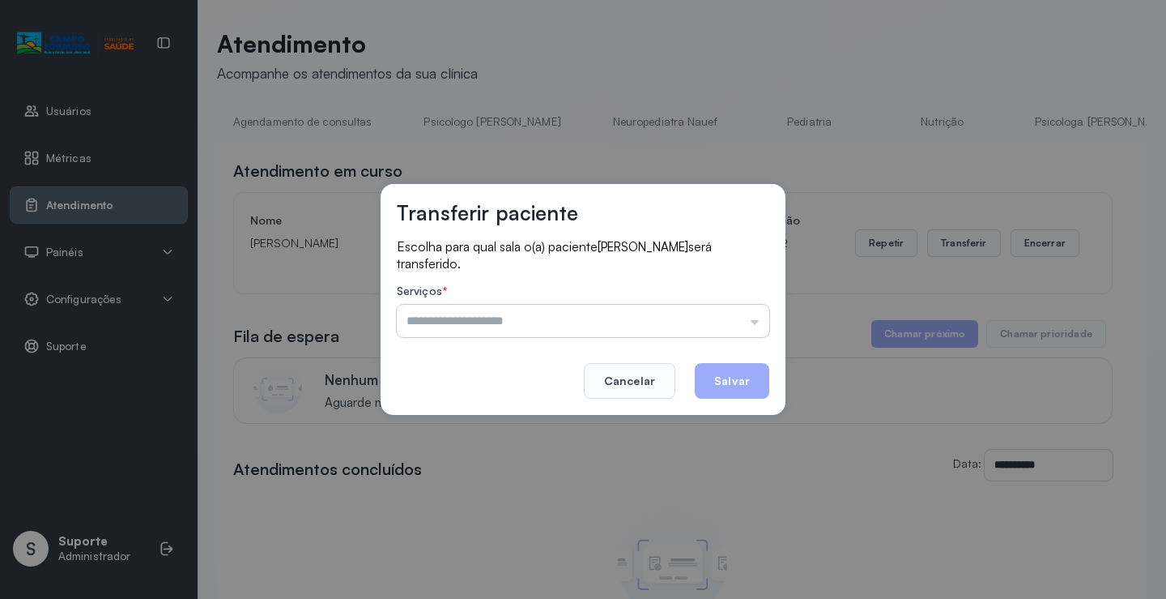
click at [755, 321] on input "text" at bounding box center [583, 321] width 373 height 32
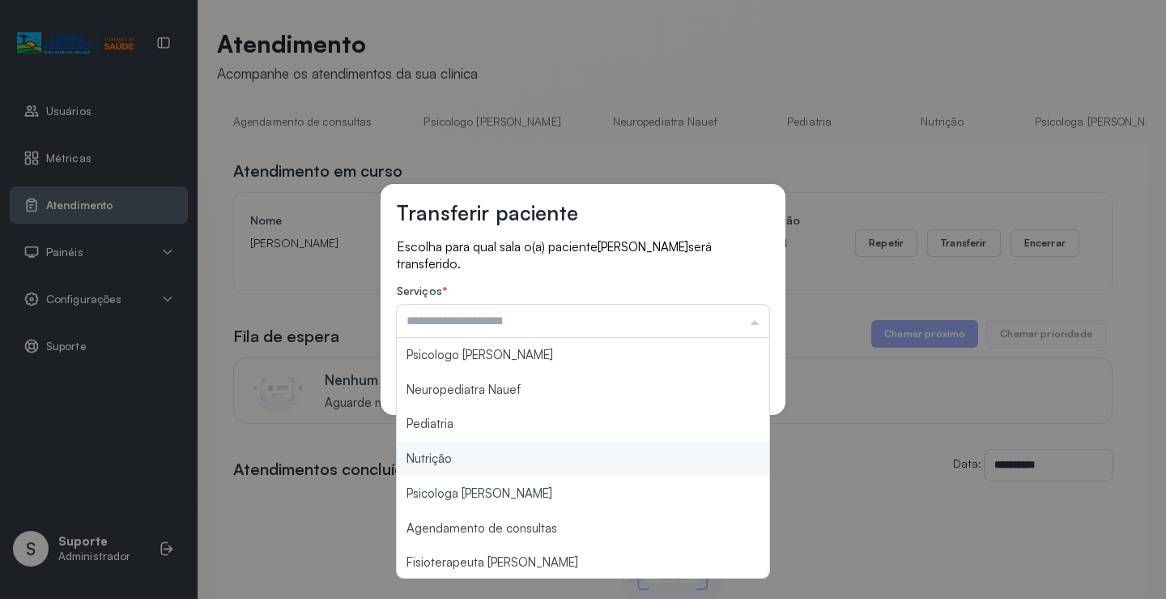
type input "********"
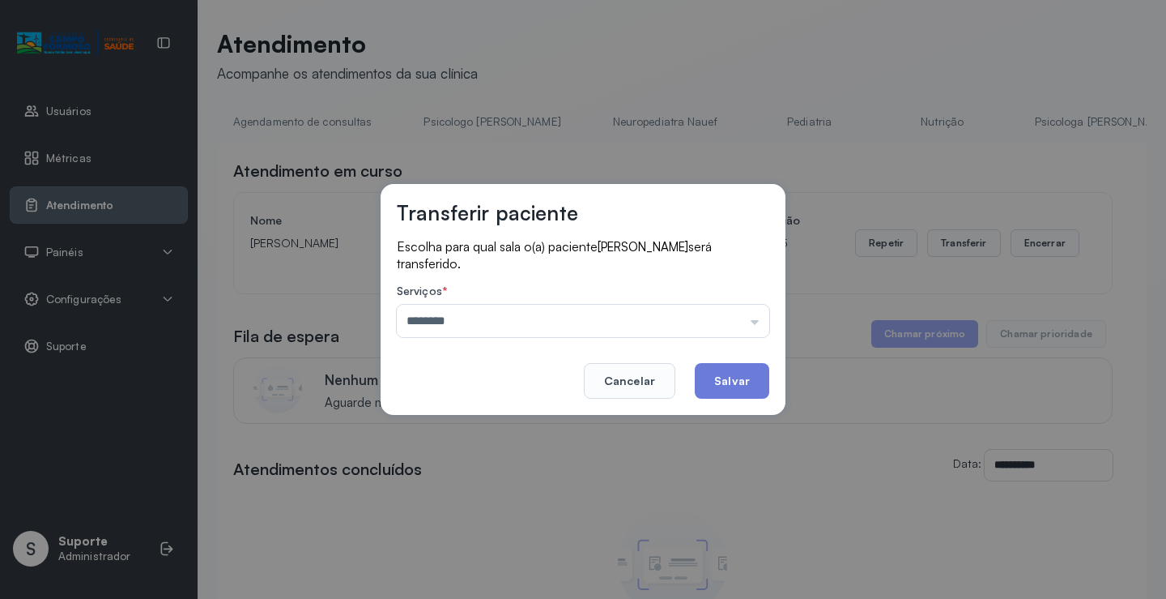
click at [458, 461] on div "Transferir paciente Escolha para qual sala o(a) paciente Jamile dos Santos Silv…" at bounding box center [583, 299] width 1166 height 599
click at [727, 382] on button "Salvar" at bounding box center [732, 381] width 75 height 36
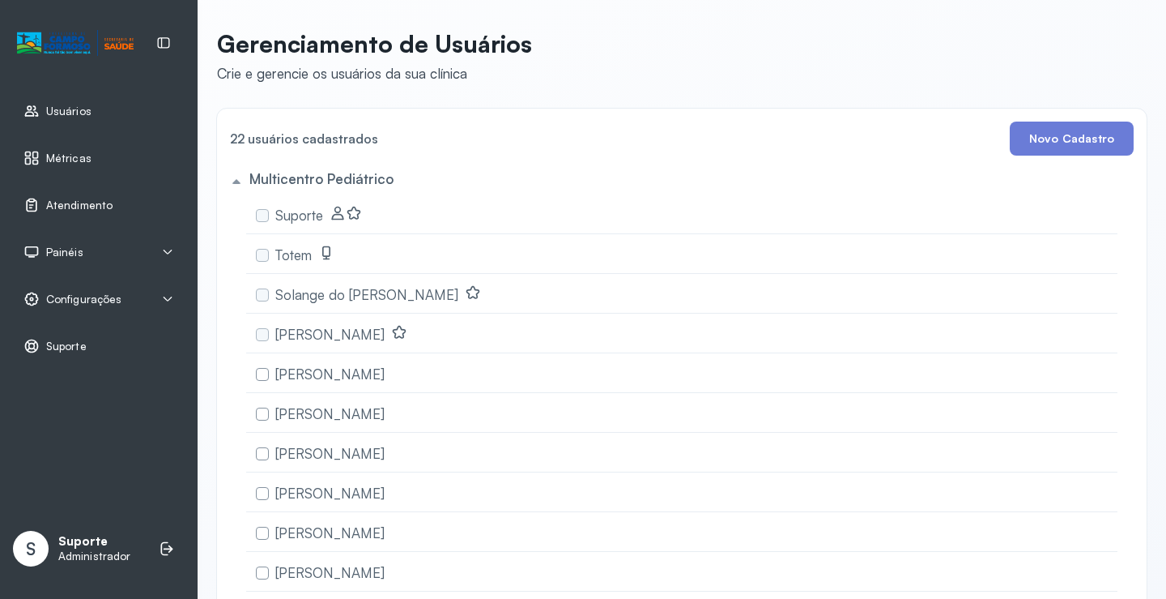
click at [73, 207] on span "Atendimento" at bounding box center [79, 205] width 66 height 14
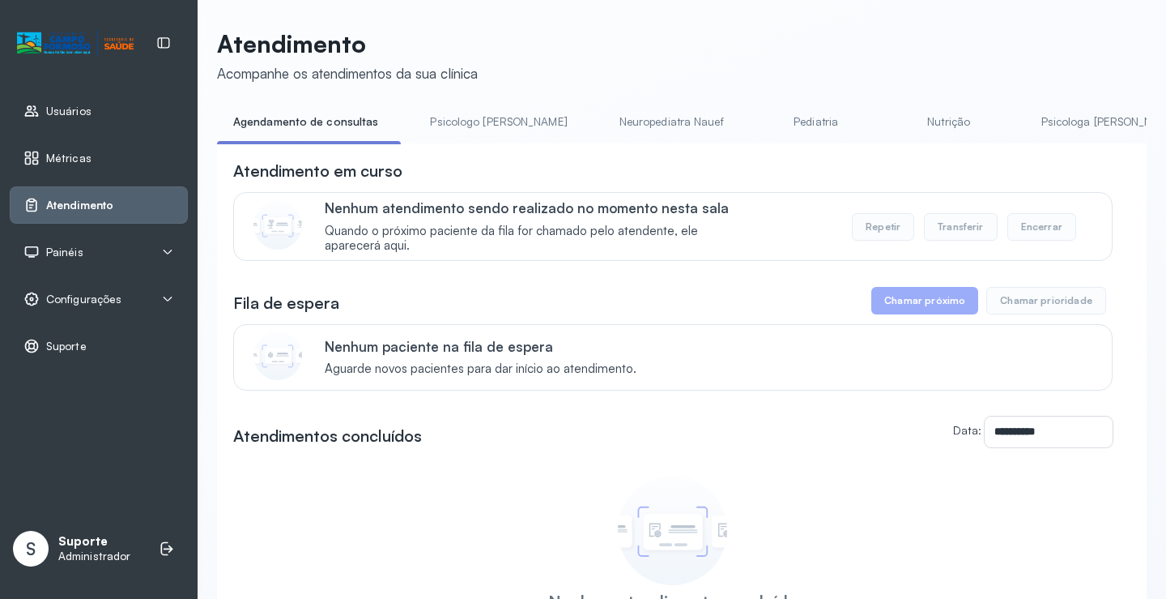
click at [893, 128] on link "Nutrição" at bounding box center [949, 122] width 113 height 27
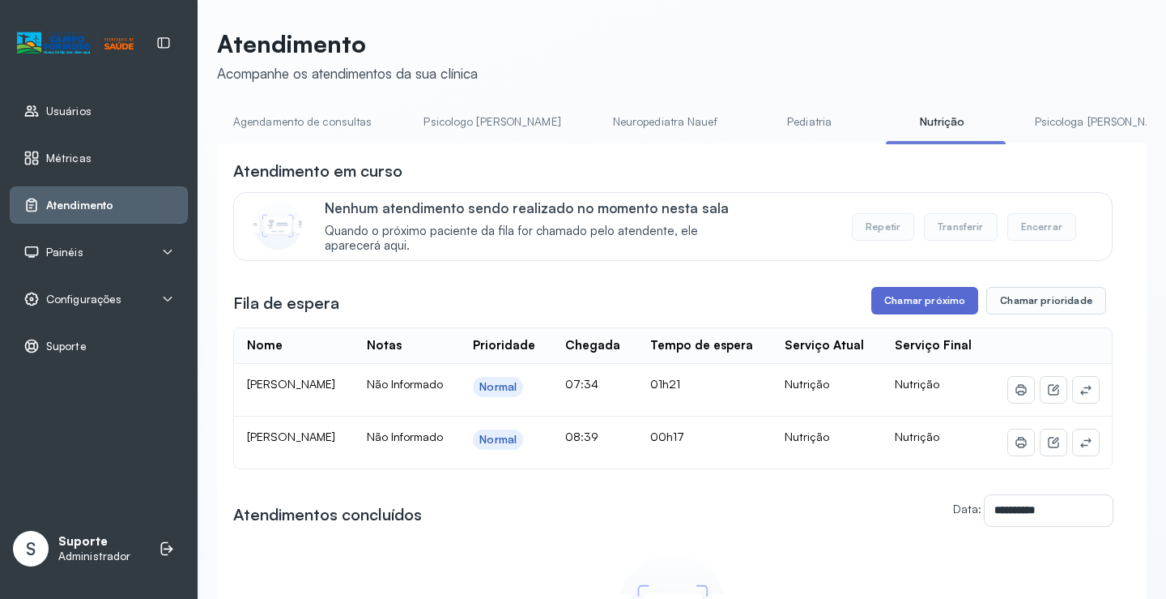
click at [898, 301] on button "Chamar próximo" at bounding box center [925, 301] width 107 height 28
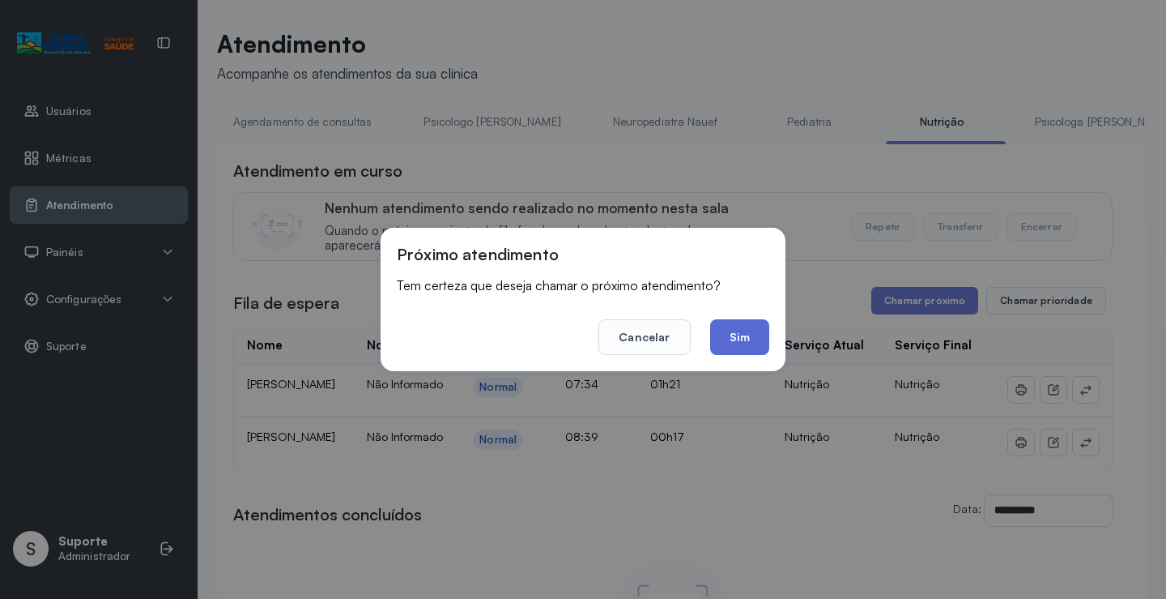
click at [723, 336] on button "Sim" at bounding box center [739, 337] width 59 height 36
